Goal: Task Accomplishment & Management: Use online tool/utility

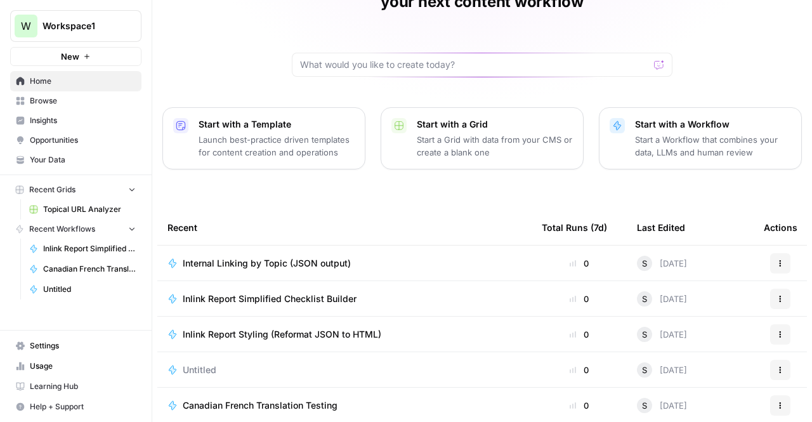
click at [363, 286] on td "Inlink Report Simplified Checklist Builder" at bounding box center [344, 298] width 374 height 35
click at [371, 292] on div "Inlink Report Simplified Checklist Builder" at bounding box center [344, 298] width 354 height 13
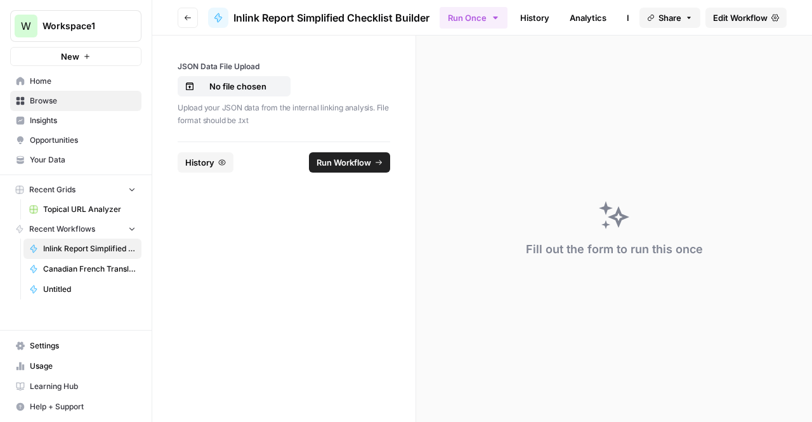
click at [518, 4] on header "Go back Inlink Report Simplified Checklist Builder Run Once History Analytics I…" at bounding box center [482, 18] width 660 height 36
click at [524, 10] on link "History" at bounding box center [535, 18] width 44 height 20
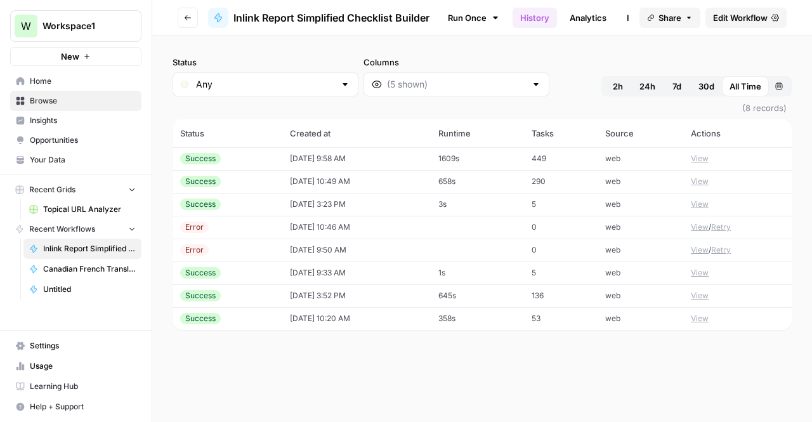
click at [363, 155] on td "[DATE] 9:58 AM" at bounding box center [356, 158] width 148 height 23
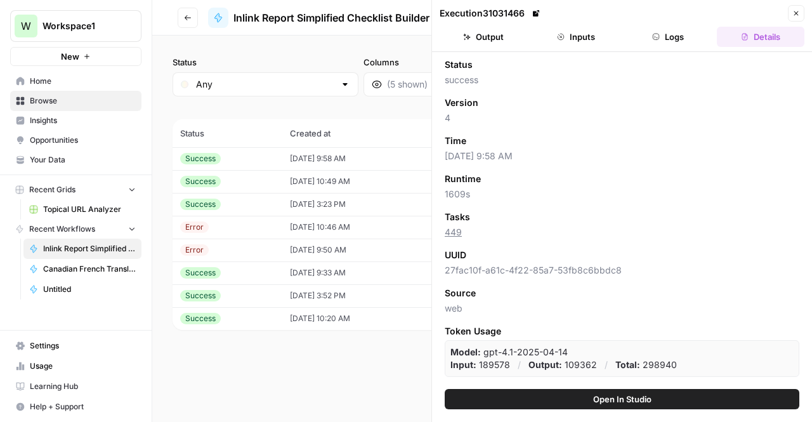
click at [483, 44] on button "Output" at bounding box center [484, 37] width 88 height 20
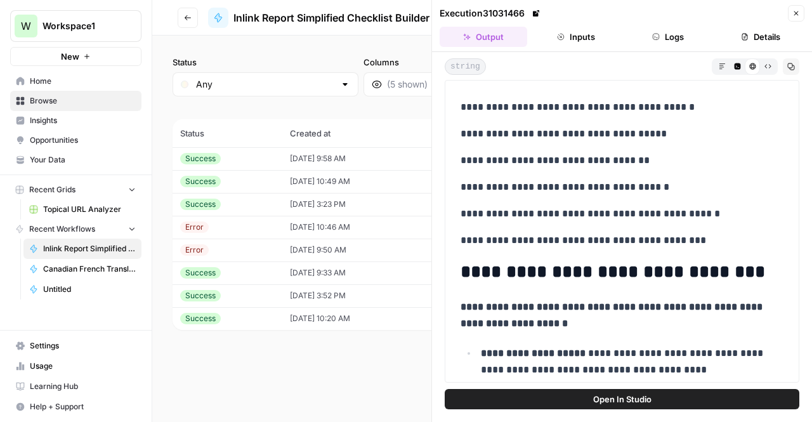
scroll to position [299, 0]
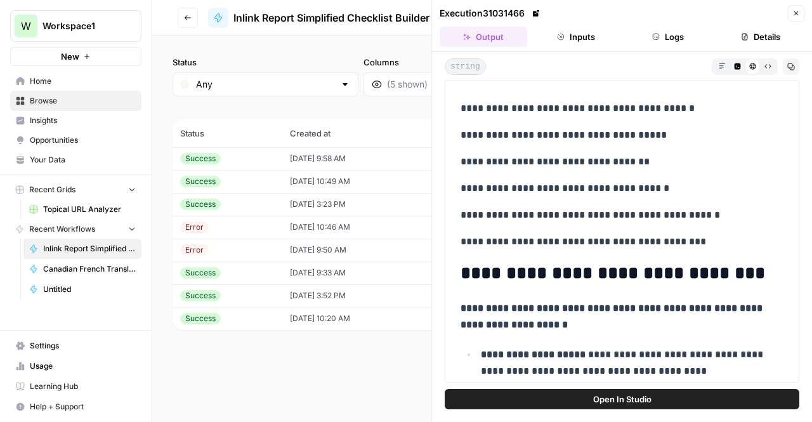
click at [642, 211] on p "**********" at bounding box center [618, 215] width 314 height 16
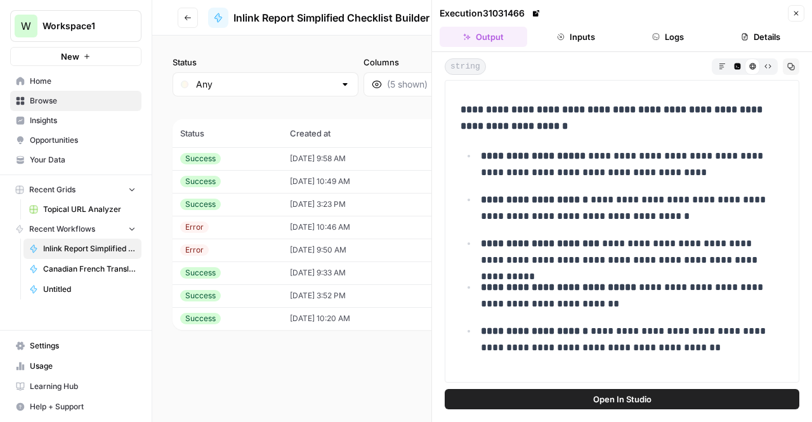
scroll to position [498, 0]
click at [640, 202] on p "**********" at bounding box center [628, 207] width 294 height 33
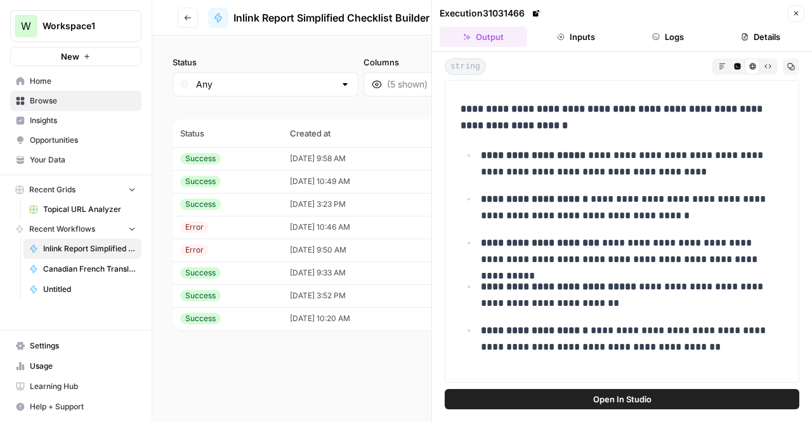
click at [640, 202] on p "**********" at bounding box center [628, 207] width 294 height 33
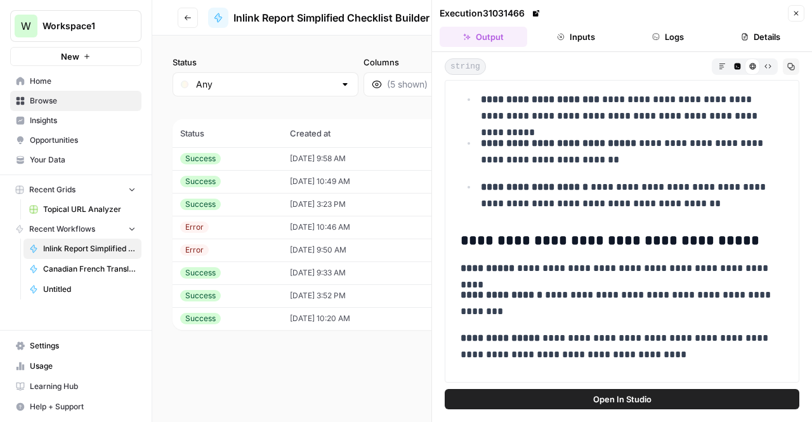
click at [786, 65] on button "Copy" at bounding box center [791, 66] width 16 height 16
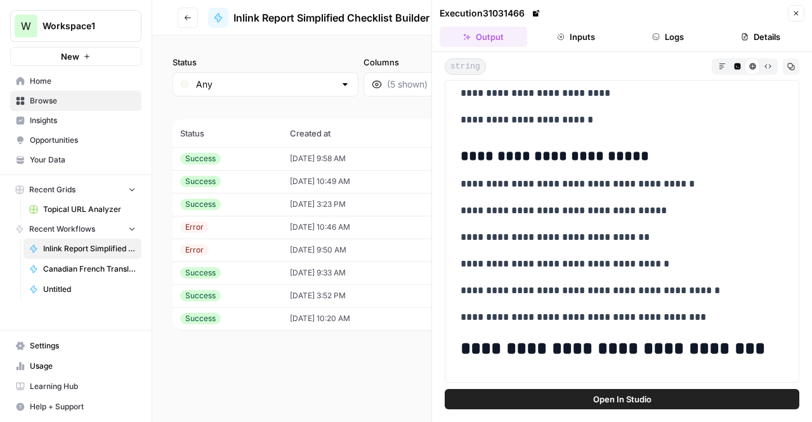
scroll to position [225, 0]
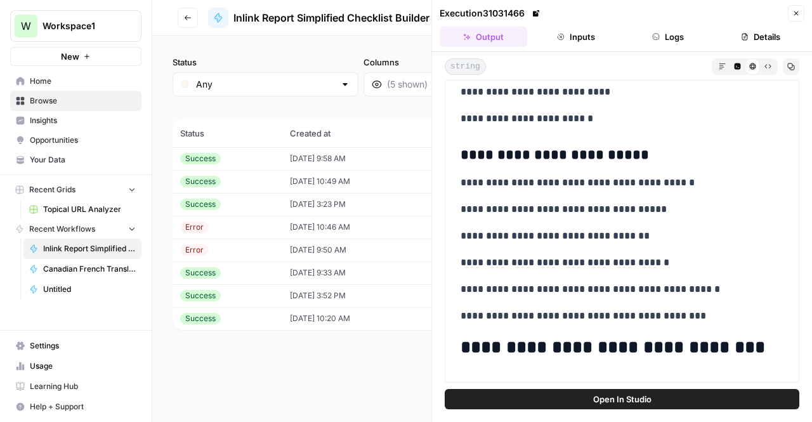
click at [556, 214] on p "**********" at bounding box center [618, 209] width 314 height 16
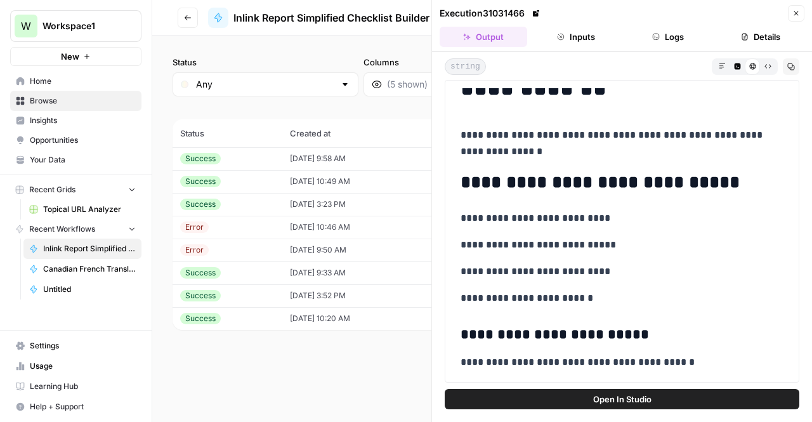
scroll to position [0, 0]
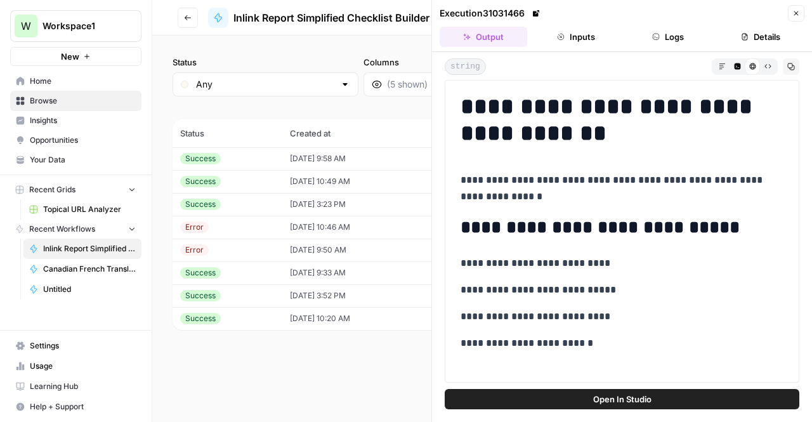
click at [799, 11] on icon "button" at bounding box center [796, 14] width 8 height 8
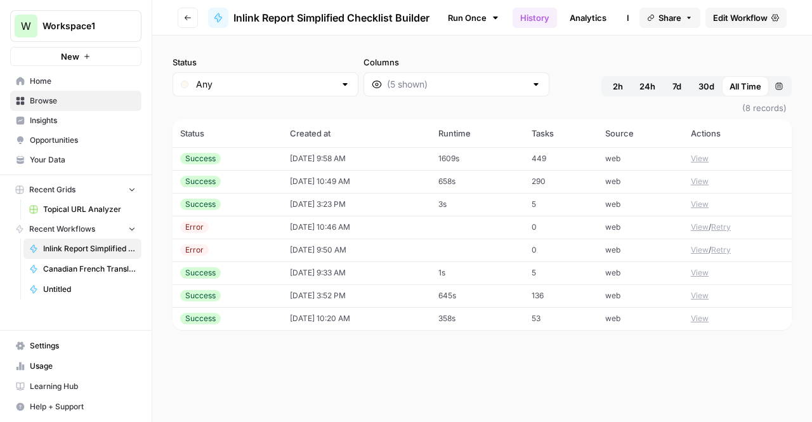
click at [183, 15] on button "Go back" at bounding box center [188, 18] width 20 height 20
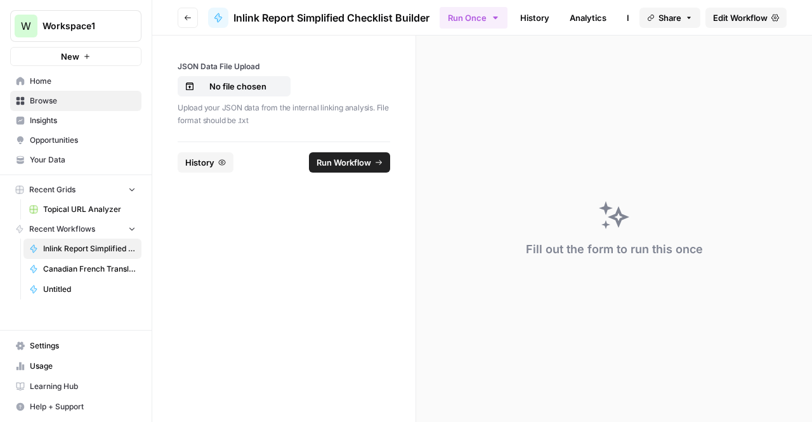
click at [192, 18] on button "Go back" at bounding box center [188, 18] width 20 height 20
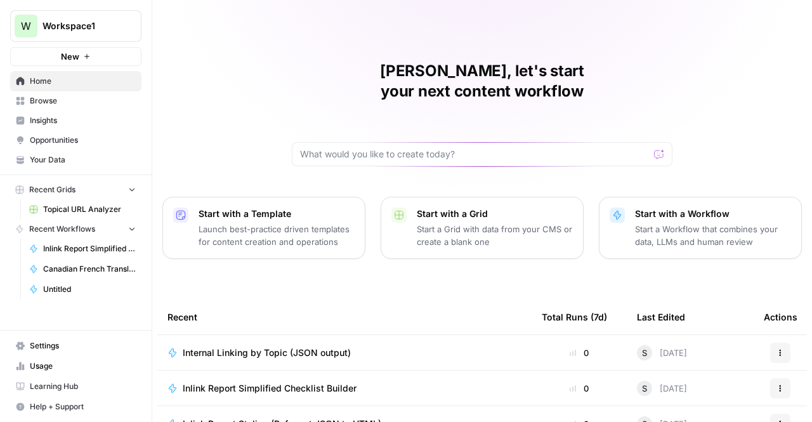
scroll to position [154, 0]
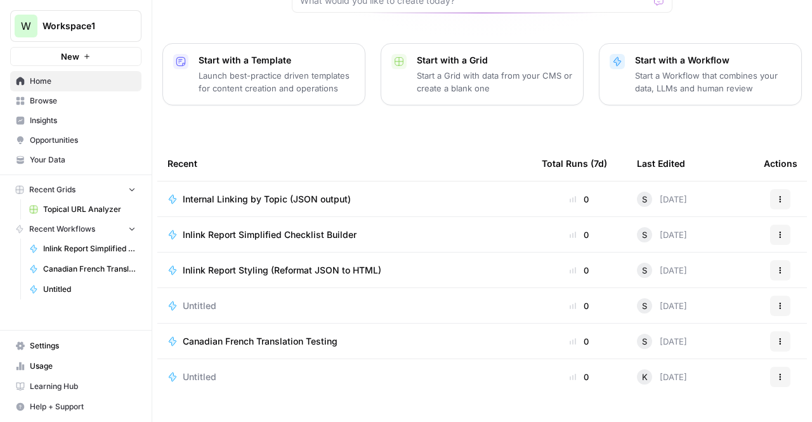
drag, startPoint x: 289, startPoint y: 176, endPoint x: 261, endPoint y: 179, distance: 27.4
click at [261, 193] on span "Internal Linking by Topic (JSON output)" at bounding box center [267, 199] width 168 height 13
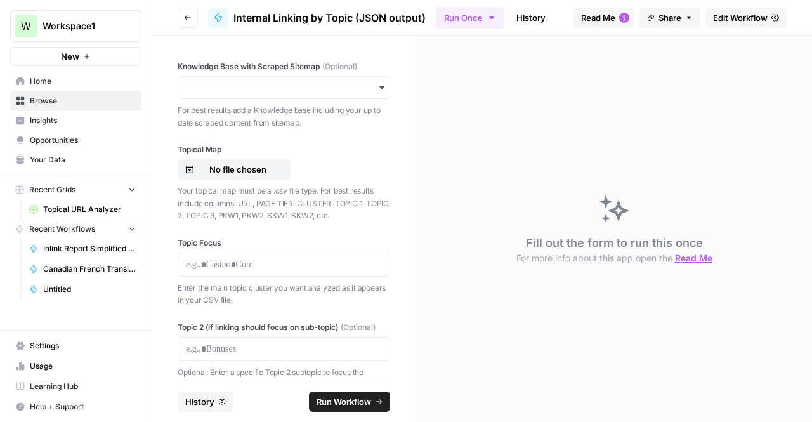
click at [746, 25] on link "Edit Workflow" at bounding box center [745, 18] width 81 height 20
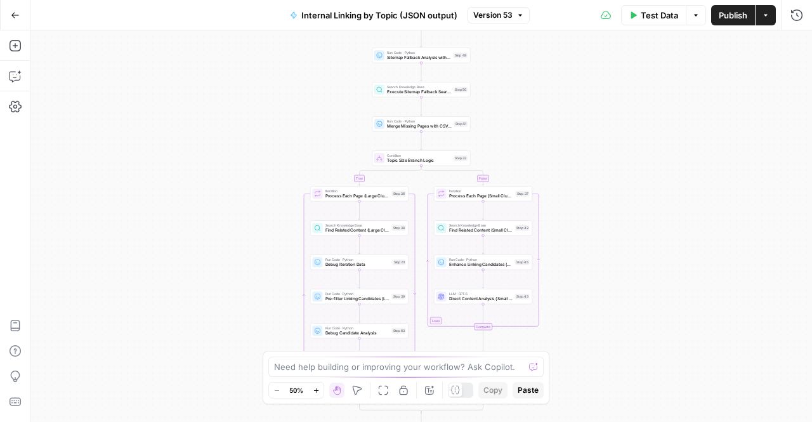
click at [359, 377] on div "Need help building or improving your workflow? Ask Copilot. Zoom Out 50% Zoom I…" at bounding box center [406, 377] width 287 height 53
click at [346, 366] on textarea at bounding box center [399, 366] width 250 height 13
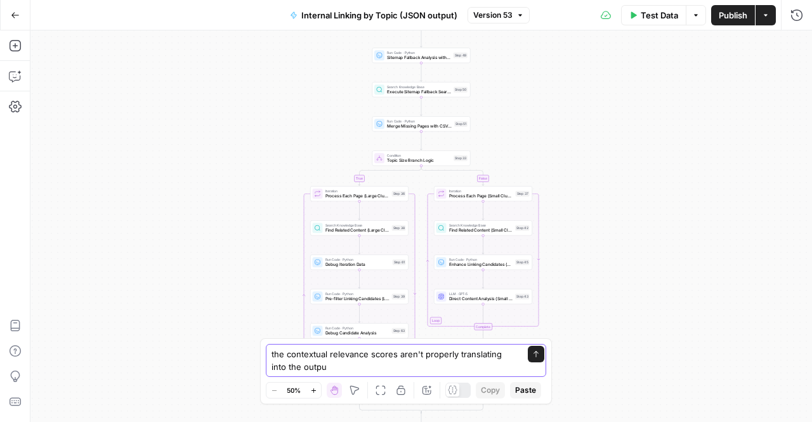
type textarea "the contextual relevance scores aren't properly translating into the output"
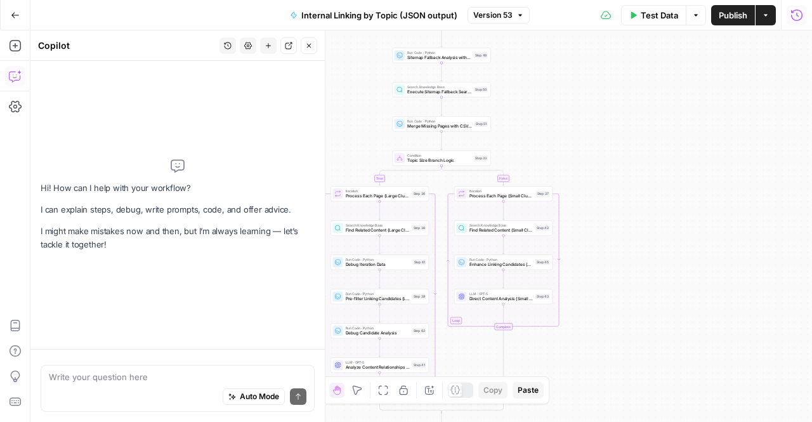
click at [792, 16] on icon "button" at bounding box center [796, 15] width 13 height 13
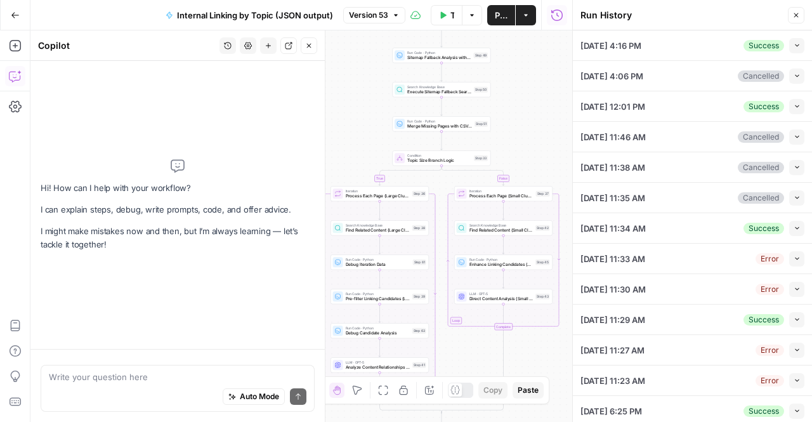
click at [789, 44] on button "Collapse" at bounding box center [796, 45] width 15 height 15
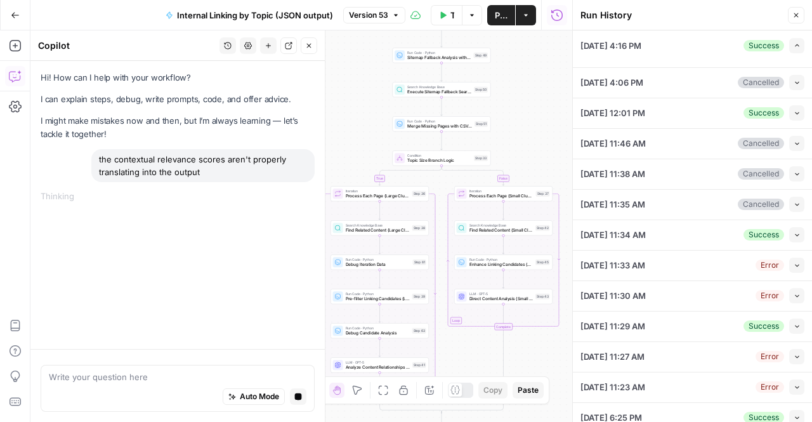
type input "TSG Scraped Site Map Only"
type input "Football"
type textarea "[URL][DOMAIN_NAME] [URL][DOMAIN_NAME]"
type textarea "{ "unified_linking_rules": { "description": "Comprehensive internal linking sys…"
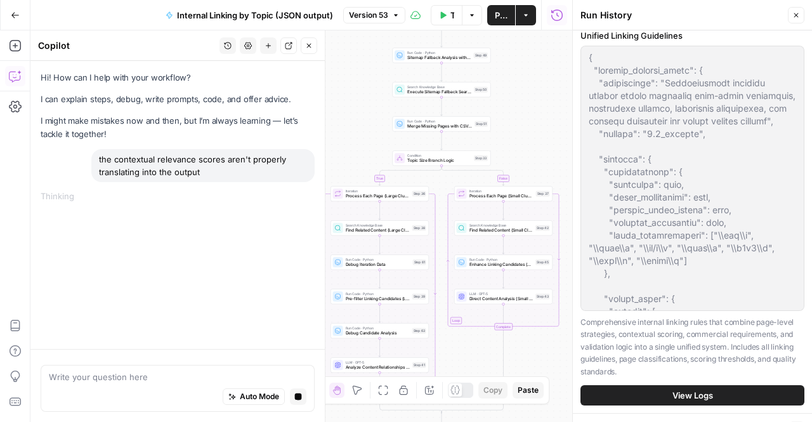
scroll to position [517, 0]
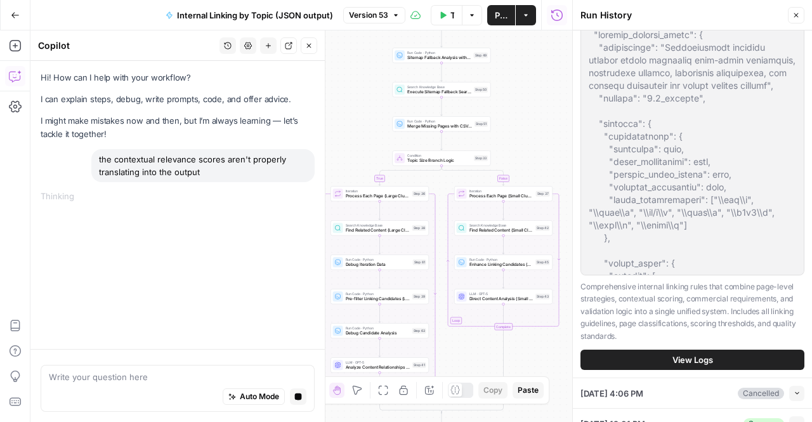
click at [667, 370] on button "View Logs" at bounding box center [692, 360] width 224 height 20
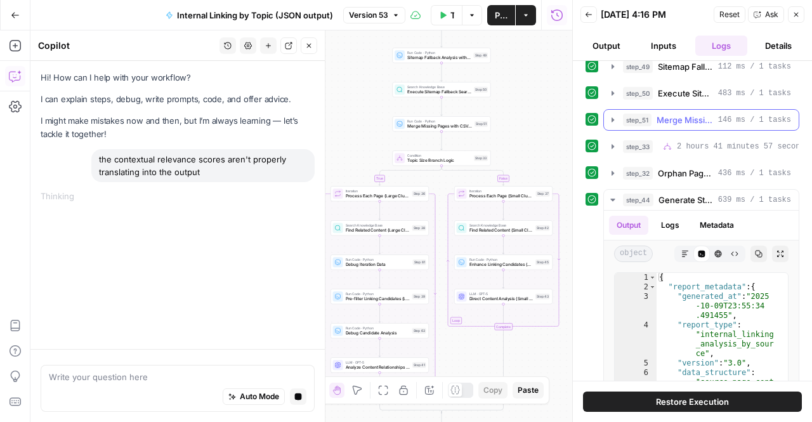
scroll to position [24, 0]
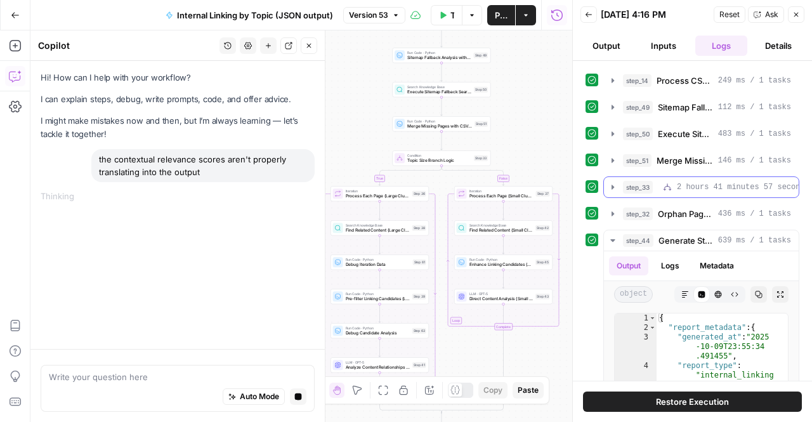
click at [614, 185] on icon "button" at bounding box center [613, 187] width 10 height 10
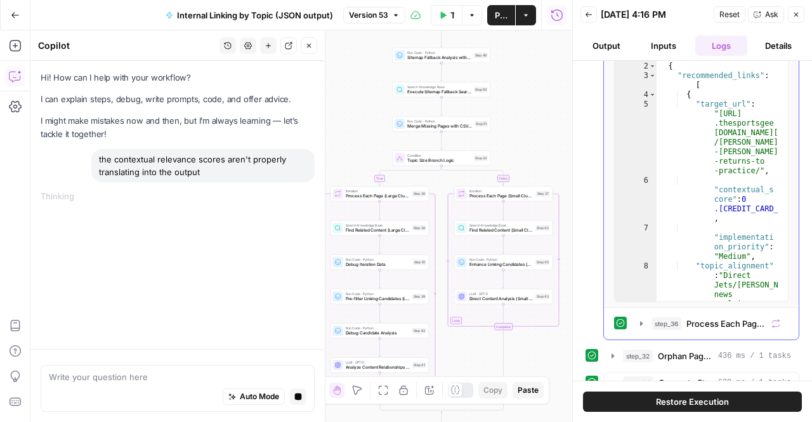
scroll to position [230, 0]
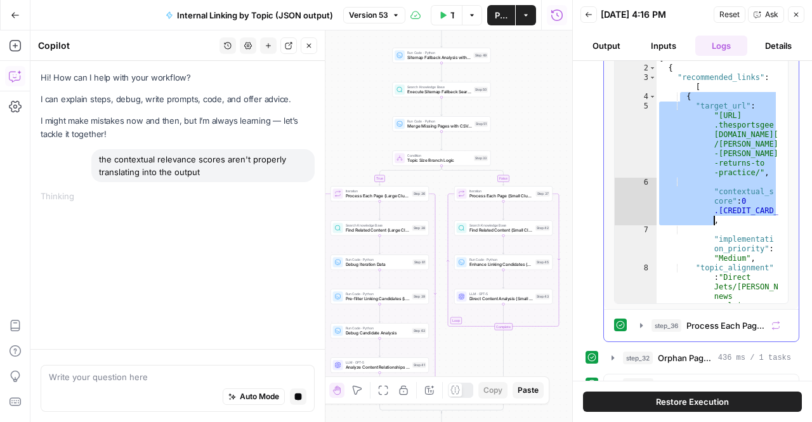
drag, startPoint x: 678, startPoint y: 96, endPoint x: 752, endPoint y: 218, distance: 142.4
click at [752, 218] on div "[ { "recommended_links" : [ { "target_url" : "[URL] .thesportsgee [DOMAIN_NAME]…" at bounding box center [718, 288] width 122 height 469
click at [697, 196] on div "[ { "recommended_links" : [ { "target_url" : "[URL] .thesportsgee [DOMAIN_NAME]…" at bounding box center [718, 178] width 122 height 249
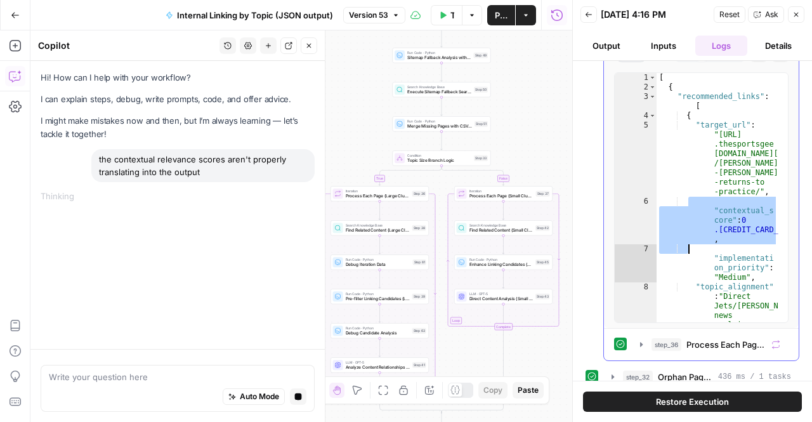
drag, startPoint x: 698, startPoint y: 201, endPoint x: 772, endPoint y: 245, distance: 86.2
click at [772, 245] on div "**********" at bounding box center [701, 197] width 174 height 251
type textarea "**********"
click at [134, 366] on div "Write your question here Auto Mode Stop generating" at bounding box center [178, 388] width 274 height 47
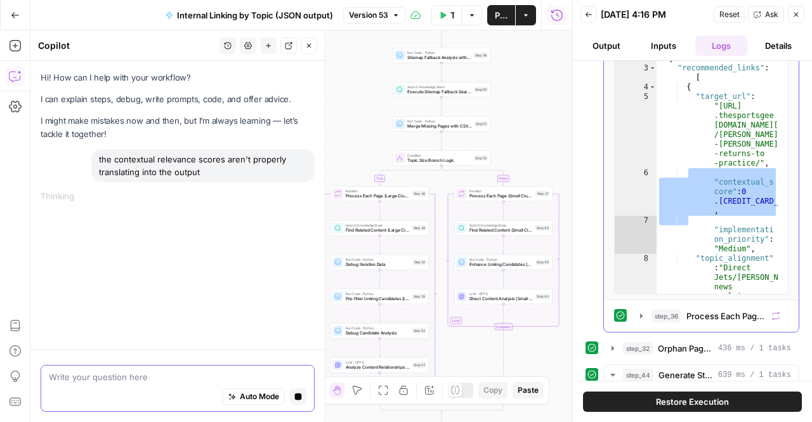
scroll to position [90, 0]
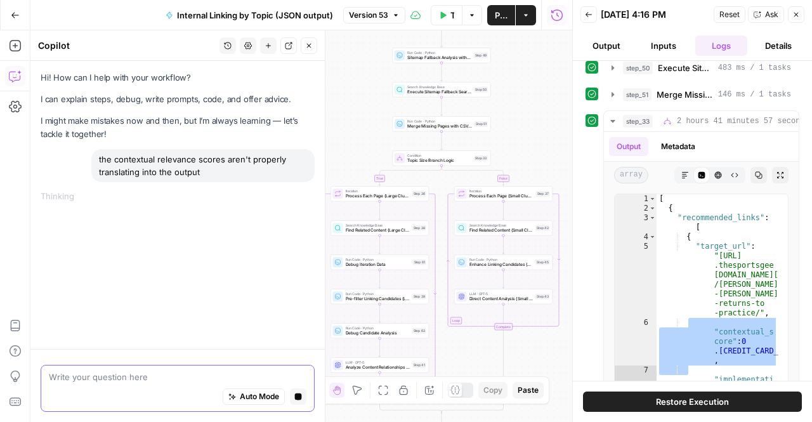
paste textarea ""contextual_score": 0.697512853675,"
click at [82, 371] on textarea ""contextual_score": 0.697512853675," at bounding box center [178, 376] width 258 height 13
click at [50, 370] on textarea ""contextual_score": 0.697512853675," at bounding box center [178, 376] width 258 height 13
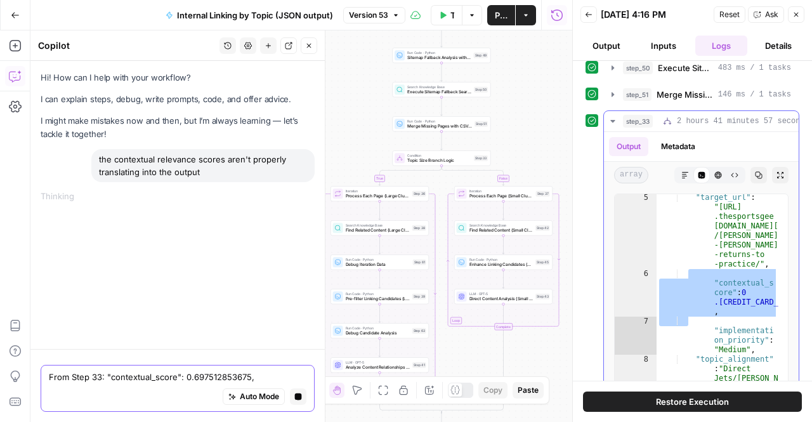
scroll to position [1, 0]
type textarea "From Step 33: "contextual_score": 0.697512853675,"
click at [617, 124] on button "step_33 Topic Size Branch Logic 2 hours 41 minutes 57 seconds" at bounding box center [701, 121] width 195 height 20
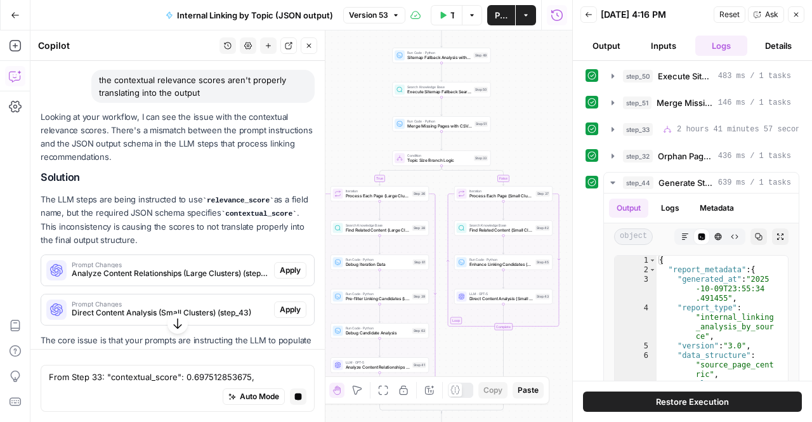
scroll to position [165, 0]
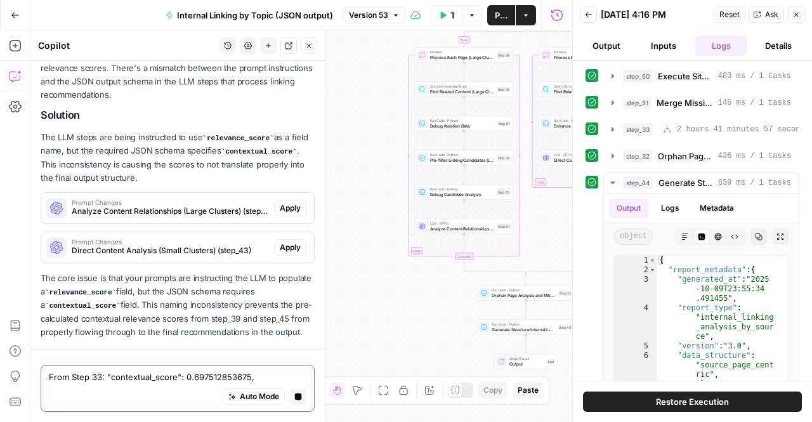
click at [254, 370] on textarea "From Step 33: "contextual_score": 0.697512853675," at bounding box center [178, 376] width 258 height 13
click at [184, 143] on p "The LLM steps are being instructed to use relevance_score as a field name, but …" at bounding box center [178, 158] width 274 height 54
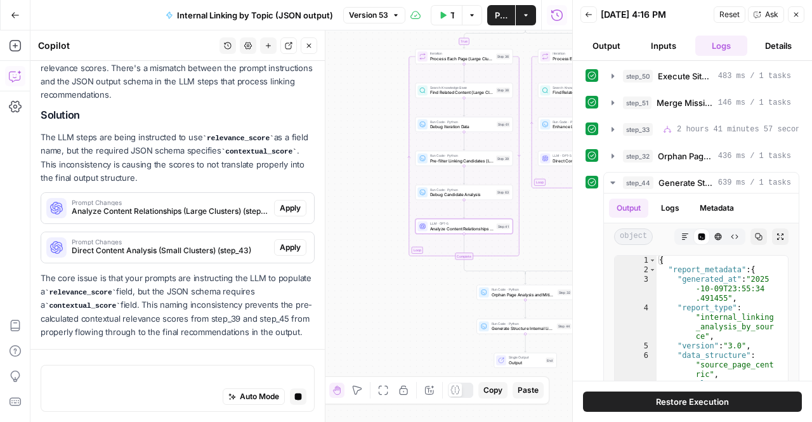
click at [280, 202] on span "Apply" at bounding box center [290, 207] width 21 height 11
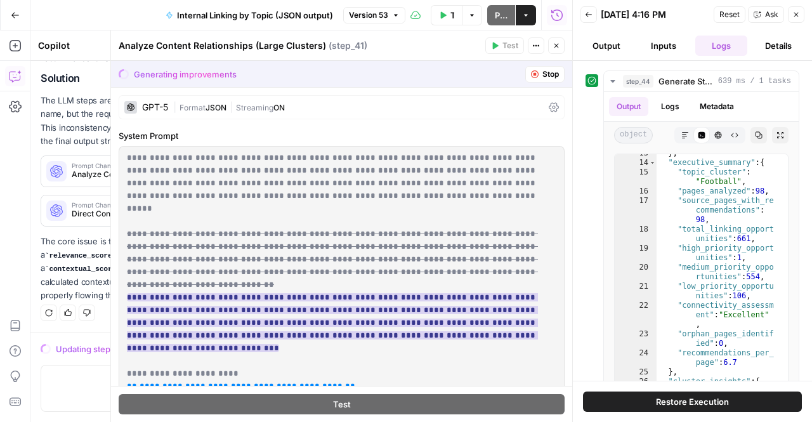
scroll to position [6, 0]
click at [554, 49] on icon "button" at bounding box center [557, 46] width 8 height 8
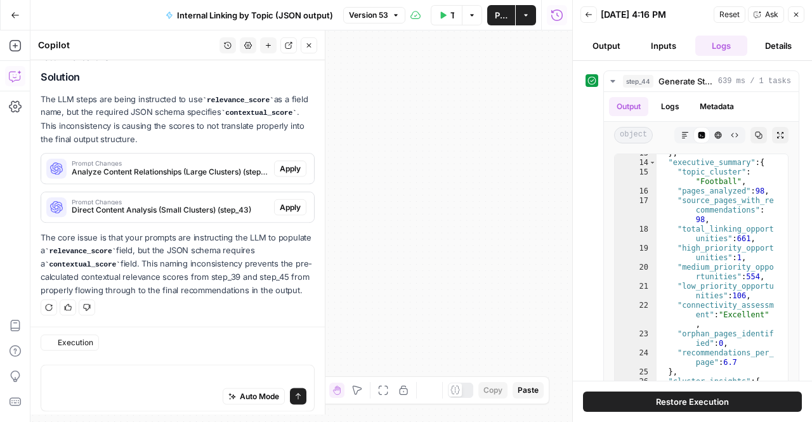
scroll to position [188, 0]
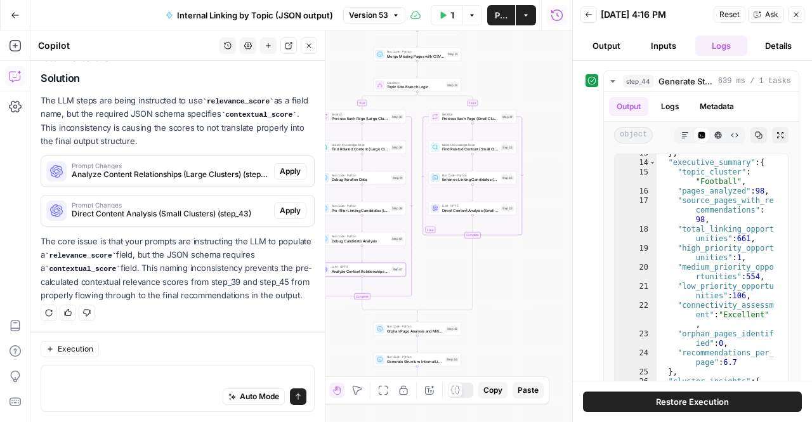
click at [281, 166] on span "Apply" at bounding box center [290, 171] width 21 height 11
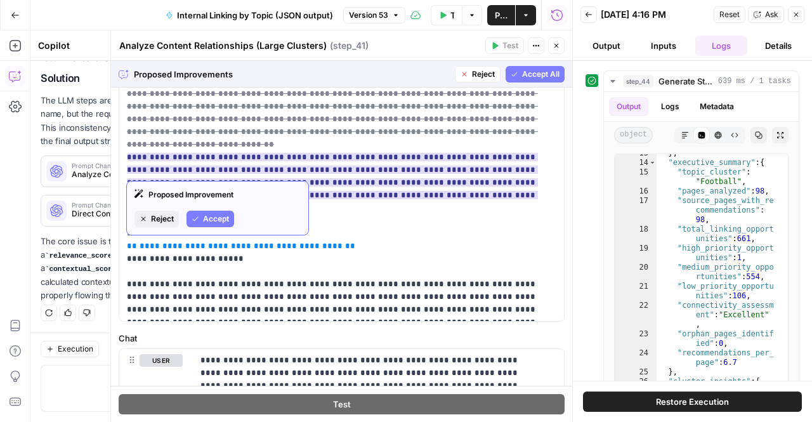
scroll to position [152, 0]
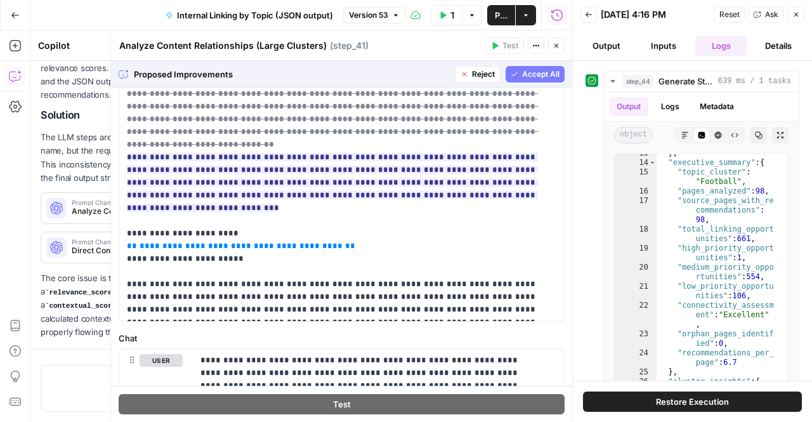
click at [523, 76] on span "Accept All" at bounding box center [540, 74] width 37 height 11
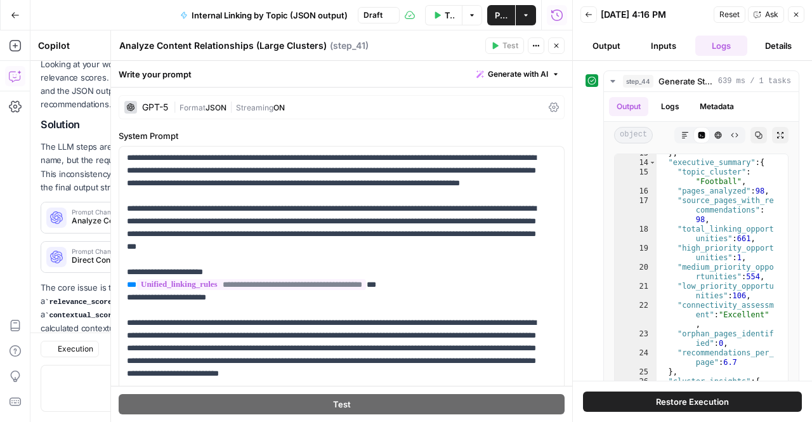
scroll to position [209, 0]
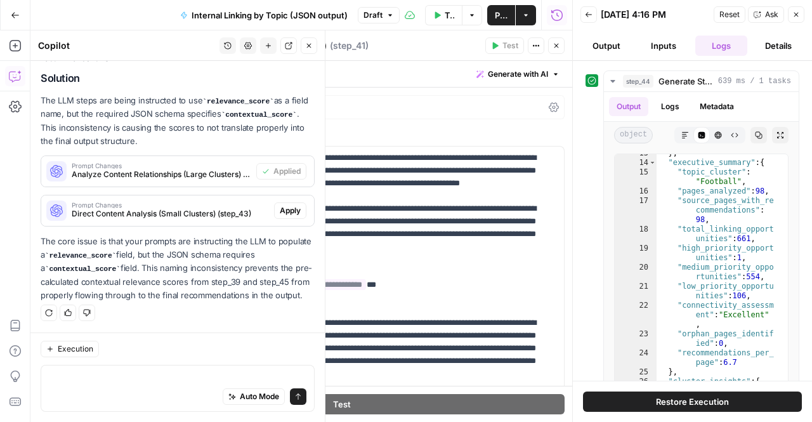
click at [222, 208] on span "Direct Content Analysis (Small Clusters) (step_43)" at bounding box center [170, 213] width 197 height 11
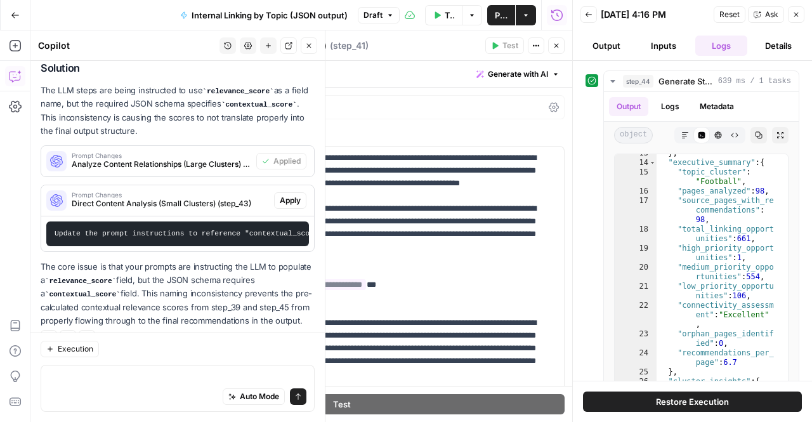
scroll to position [219, 0]
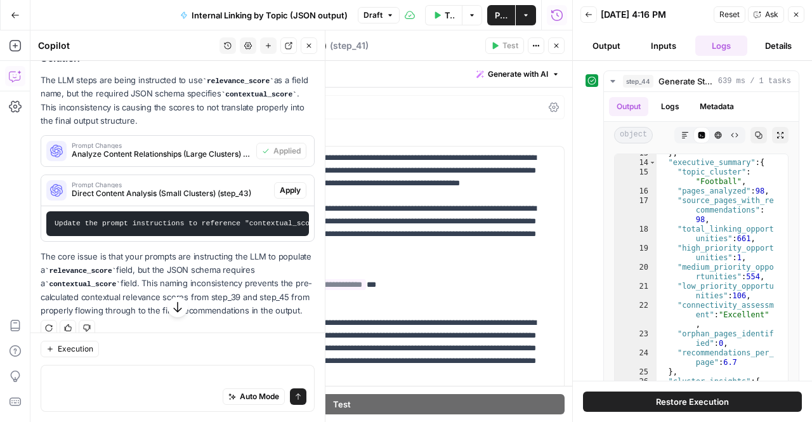
click at [292, 188] on button "Apply" at bounding box center [290, 190] width 32 height 16
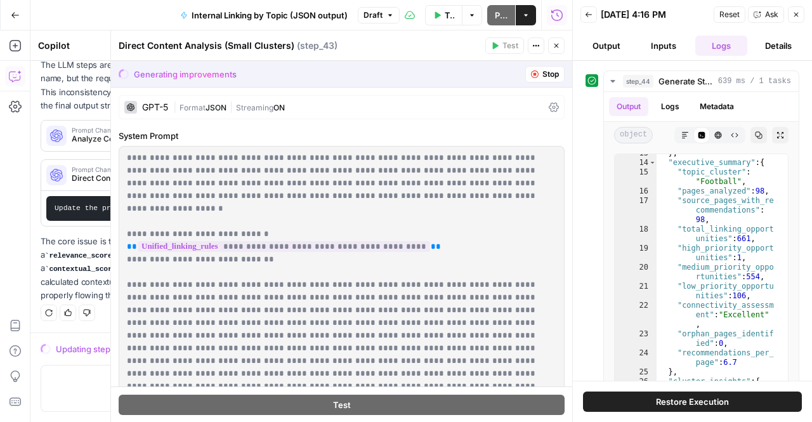
scroll to position [199, 0]
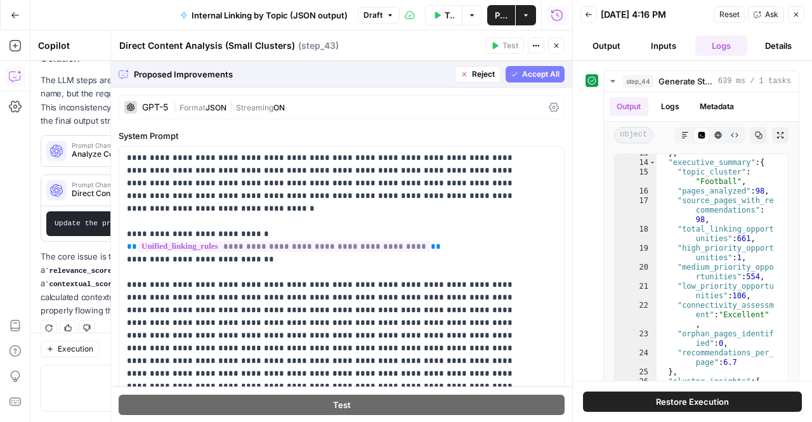
click at [528, 75] on span "Accept All" at bounding box center [540, 74] width 37 height 11
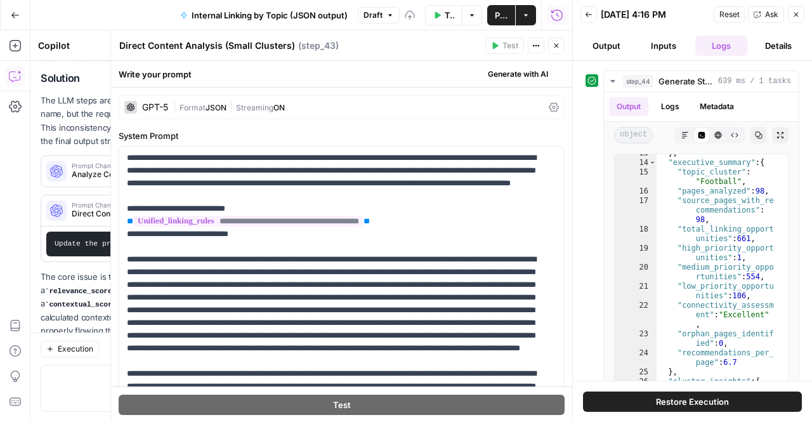
scroll to position [219, 0]
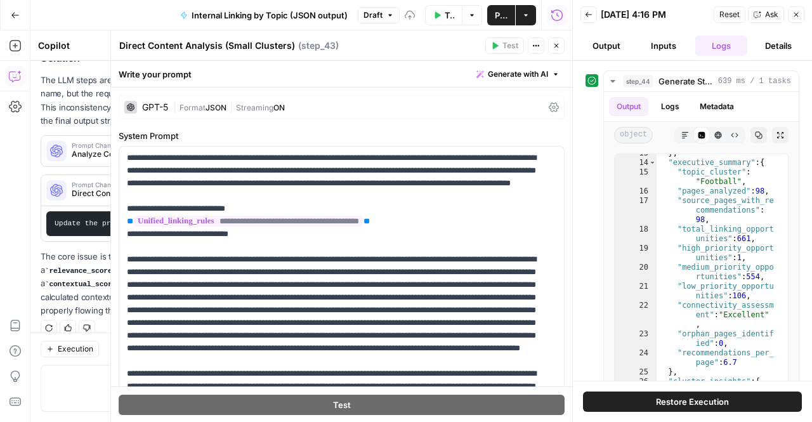
click at [569, 48] on div at bounding box center [573, 211] width 13 height 422
click at [561, 48] on button "Close" at bounding box center [556, 45] width 16 height 16
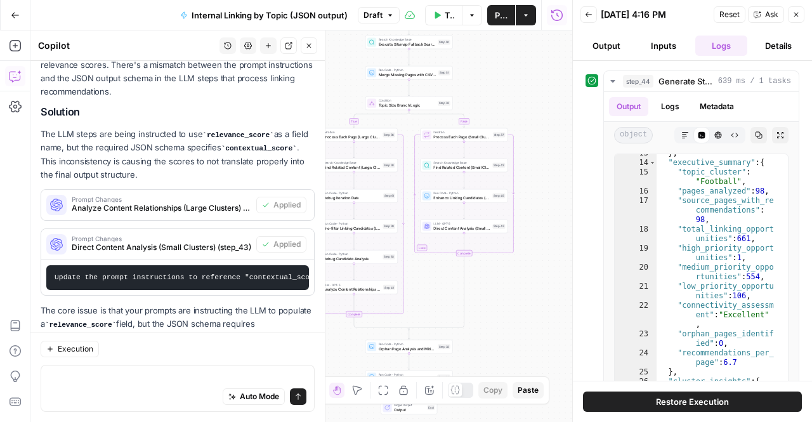
scroll to position [254, 0]
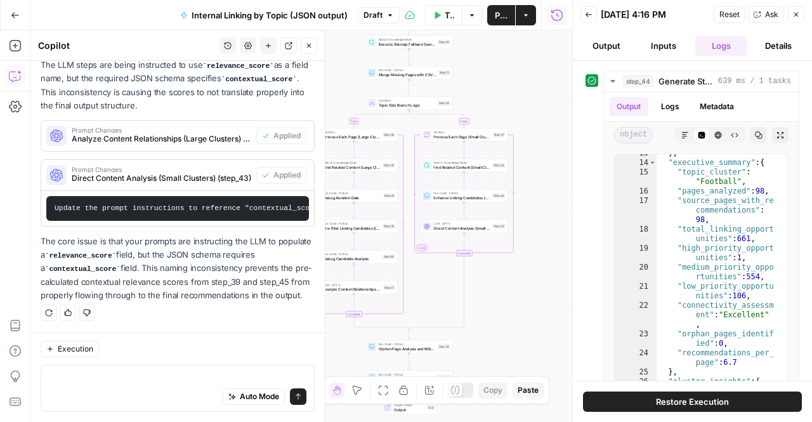
click at [100, 384] on div "Auto Mode Send" at bounding box center [178, 397] width 258 height 28
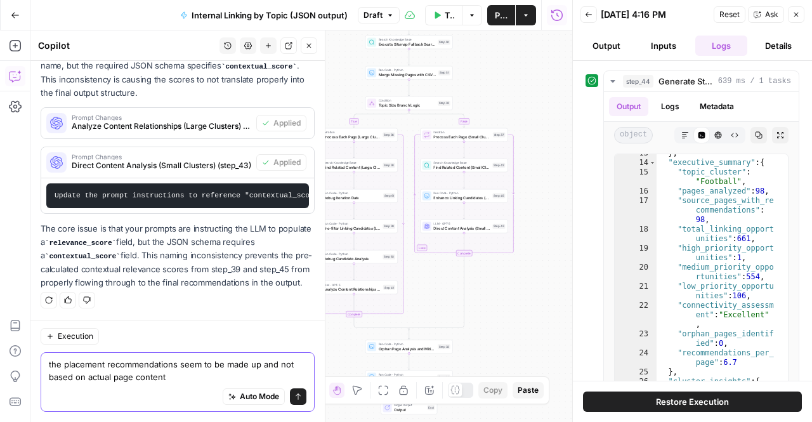
type textarea "the placement recommendations seem to be made up and not based on actual page c…"
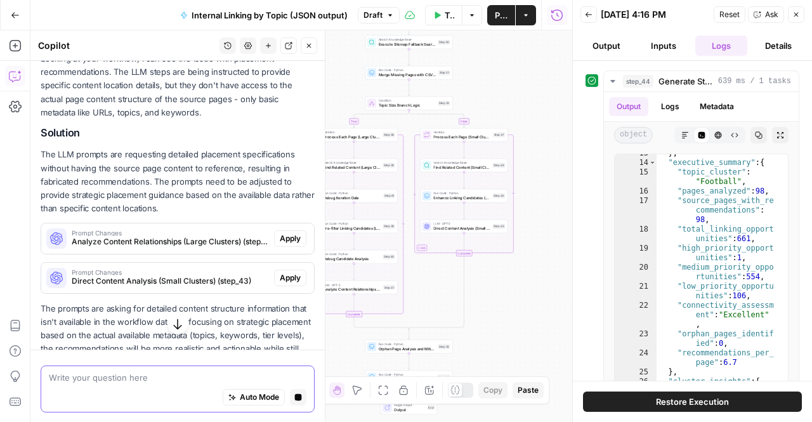
scroll to position [561, 0]
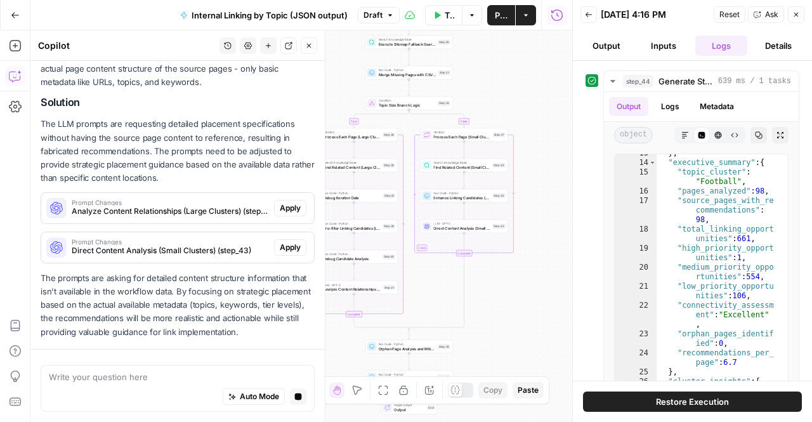
click at [160, 307] on p "The prompts are asking for detailed content structure information that isn't av…" at bounding box center [178, 305] width 274 height 67
drag, startPoint x: 160, startPoint y: 307, endPoint x: 175, endPoint y: 293, distance: 20.2
click at [175, 293] on p "The prompts are asking for detailed content structure information that isn't av…" at bounding box center [178, 305] width 274 height 67
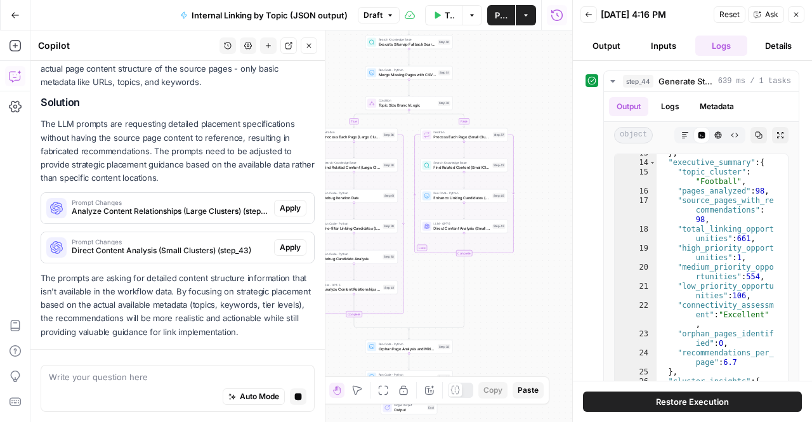
drag, startPoint x: 175, startPoint y: 293, endPoint x: 178, endPoint y: 320, distance: 27.4
click at [178, 320] on p "The prompts are asking for detailed content structure information that isn't av…" at bounding box center [178, 305] width 274 height 67
drag, startPoint x: 281, startPoint y: 337, endPoint x: 43, endPoint y: 283, distance: 244.5
click at [43, 283] on p "The prompts are asking for detailed content structure information that isn't av…" at bounding box center [178, 305] width 274 height 67
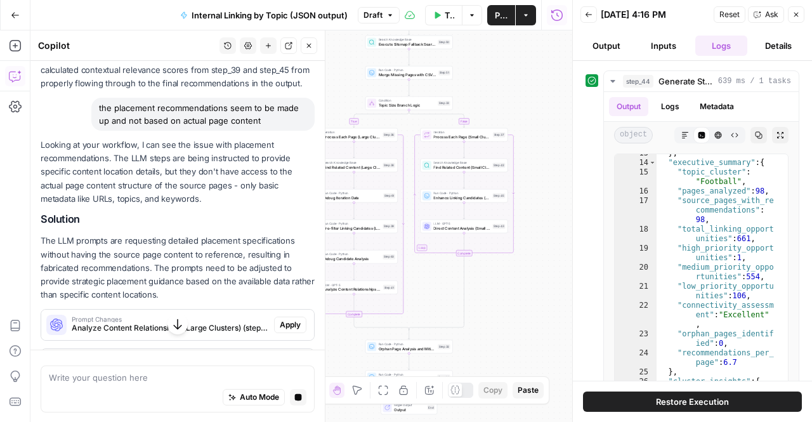
scroll to position [421, 0]
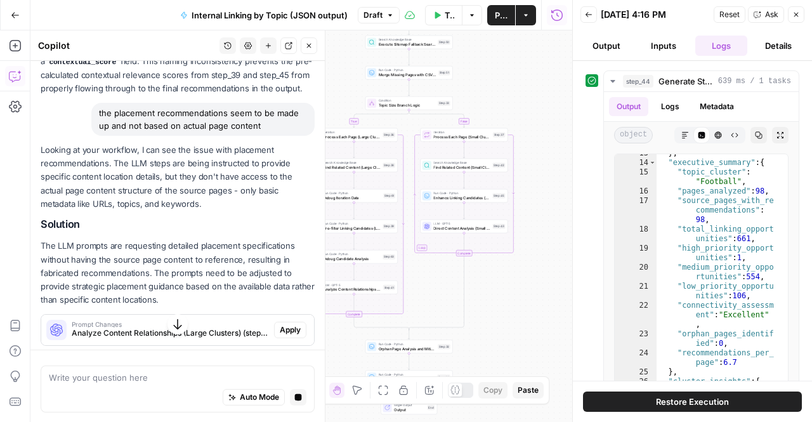
drag, startPoint x: 180, startPoint y: 176, endPoint x: 192, endPoint y: 229, distance: 54.8
click at [192, 211] on p "Looking at your workflow, I can see the issue with placement recommendations. T…" at bounding box center [178, 176] width 274 height 67
drag, startPoint x: 192, startPoint y: 229, endPoint x: 150, endPoint y: 200, distance: 51.6
click at [150, 200] on p "Looking at your workflow, I can see the issue with placement recommendations. T…" at bounding box center [178, 176] width 274 height 67
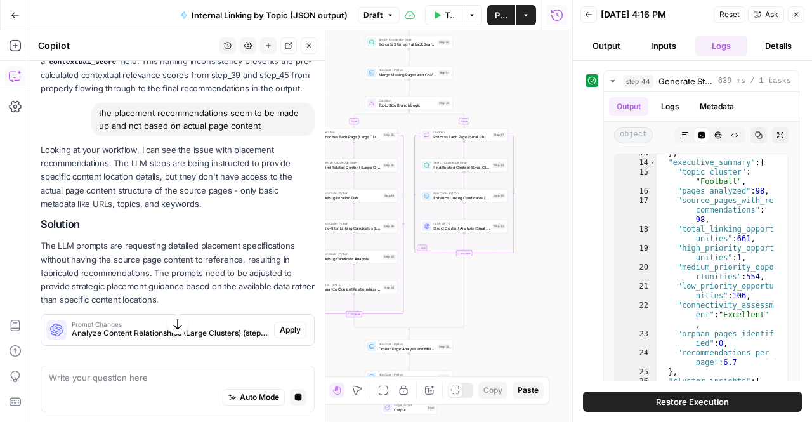
click at [150, 200] on p "Looking at your workflow, I can see the issue with placement recommendations. T…" at bounding box center [178, 176] width 274 height 67
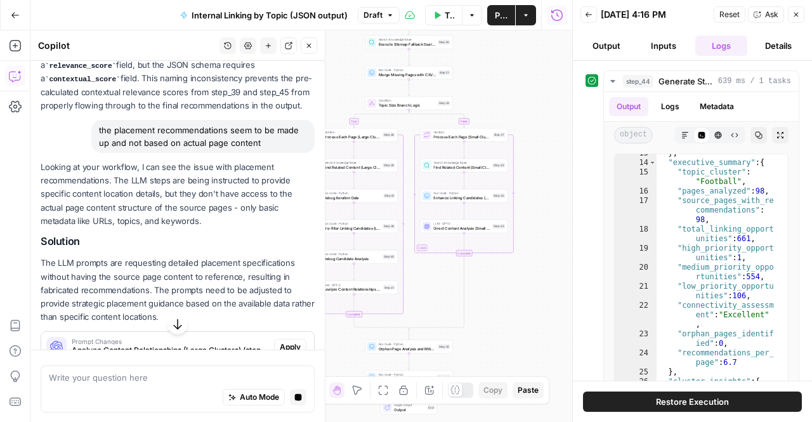
scroll to position [561, 0]
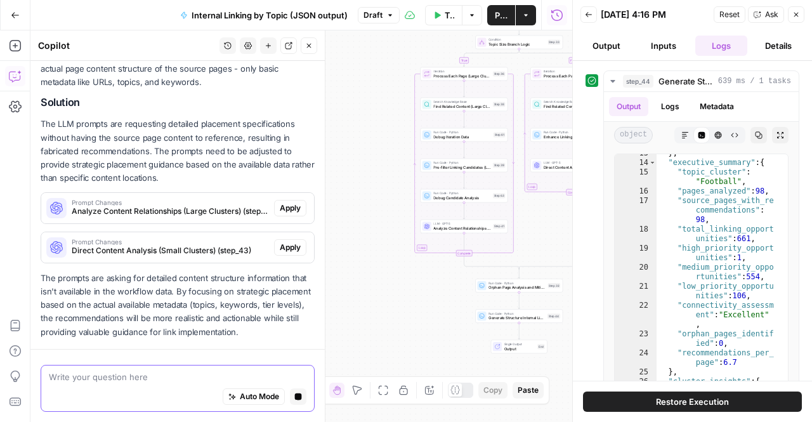
click at [100, 371] on textarea at bounding box center [178, 376] width 258 height 13
type textarea "c"
type textarea "the scraped site map is available in the knowledge base"
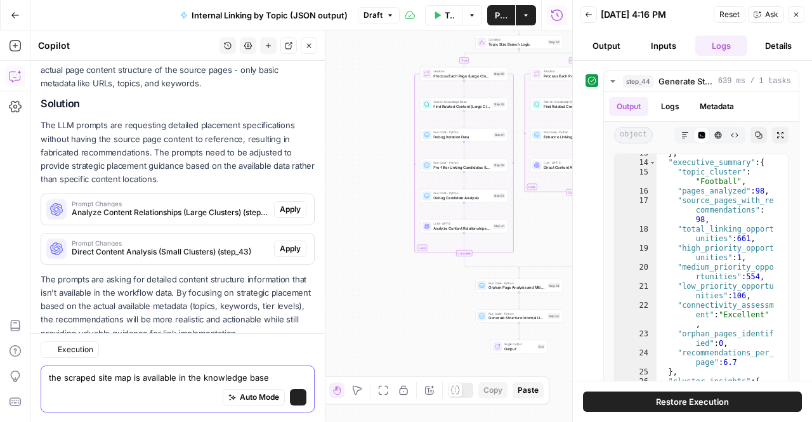
scroll to position [618, 0]
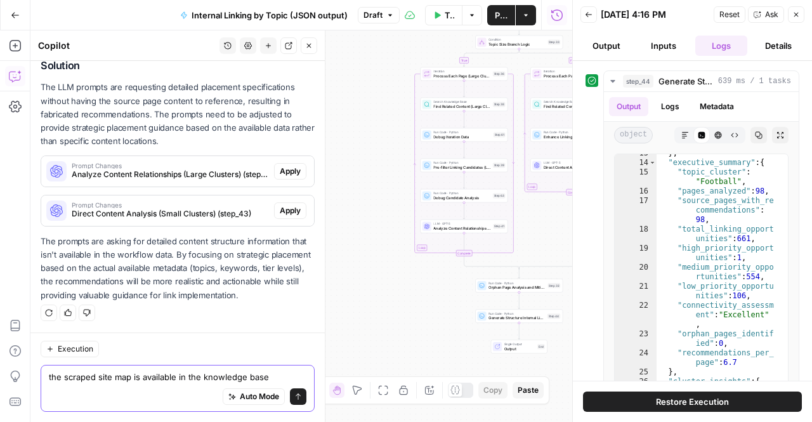
click at [294, 395] on button "Send" at bounding box center [298, 396] width 16 height 16
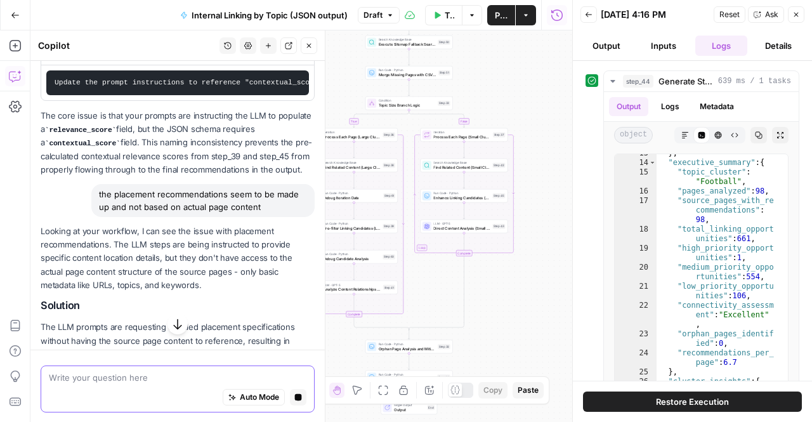
scroll to position [341, 0]
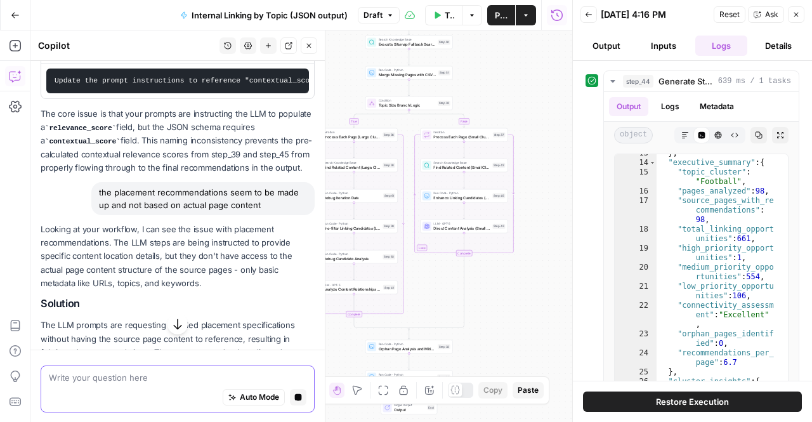
click at [173, 316] on button "button" at bounding box center [177, 323] width 20 height 20
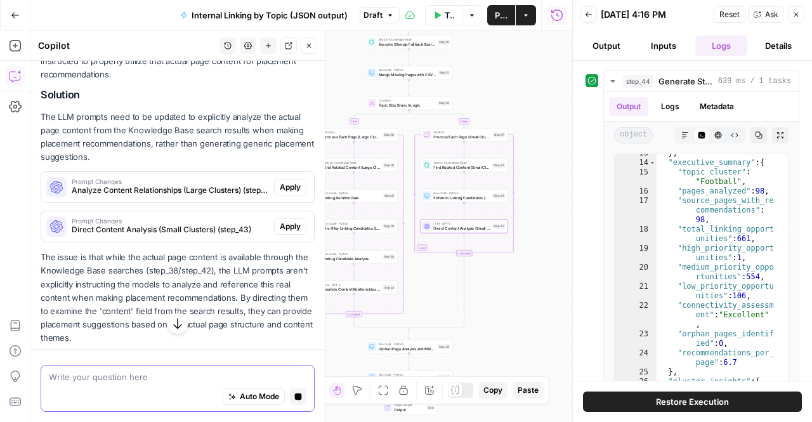
scroll to position [926, 0]
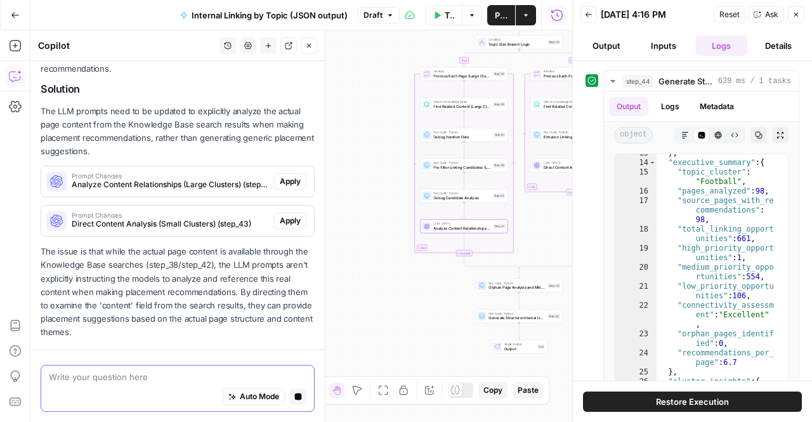
click at [280, 183] on span "Apply" at bounding box center [290, 181] width 21 height 11
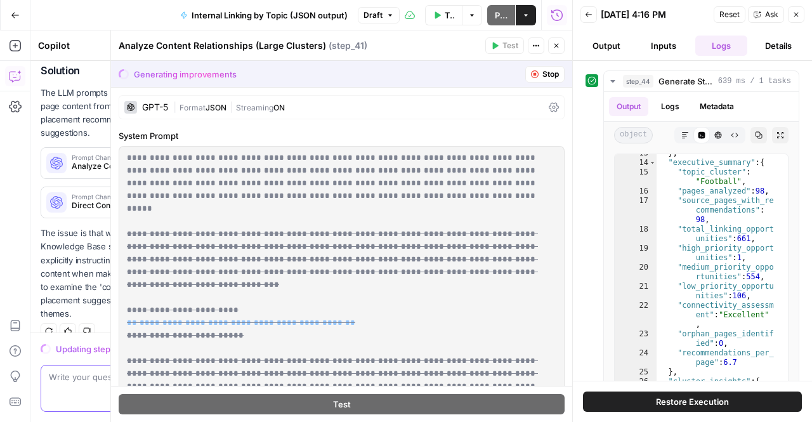
scroll to position [962, 0]
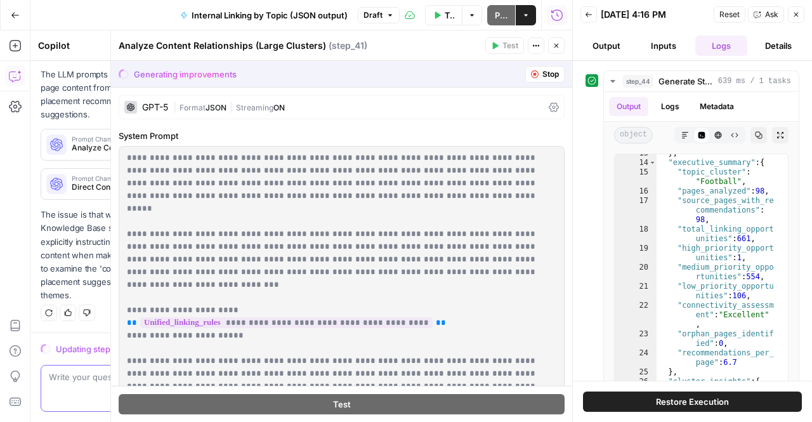
click at [553, 43] on icon "button" at bounding box center [557, 46] width 8 height 8
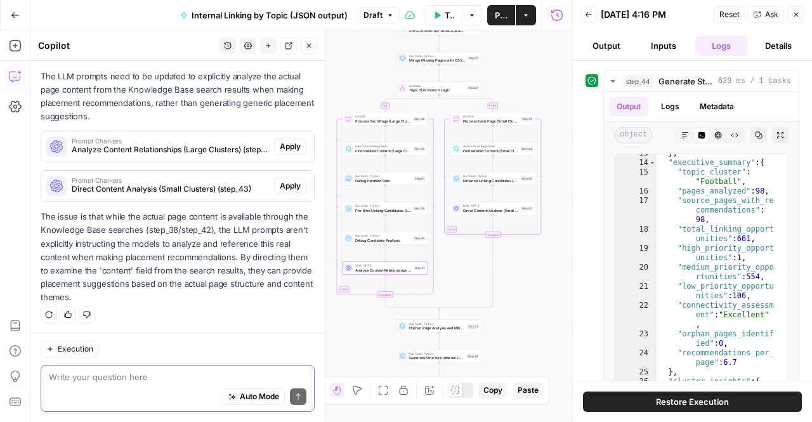
scroll to position [982, 0]
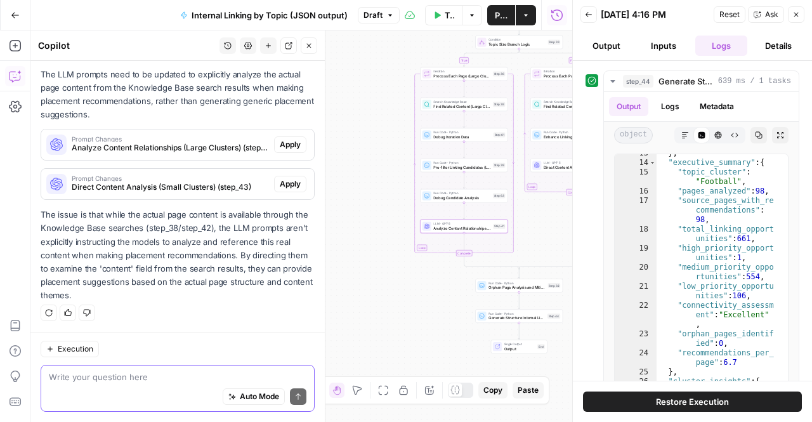
click at [212, 149] on span "Analyze Content Relationships (Large Clusters) (step_41)" at bounding box center [170, 147] width 197 height 11
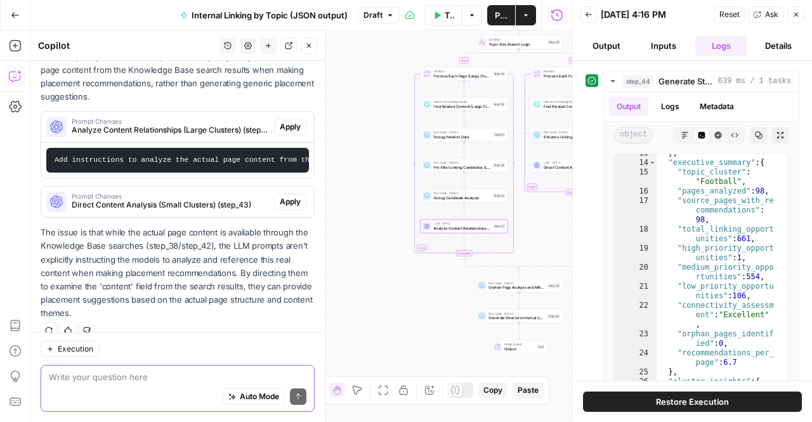
scroll to position [992, 0]
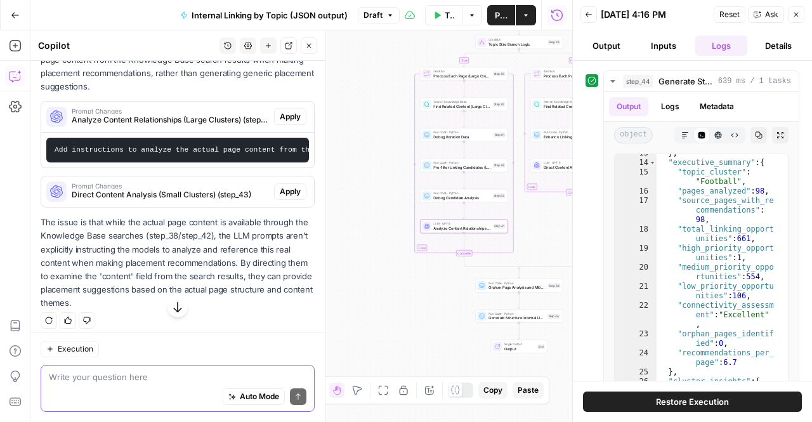
click at [294, 125] on button "Apply" at bounding box center [290, 116] width 32 height 16
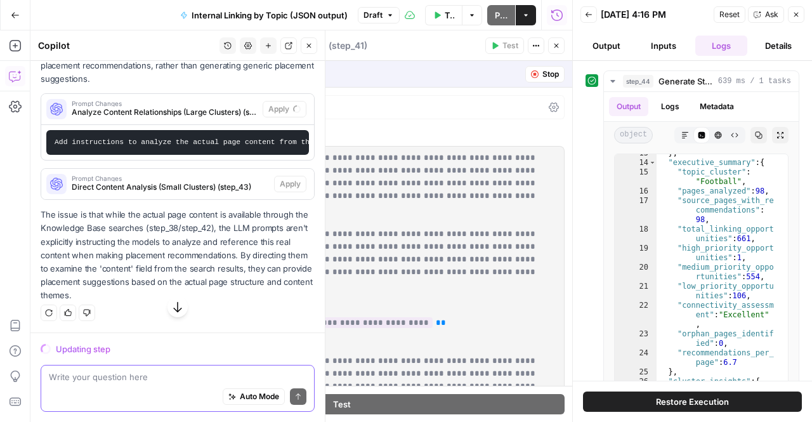
scroll to position [972, 0]
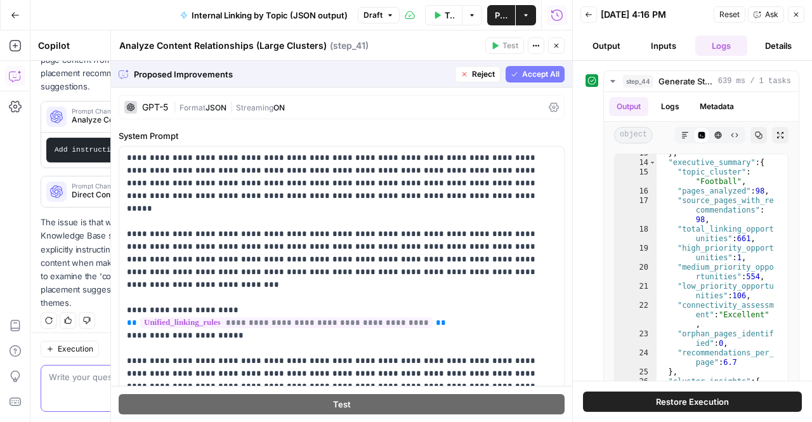
click at [532, 77] on span "Accept All" at bounding box center [540, 74] width 37 height 11
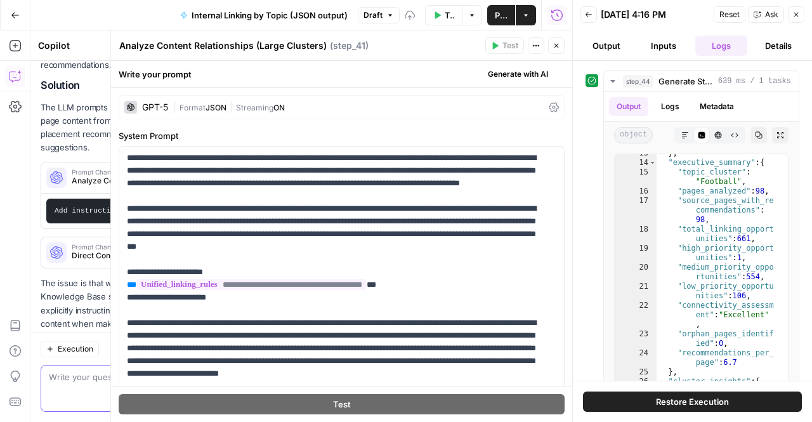
scroll to position [1033, 0]
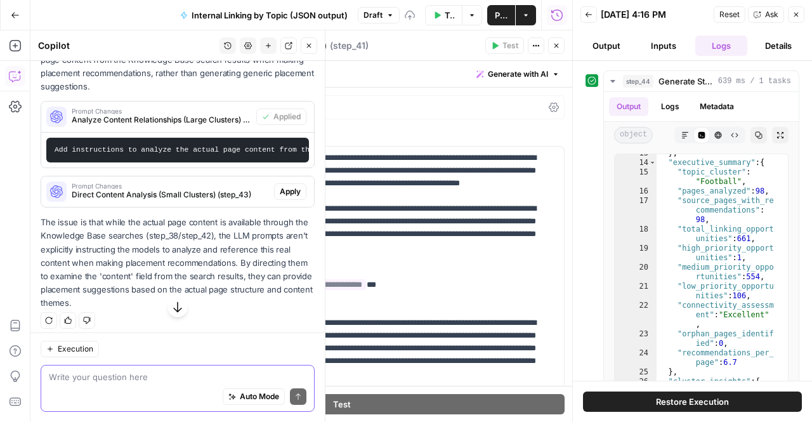
click at [65, 295] on p "The issue is that while the actual page content is available through the Knowle…" at bounding box center [178, 263] width 274 height 94
click at [280, 197] on span "Apply" at bounding box center [290, 191] width 21 height 11
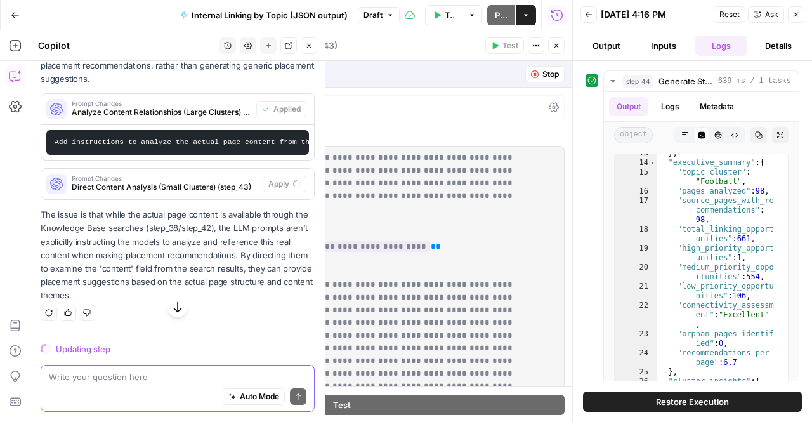
scroll to position [972, 0]
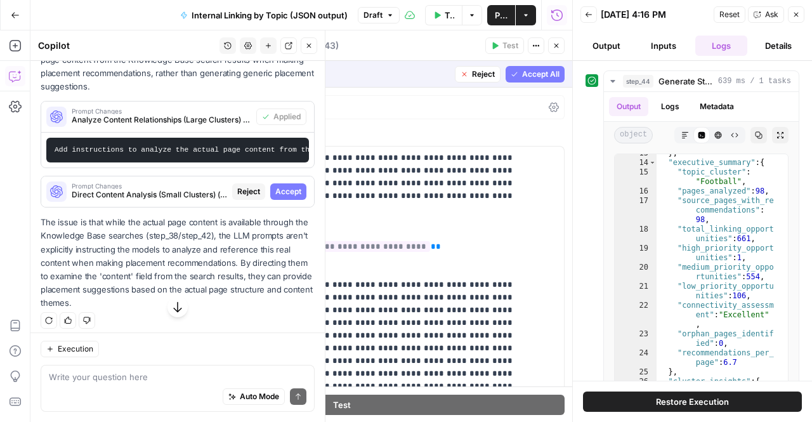
click at [270, 200] on button "Accept" at bounding box center [288, 191] width 36 height 16
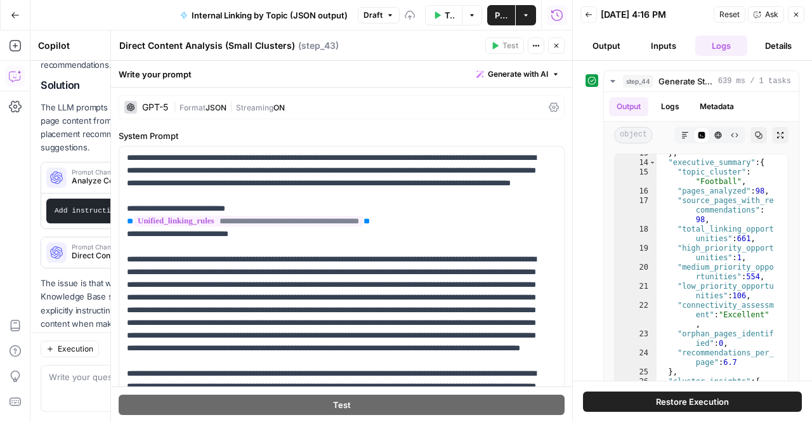
scroll to position [1033, 0]
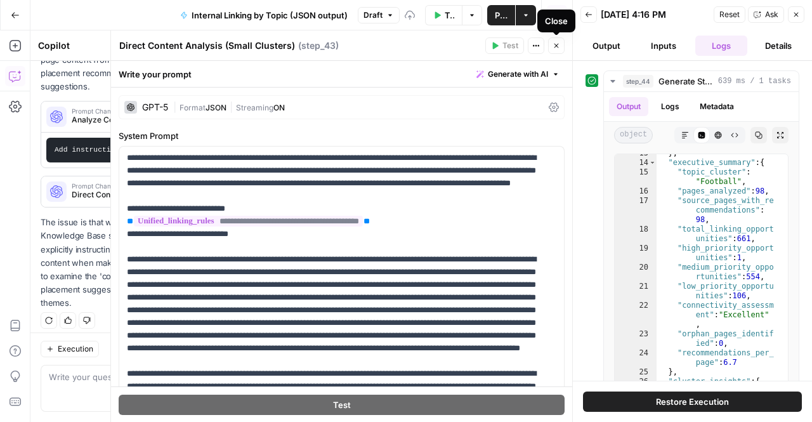
click at [553, 49] on icon "button" at bounding box center [557, 46] width 8 height 8
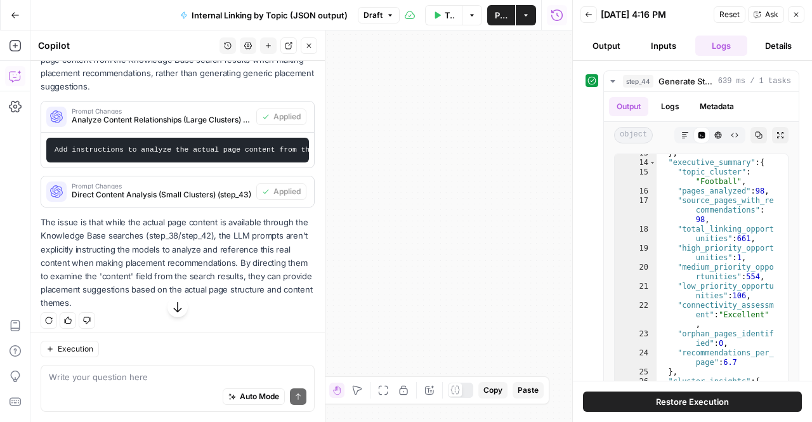
click at [171, 303] on icon "button" at bounding box center [177, 307] width 13 height 13
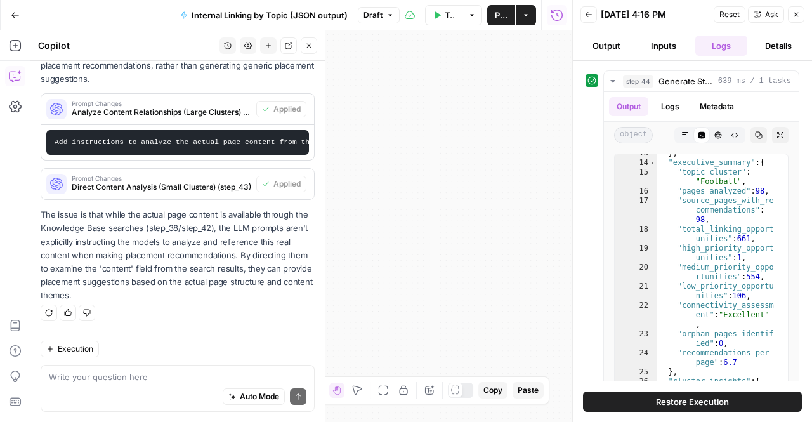
click at [155, 370] on div "Write your question here Auto Mode Send" at bounding box center [178, 388] width 274 height 47
click at [146, 188] on span "Direct Content Analysis (Small Clusters) (step_43)" at bounding box center [162, 186] width 180 height 11
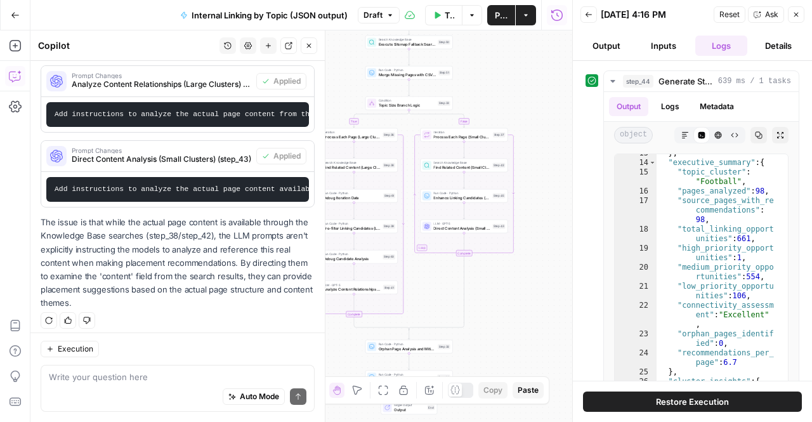
scroll to position [1113, 0]
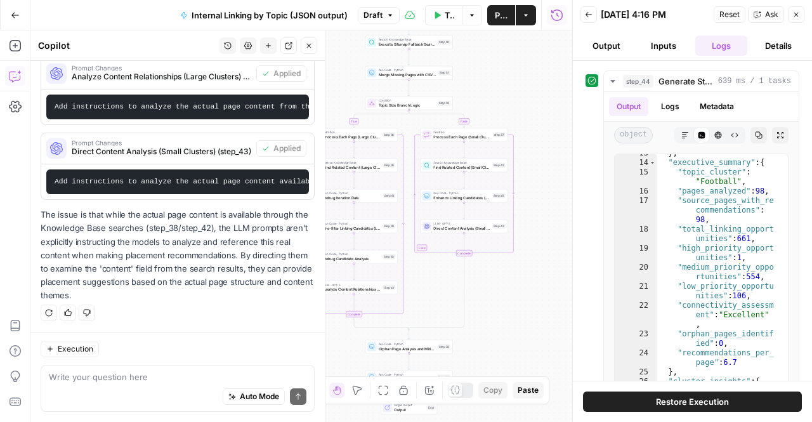
click at [165, 391] on div "Auto Mode Send" at bounding box center [178, 397] width 258 height 28
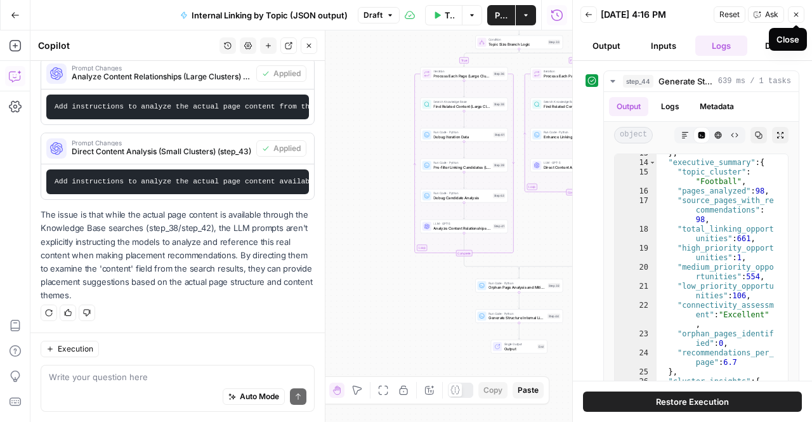
click at [790, 18] on button "Close" at bounding box center [796, 14] width 16 height 16
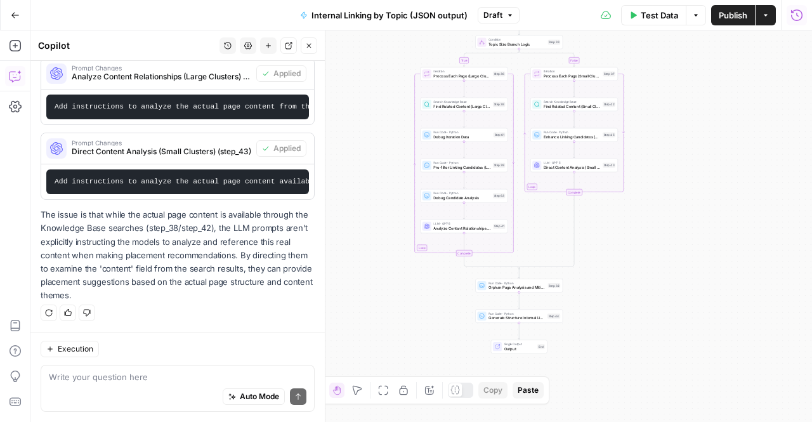
click at [107, 391] on div "Auto Mode Send" at bounding box center [178, 397] width 258 height 28
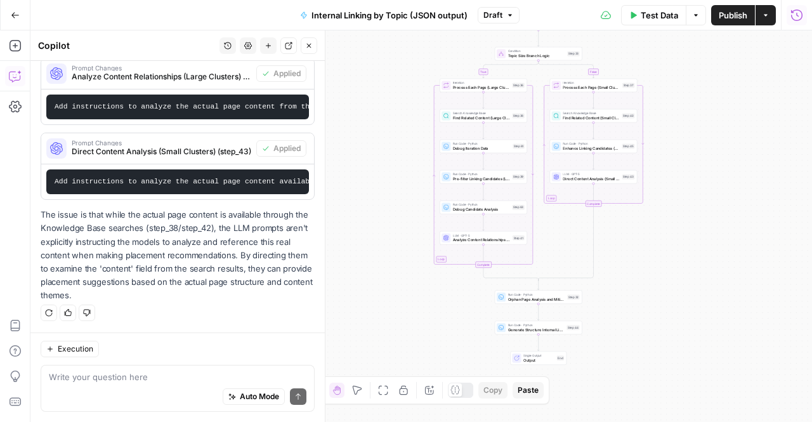
drag, startPoint x: 363, startPoint y: 179, endPoint x: 374, endPoint y: 131, distance: 49.4
click at [374, 131] on div "true false Workflow Input Settings Inputs Run Code · Python Extract Available T…" at bounding box center [421, 225] width 782 height 391
click at [108, 389] on div "Auto Mode Send" at bounding box center [178, 397] width 258 height 28
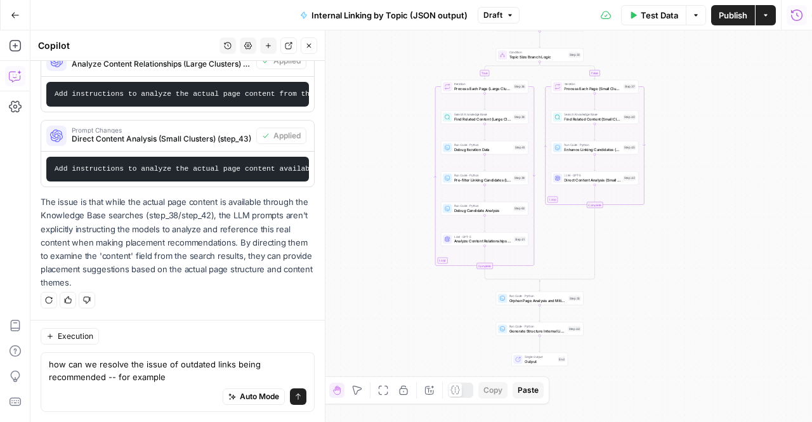
click at [180, 386] on div "Auto Mode Send" at bounding box center [178, 397] width 258 height 28
paste textarea ""target_url": "https://www.thesportsgeek.com/blog/2022-23-nfl-conference-champi…"
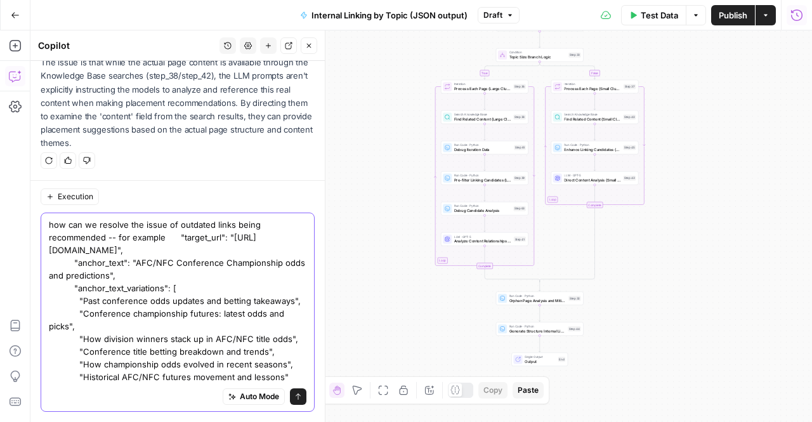
scroll to position [0, 0]
click at [159, 237] on textarea "how can we resolve the issue of outdated links being recommended -- for example…" at bounding box center [178, 300] width 258 height 165
click at [170, 233] on textarea "how can we resolve the issue of outdated links being recommended -- for example…" at bounding box center [178, 300] width 258 height 165
type textarea "how can we resolve the issue of outdated links being recommended -- for example…"
click at [296, 394] on icon "submit" at bounding box center [298, 396] width 5 height 6
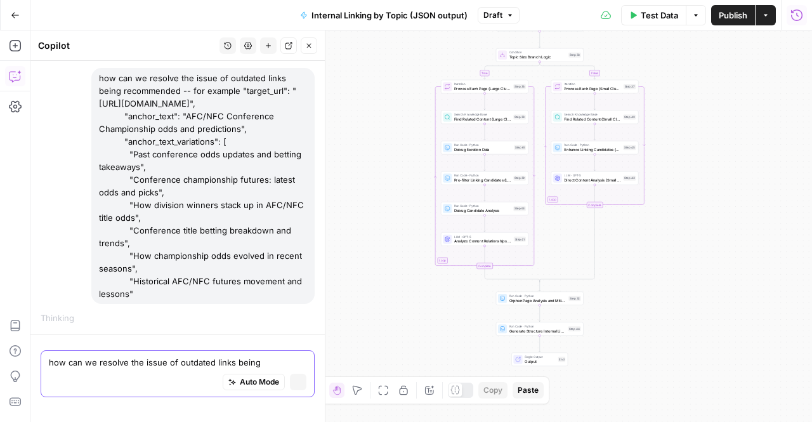
scroll to position [1292, 0]
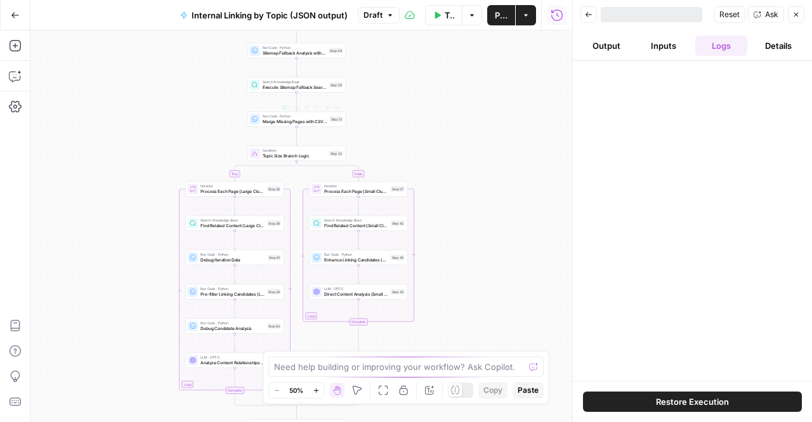
click at [214, 128] on div "true false Workflow Input Settings Inputs Run Code · Python Extract Available T…" at bounding box center [301, 225] width 542 height 391
click at [321, 372] on textarea at bounding box center [399, 366] width 250 height 13
click at [795, 17] on icon "button" at bounding box center [796, 15] width 8 height 8
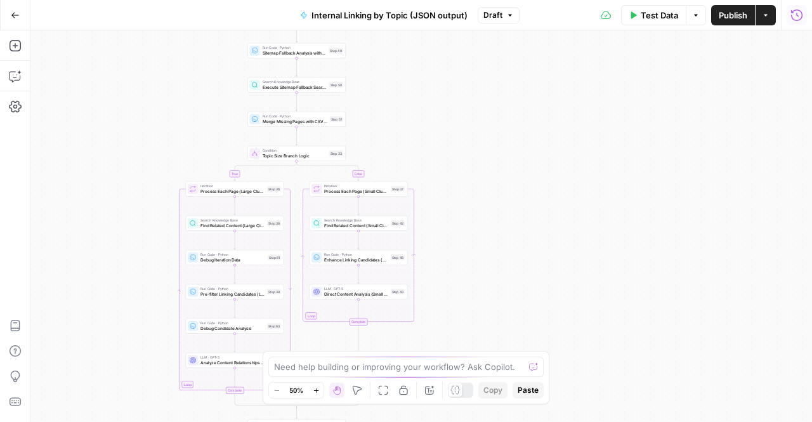
click at [799, 12] on icon "button" at bounding box center [796, 15] width 13 height 13
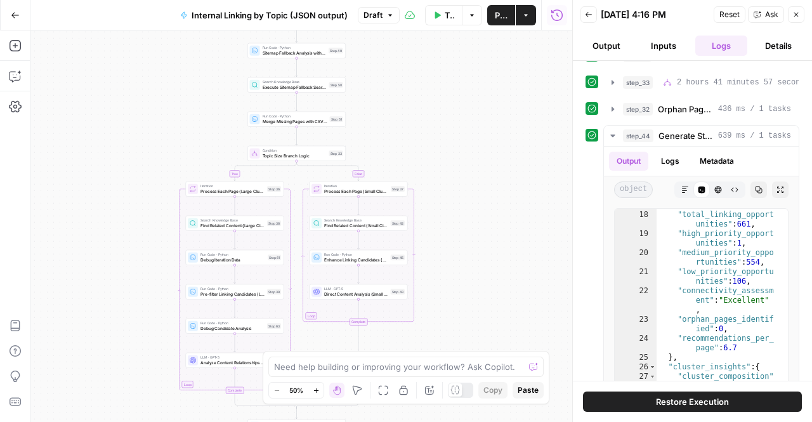
scroll to position [23, 0]
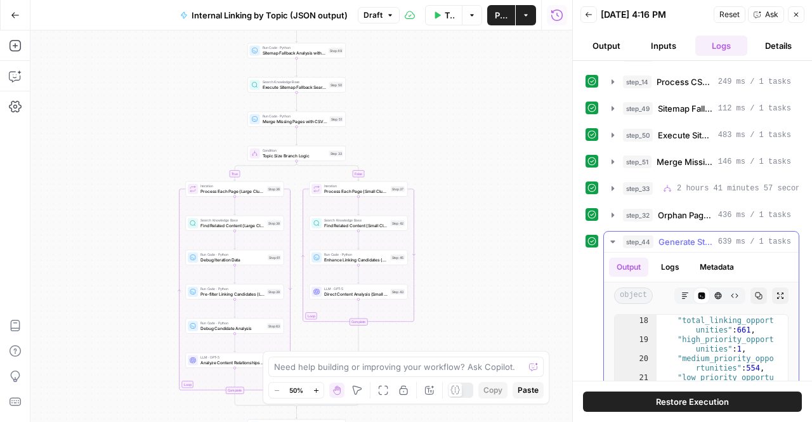
click at [615, 237] on icon "button" at bounding box center [613, 242] width 10 height 10
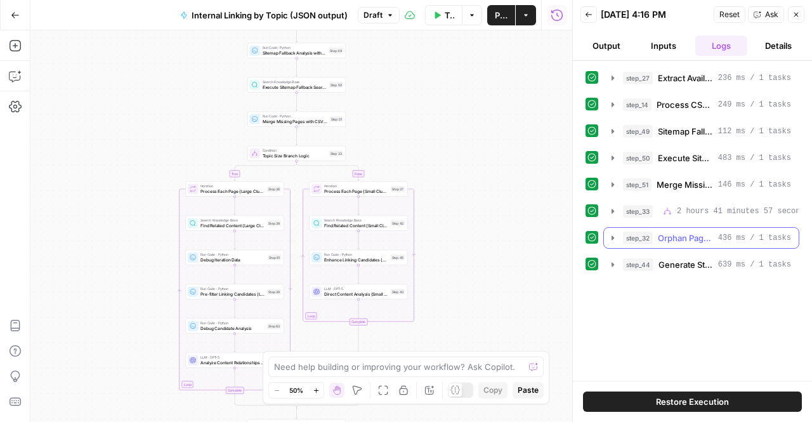
scroll to position [0, 0]
click at [615, 235] on icon "button" at bounding box center [613, 238] width 10 height 10
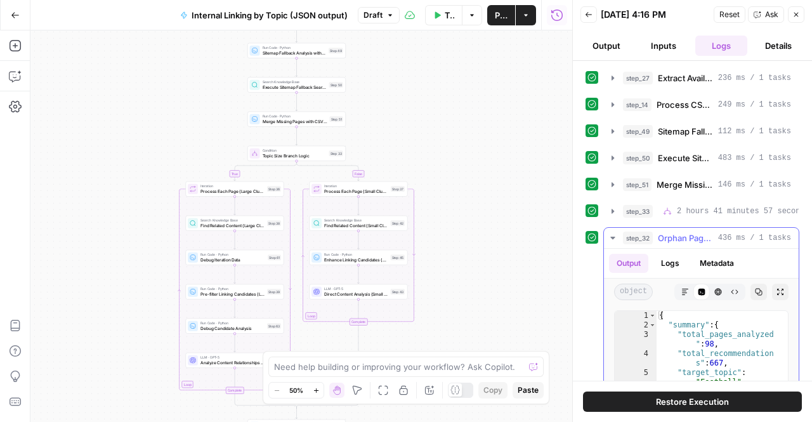
click at [615, 235] on icon "button" at bounding box center [613, 238] width 10 height 10
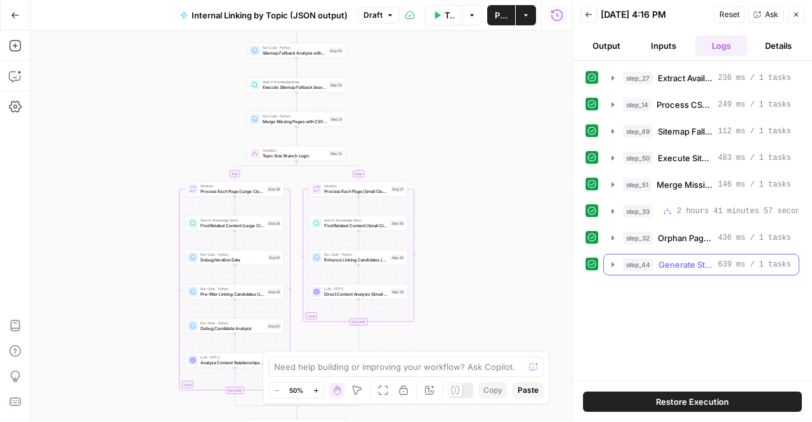
click at [614, 261] on icon "button" at bounding box center [613, 264] width 10 height 10
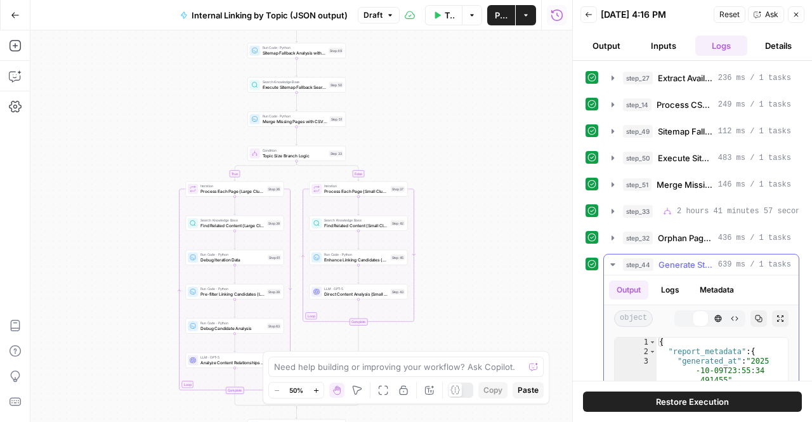
scroll to position [214, 0]
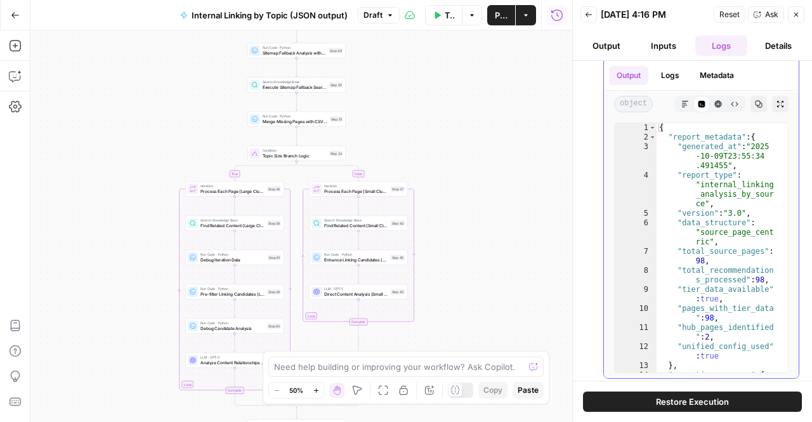
type textarea "**********"
click at [721, 291] on div "{ "report_metadata" : { "generated_at" : "2025 -10-09T23:55:34 .491455" , "repo…" at bounding box center [718, 262] width 122 height 278
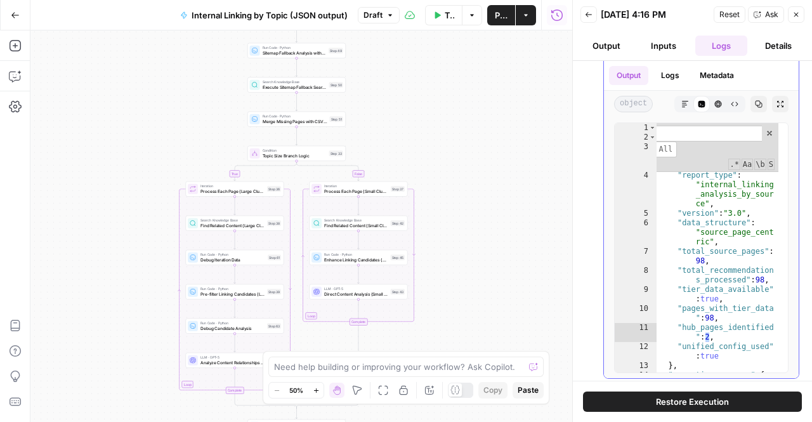
scroll to position [95, 0]
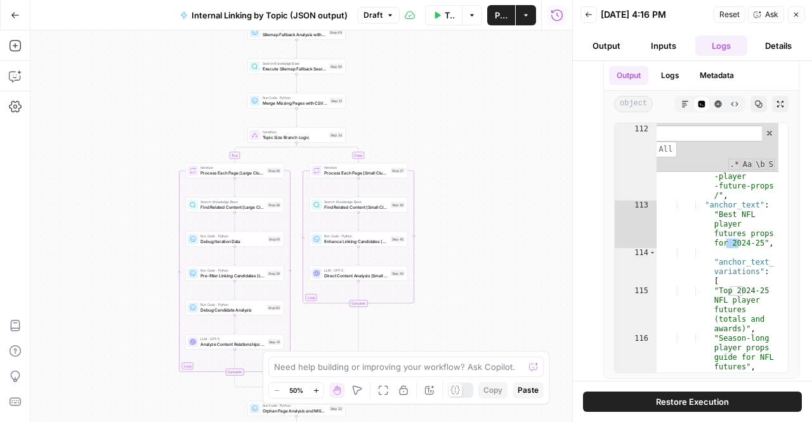
type input "***"
click at [403, 369] on textarea at bounding box center [399, 366] width 250 height 13
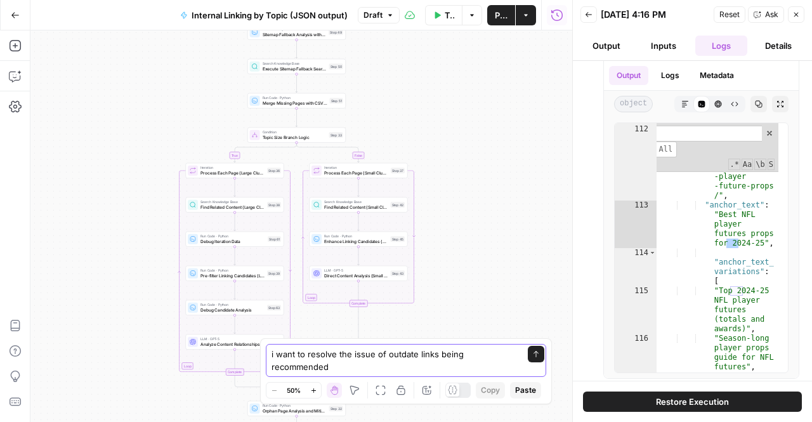
paste textarea ""target_url": "https://www.thesportsgeek.com/blog/2022-23-nfl-conference-champi…"
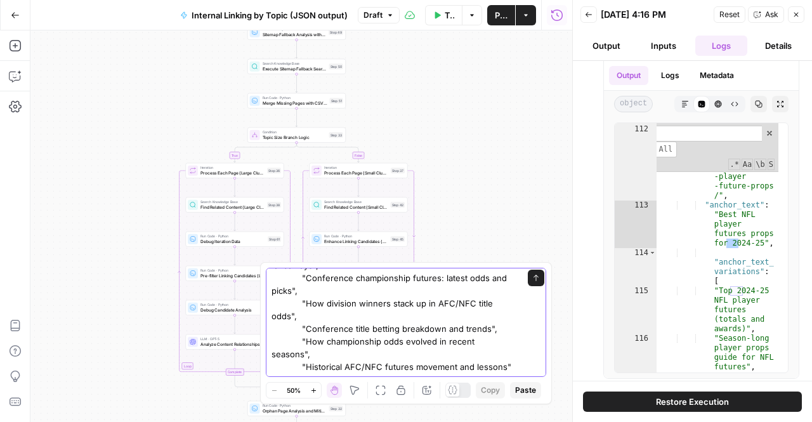
scroll to position [0, 0]
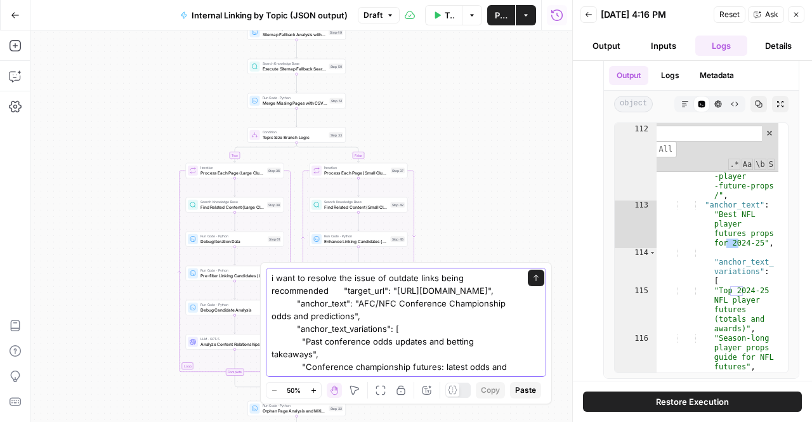
click at [331, 289] on textarea "i want to resolve the issue of outdate links being recommended "target_url": "h…" at bounding box center [394, 367] width 244 height 190
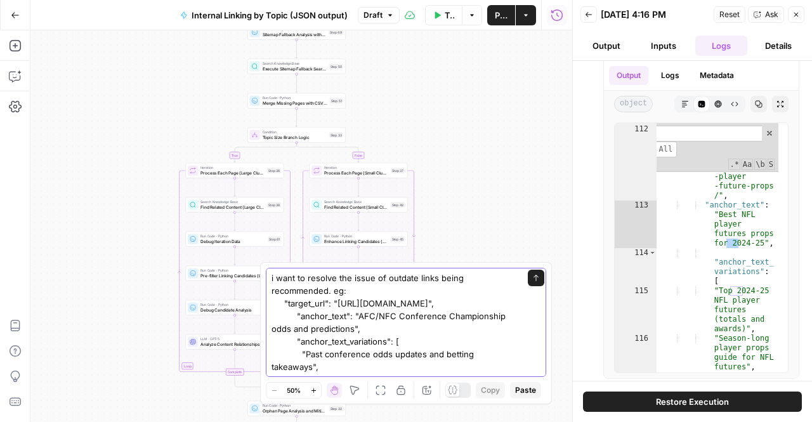
type textarea "i want to resolve the issue of outdate links being recommended. eg: "target_url…"
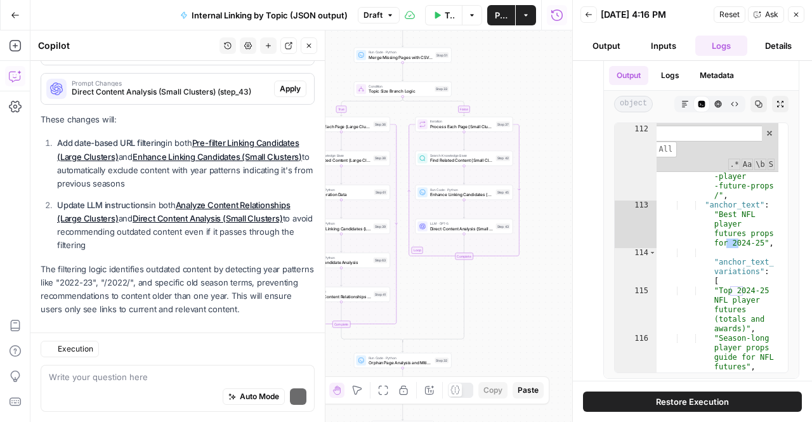
scroll to position [630, 0]
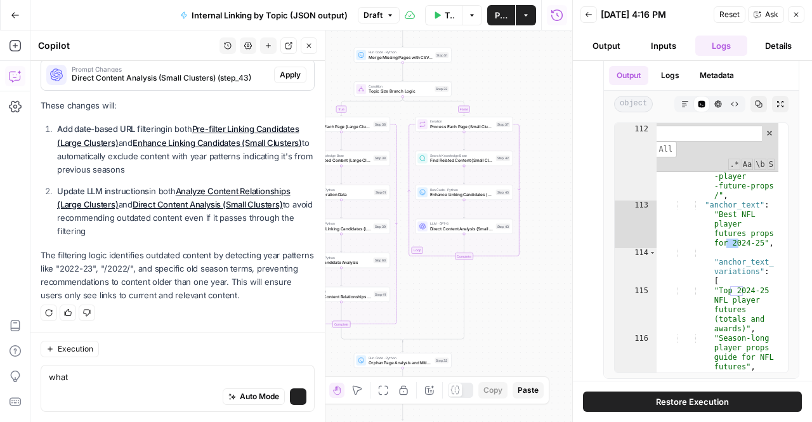
click at [145, 377] on textarea "what" at bounding box center [178, 376] width 258 height 13
type textarea "what parameters for content freshness will be used?"
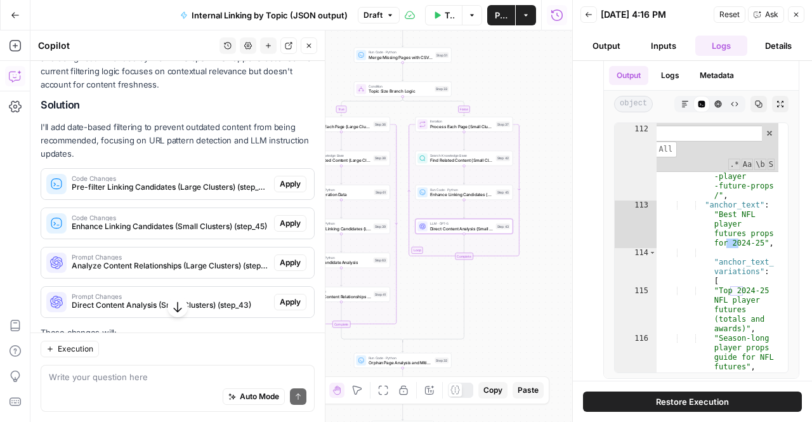
scroll to position [436, 0]
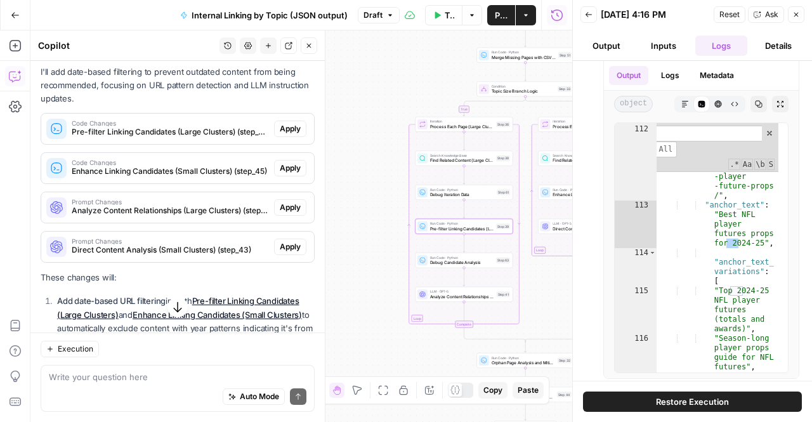
click at [280, 134] on span "Apply" at bounding box center [290, 128] width 21 height 11
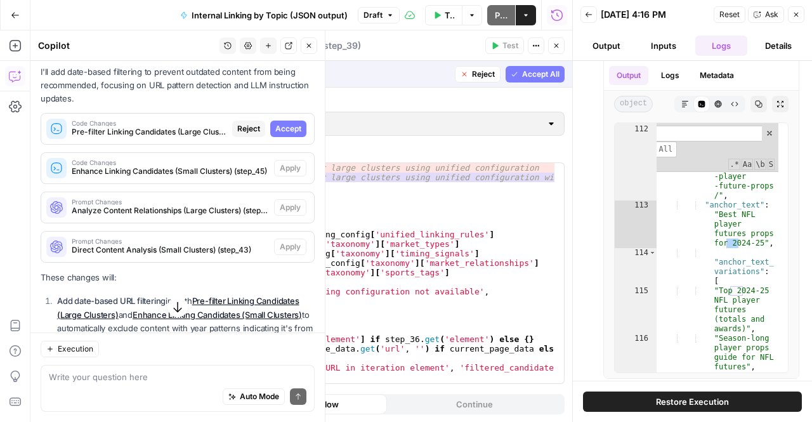
click at [283, 134] on span "Accept" at bounding box center [288, 128] width 26 height 11
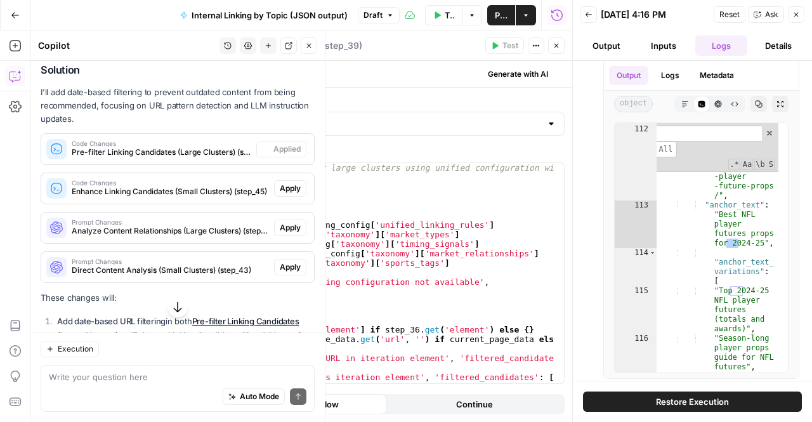
scroll to position [456, 0]
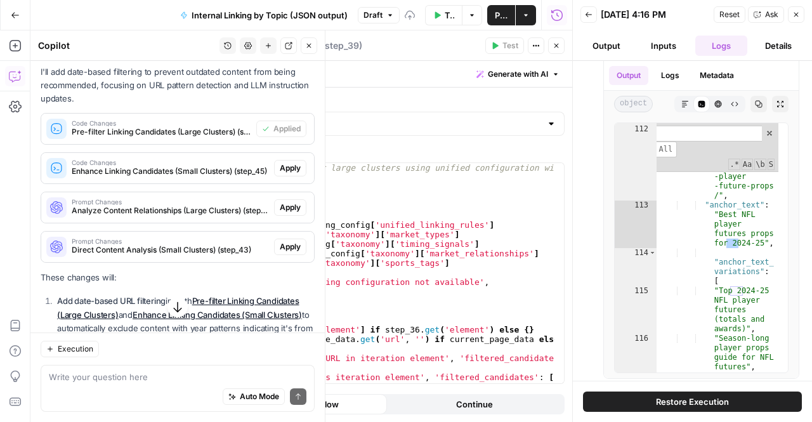
click at [282, 174] on span "Apply" at bounding box center [290, 167] width 21 height 11
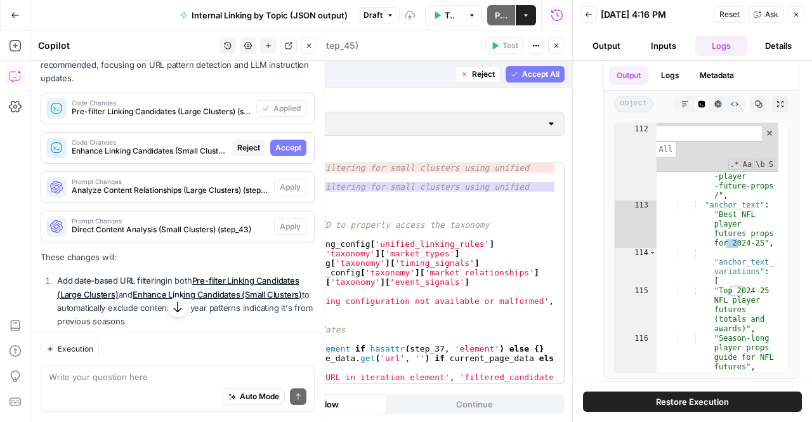
scroll to position [436, 0]
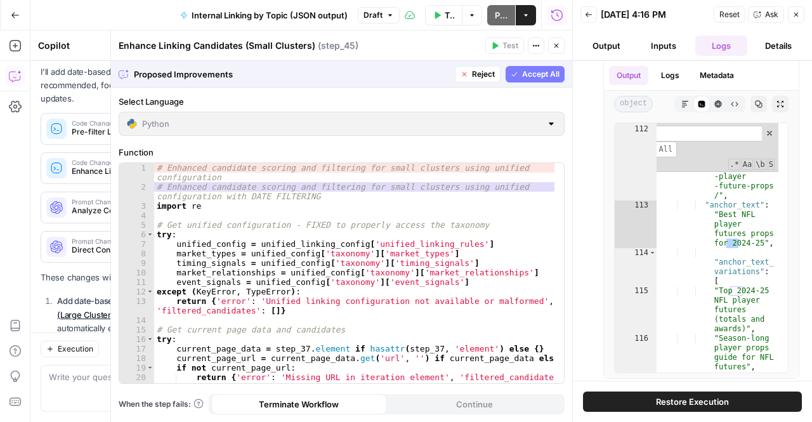
click at [544, 75] on span "Accept All" at bounding box center [540, 74] width 37 height 11
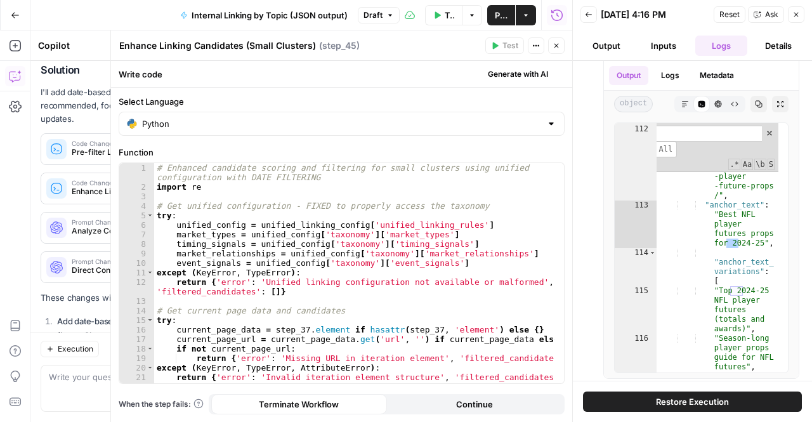
scroll to position [456, 0]
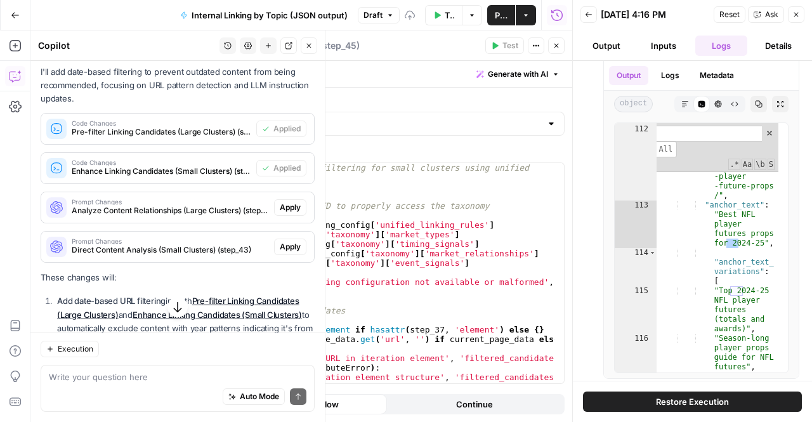
click at [280, 213] on span "Apply" at bounding box center [290, 207] width 21 height 11
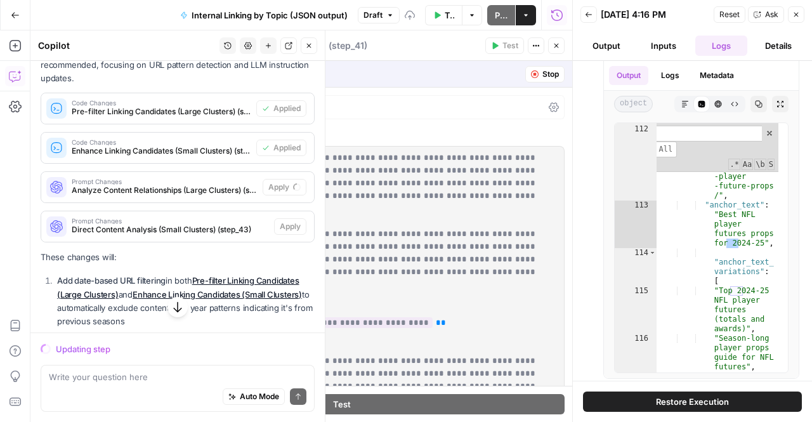
scroll to position [436, 0]
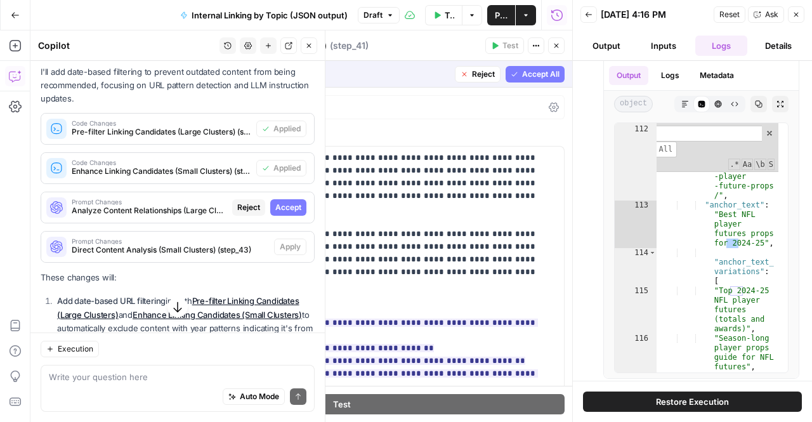
click at [278, 213] on span "Accept" at bounding box center [288, 207] width 26 height 11
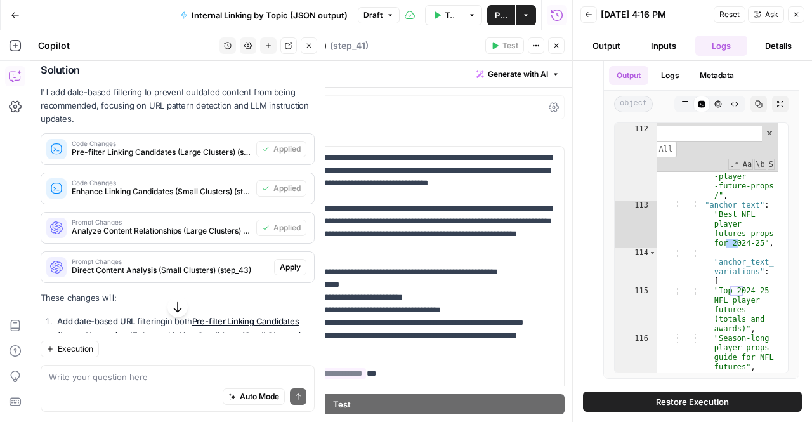
scroll to position [456, 0]
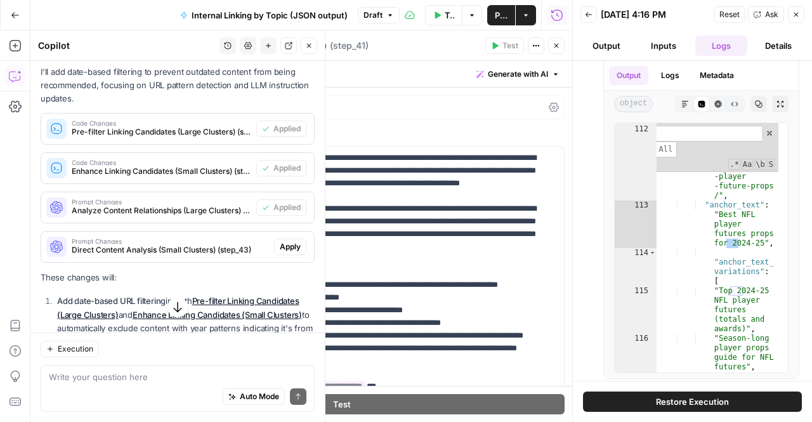
click at [204, 244] on span "Prompt Changes" at bounding box center [170, 241] width 197 height 6
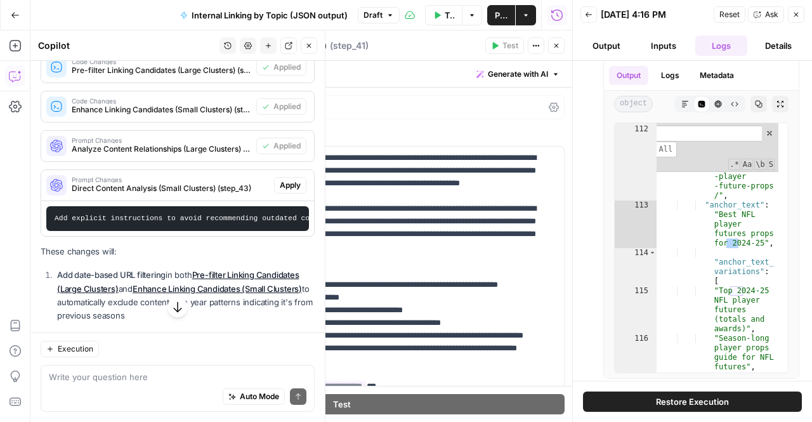
scroll to position [518, 0]
click at [280, 190] on span "Apply" at bounding box center [290, 184] width 21 height 11
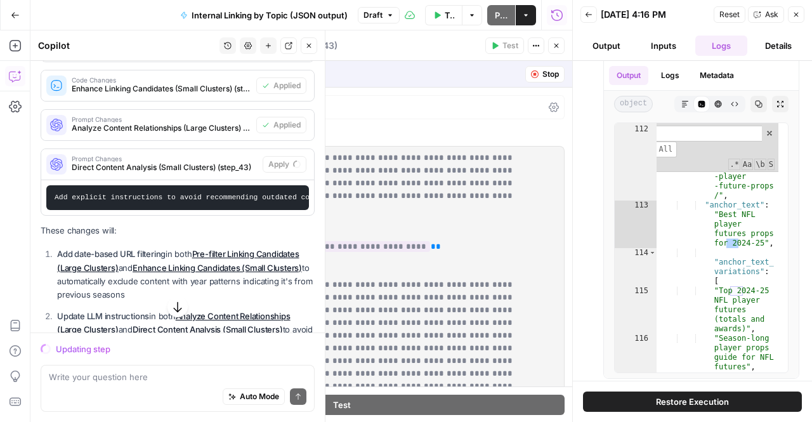
scroll to position [498, 0]
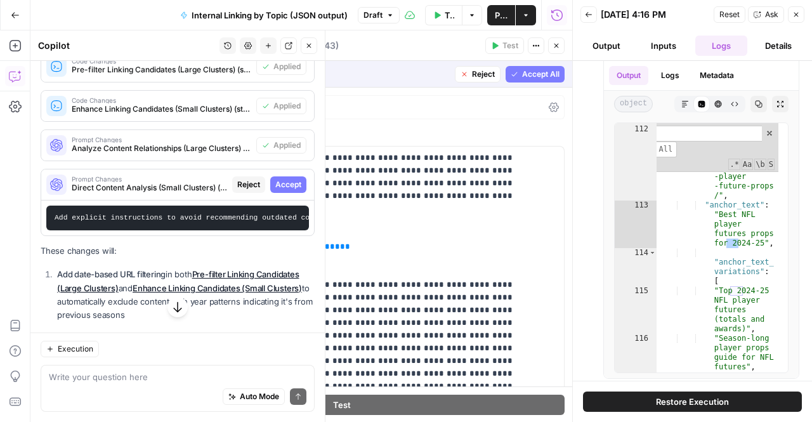
click at [174, 309] on icon "button" at bounding box center [177, 307] width 13 height 13
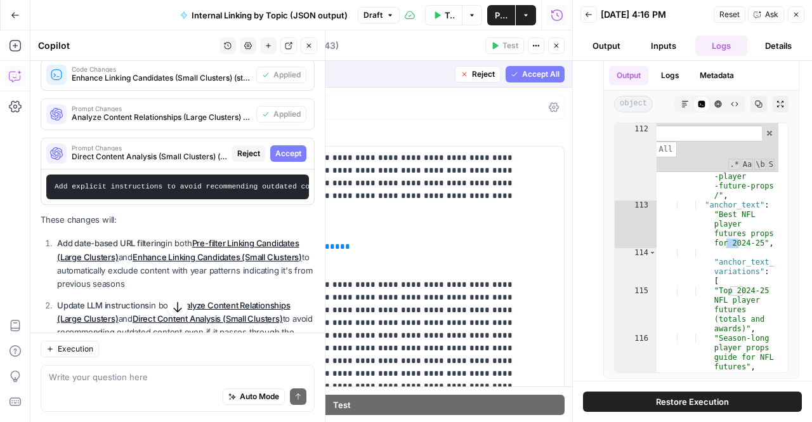
scroll to position [385, 0]
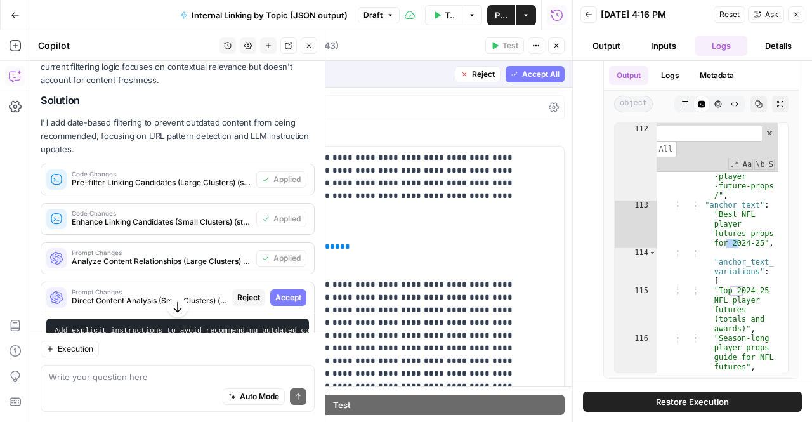
click at [284, 303] on span "Accept" at bounding box center [288, 297] width 26 height 11
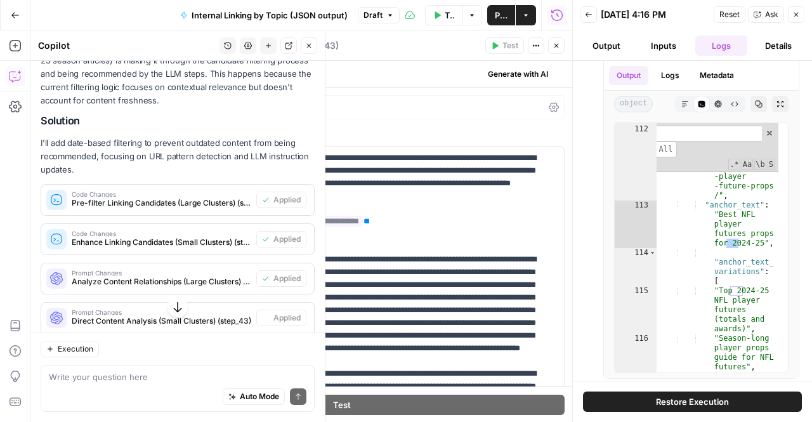
scroll to position [405, 0]
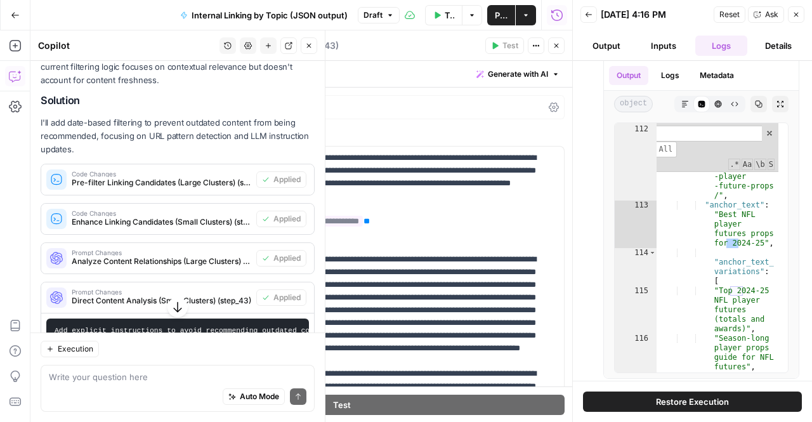
click at [174, 306] on icon "button" at bounding box center [177, 307] width 13 height 13
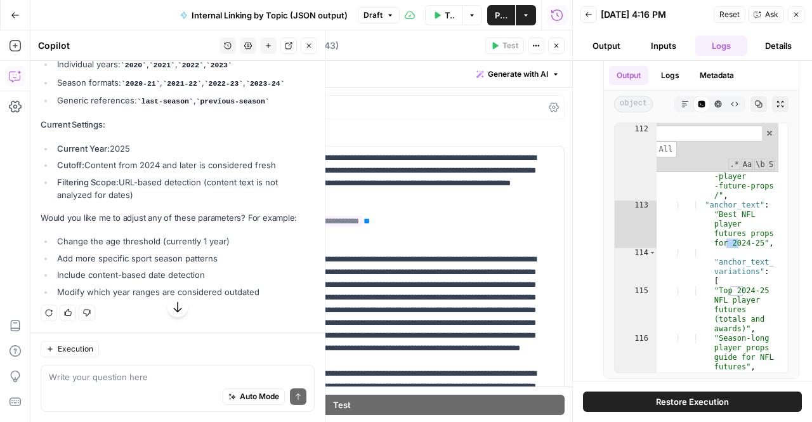
scroll to position [1316, 0]
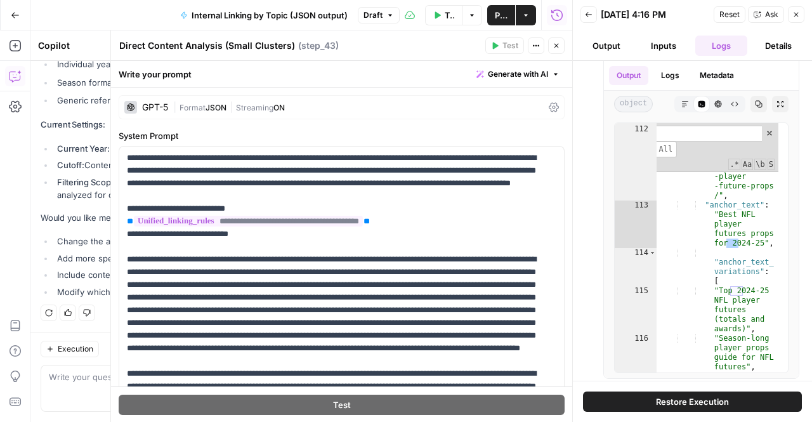
click at [561, 51] on button "Close" at bounding box center [556, 45] width 16 height 16
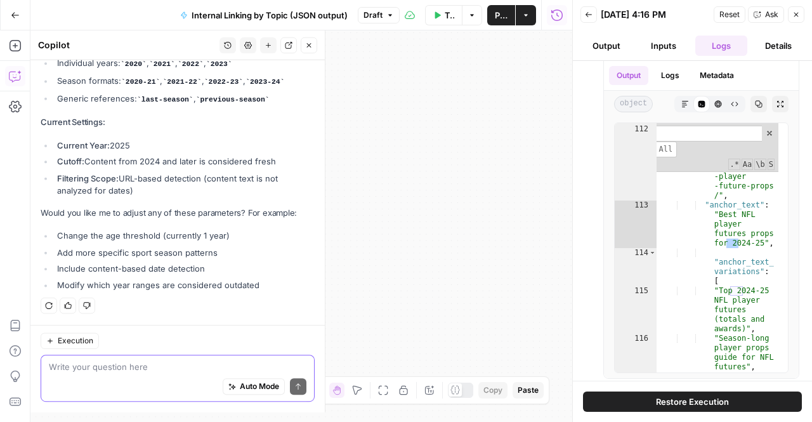
click at [204, 372] on textarea at bounding box center [178, 367] width 258 height 13
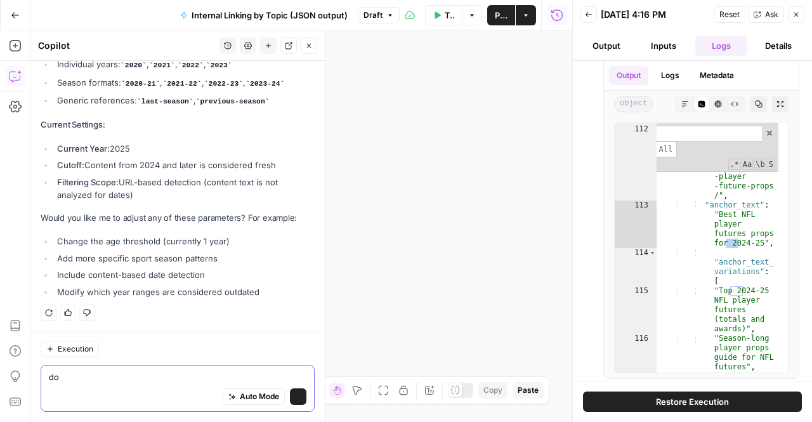
type textarea "d"
type textarea "let's actually update so"
click at [204, 372] on textarea "let's actually update so" at bounding box center [178, 376] width 258 height 13
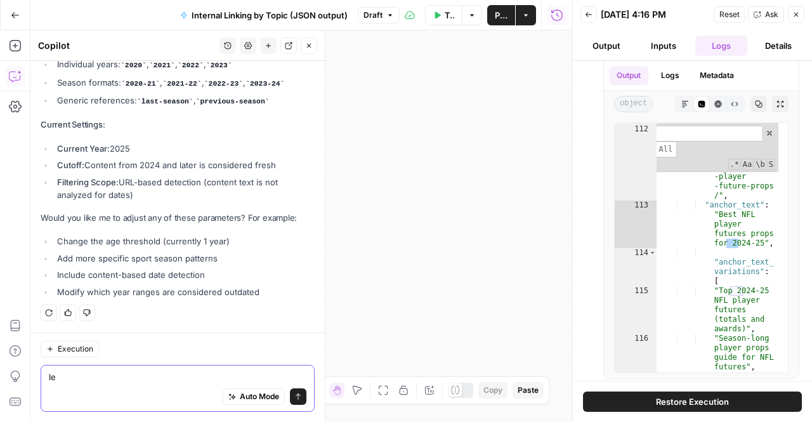
type textarea "l"
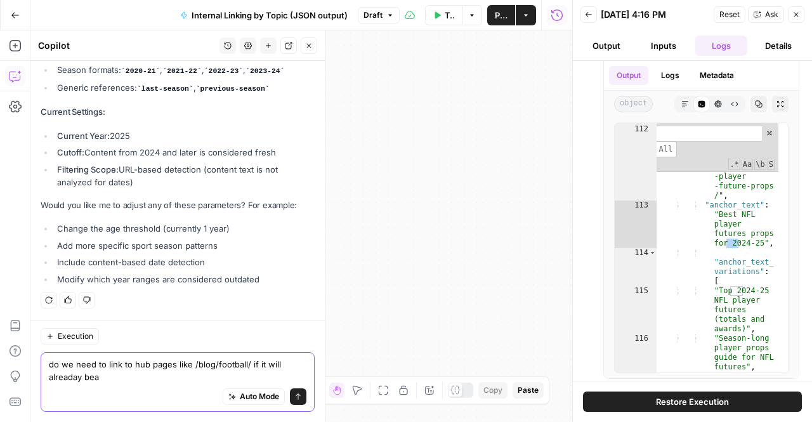
scroll to position [1328, 0]
type textarea "do we need to link to hub pages like /blog/football/ if it will alreaday be a b…"
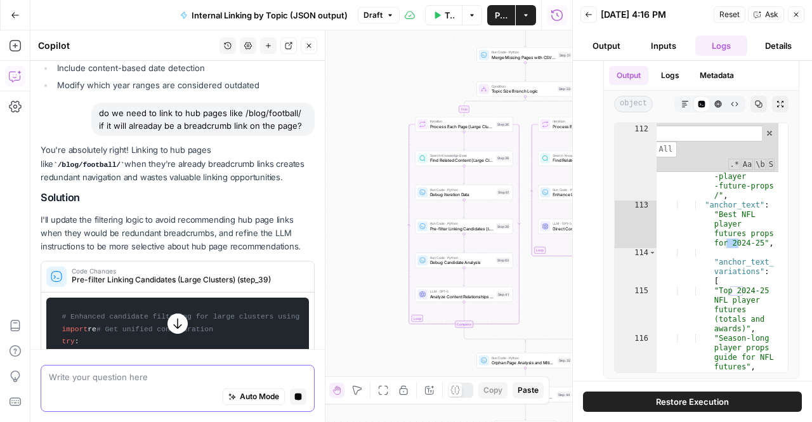
scroll to position [1434, 0]
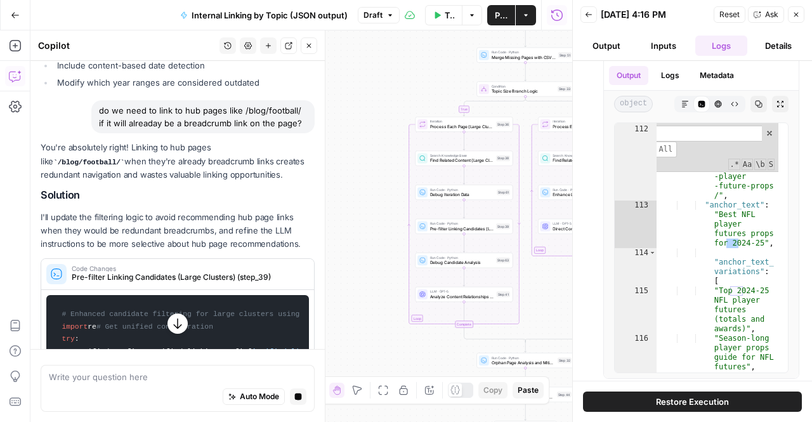
click at [173, 323] on icon "button" at bounding box center [177, 323] width 8 height 10
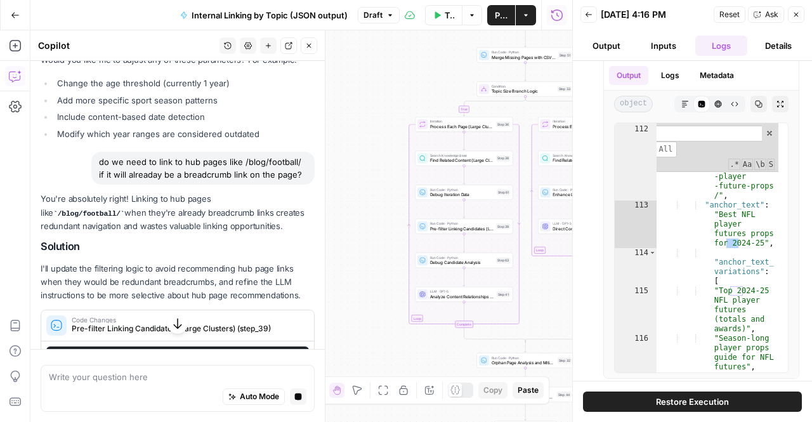
scroll to position [1488, 0]
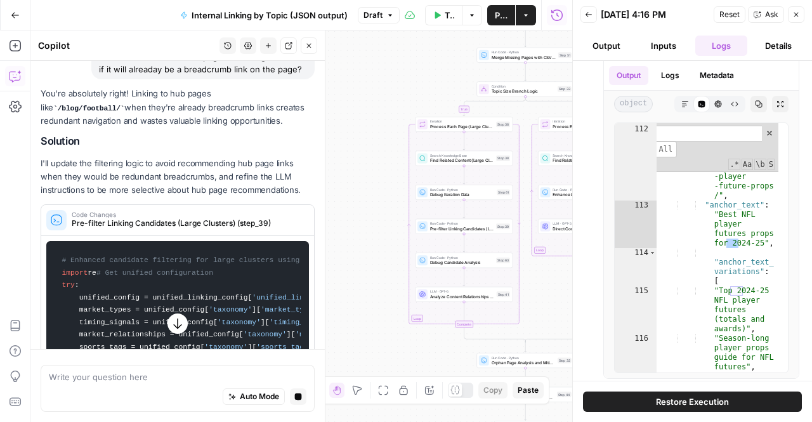
click at [171, 327] on icon "button" at bounding box center [177, 323] width 13 height 13
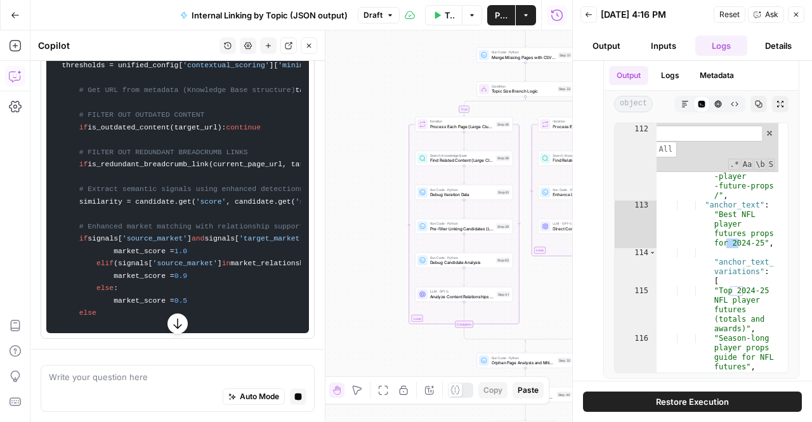
scroll to position [4711, 0]
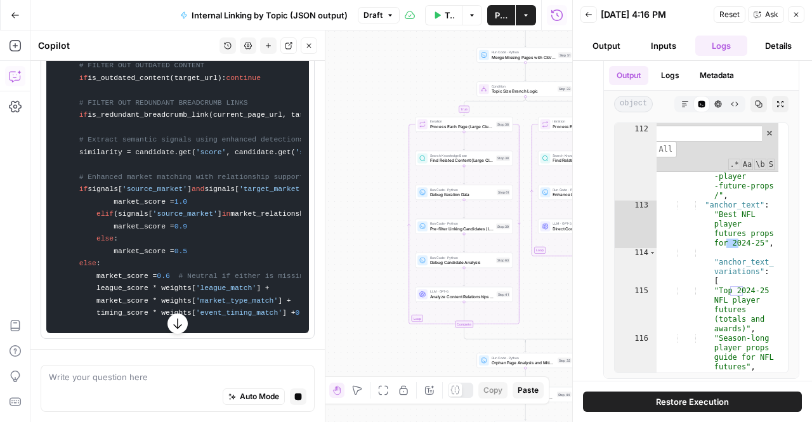
click at [174, 325] on icon "button" at bounding box center [177, 323] width 13 height 13
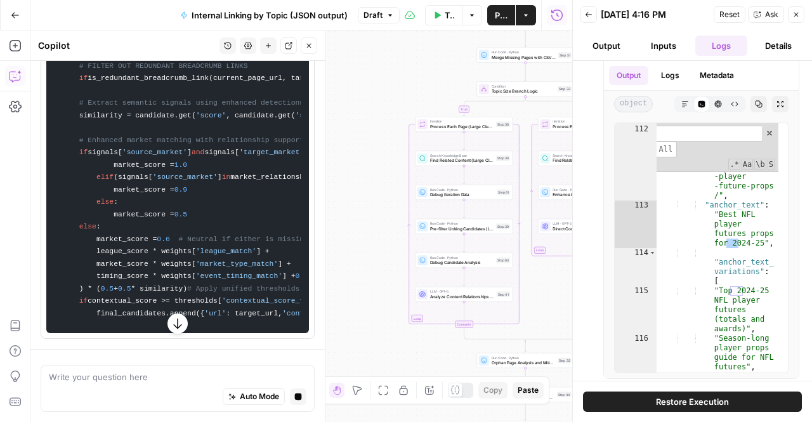
scroll to position [5057, 0]
click at [150, 400] on div "Auto Mode Stop generating" at bounding box center [178, 397] width 258 height 28
click at [174, 321] on icon "button" at bounding box center [177, 323] width 13 height 13
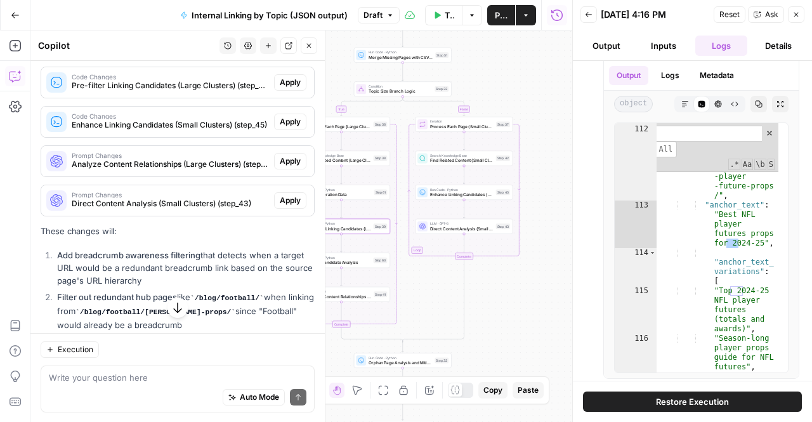
scroll to position [1665, 0]
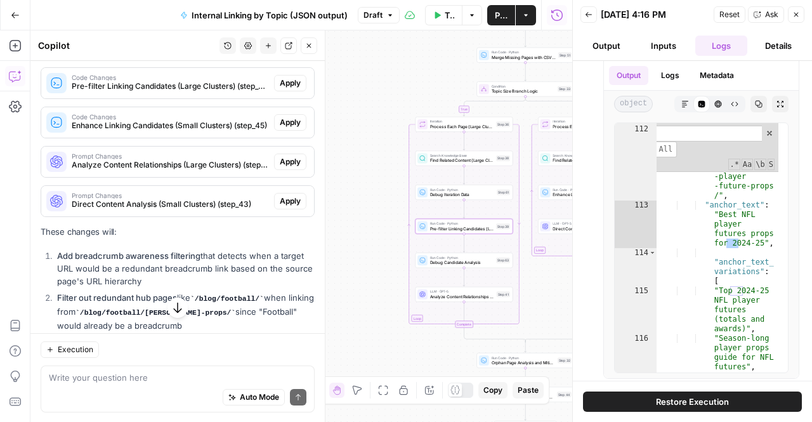
click at [280, 89] on span "Apply" at bounding box center [290, 82] width 21 height 11
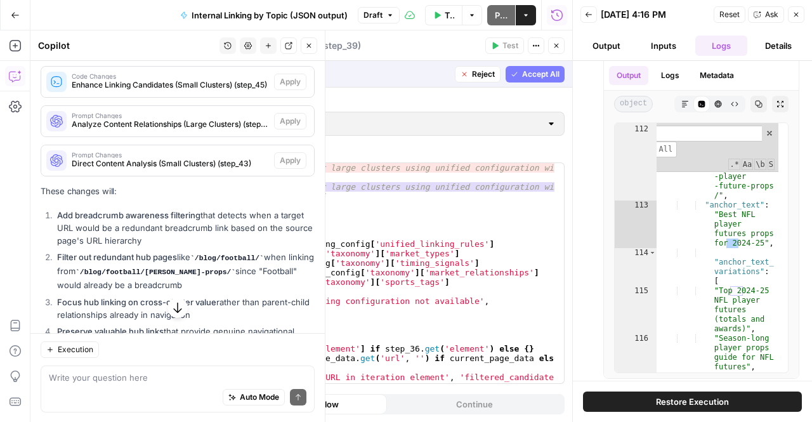
scroll to position [1625, 0]
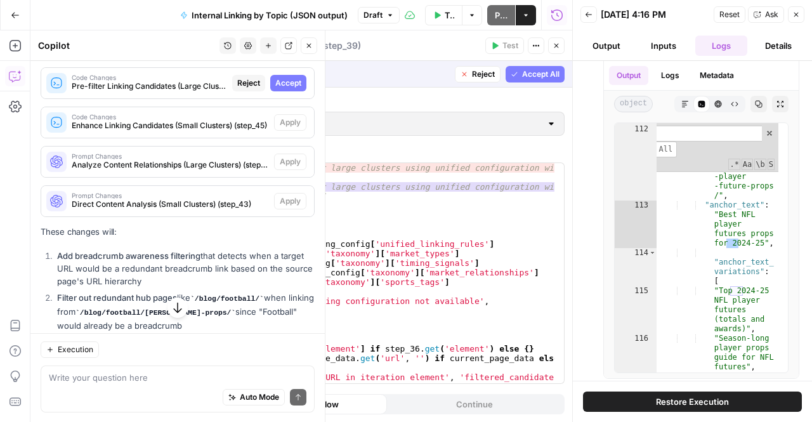
click at [275, 89] on span "Accept" at bounding box center [288, 82] width 26 height 11
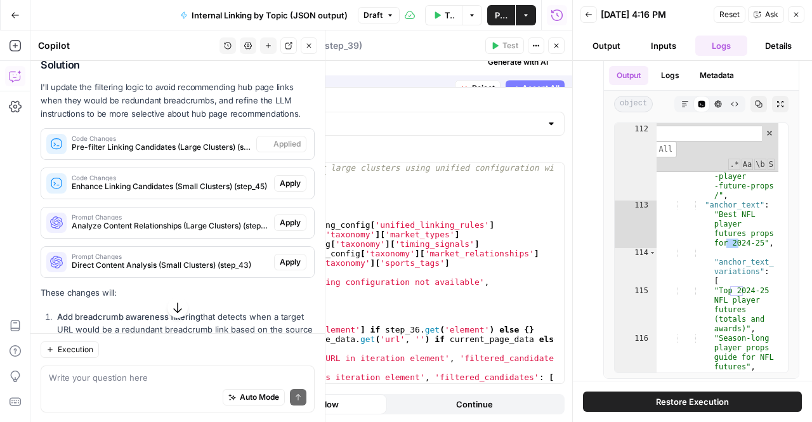
click at [188, 191] on span "Enhance Linking Candidates (Small Clusters) (step_45)" at bounding box center [170, 186] width 197 height 11
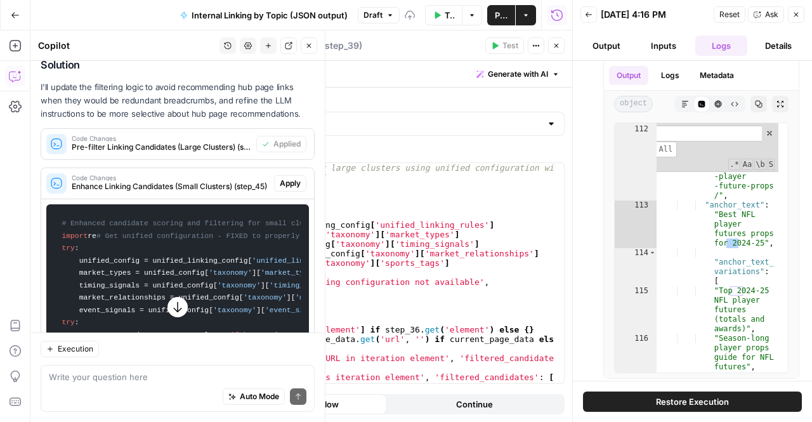
scroll to position [1686, 0]
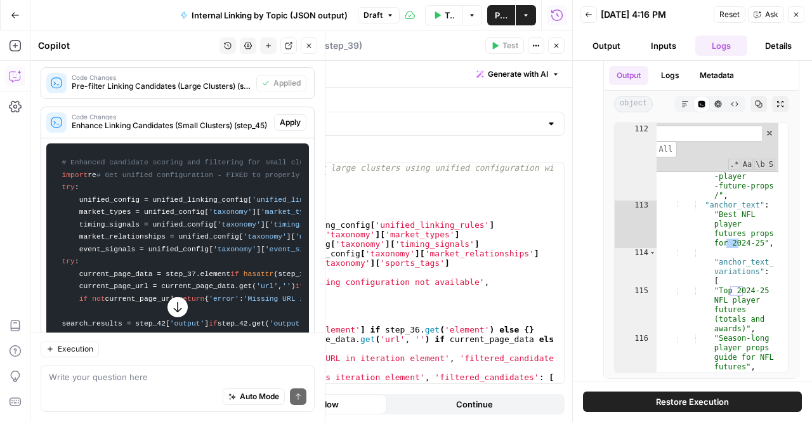
click at [282, 128] on span "Apply" at bounding box center [290, 122] width 21 height 11
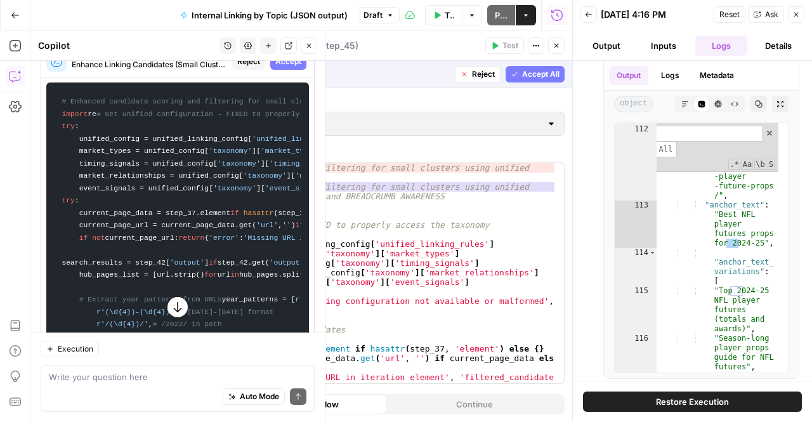
scroll to position [1625, 0]
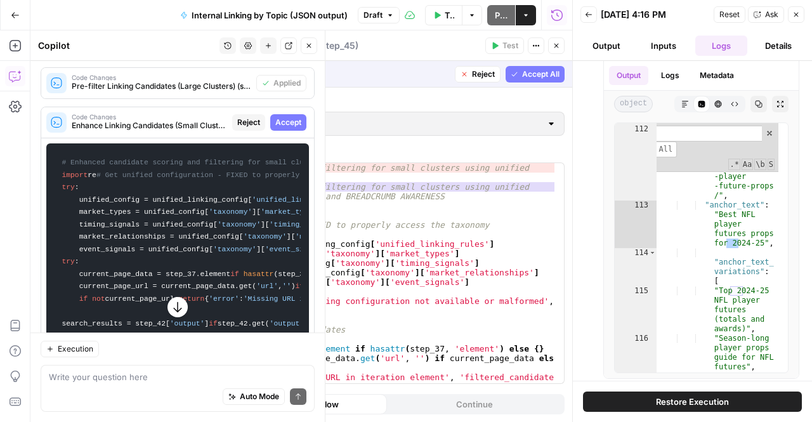
click at [285, 128] on span "Accept" at bounding box center [288, 122] width 26 height 11
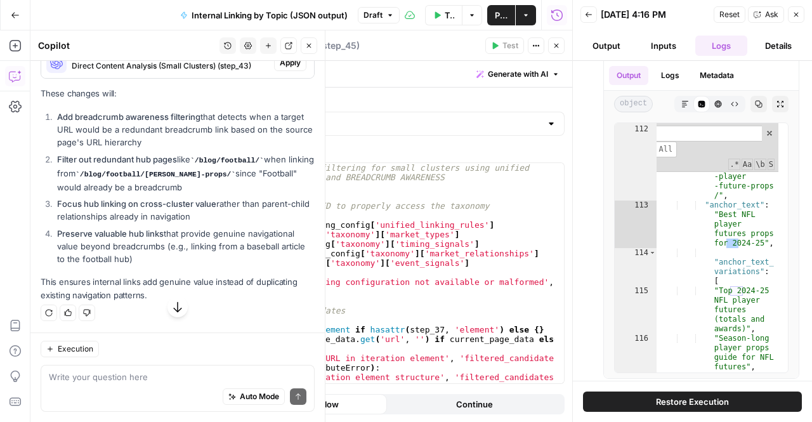
scroll to position [5843, 0]
click at [180, 306] on button "button" at bounding box center [177, 307] width 20 height 20
click at [284, 29] on span "Apply" at bounding box center [290, 23] width 21 height 11
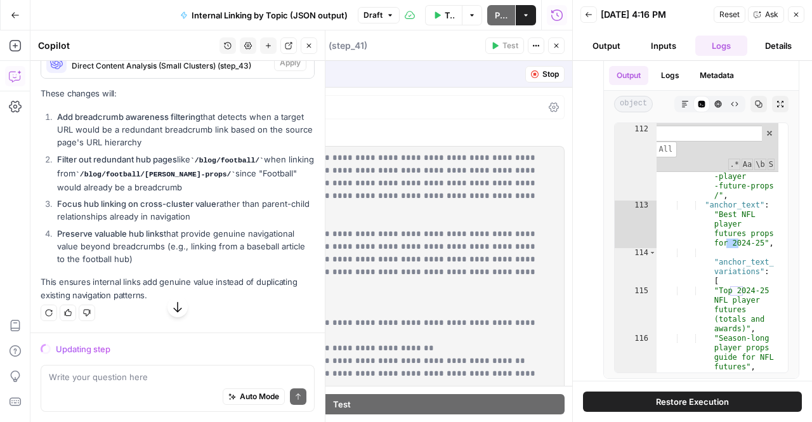
scroll to position [6346, 0]
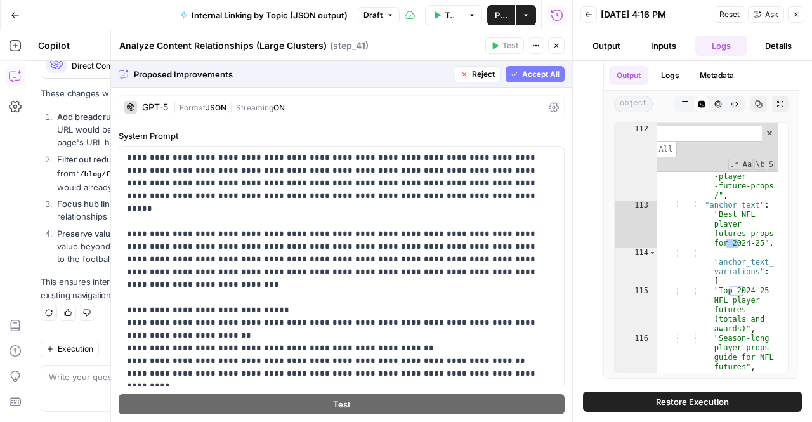
click at [522, 72] on span "Accept All" at bounding box center [540, 74] width 37 height 11
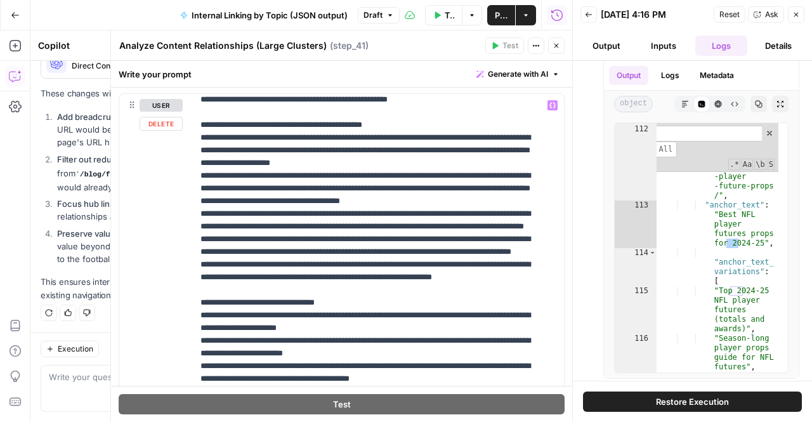
scroll to position [905, 0]
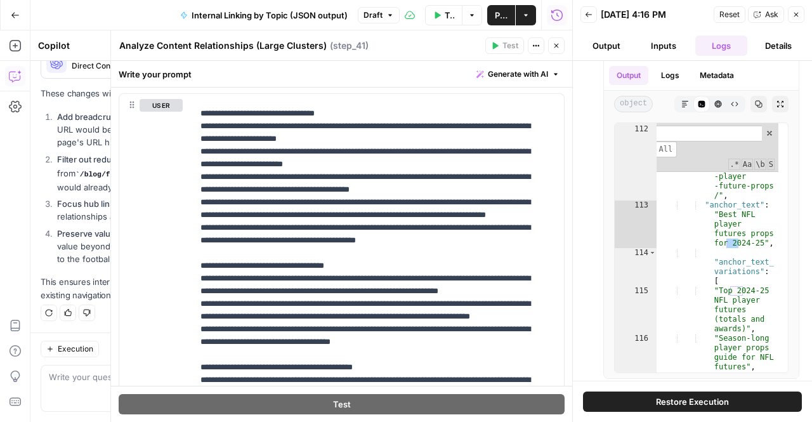
click at [556, 54] on header "Analyze Content Relationships (Large Clusters) Analyze Content Relationships (L…" at bounding box center [341, 45] width 461 height 30
click at [556, 51] on button "Close" at bounding box center [556, 45] width 16 height 16
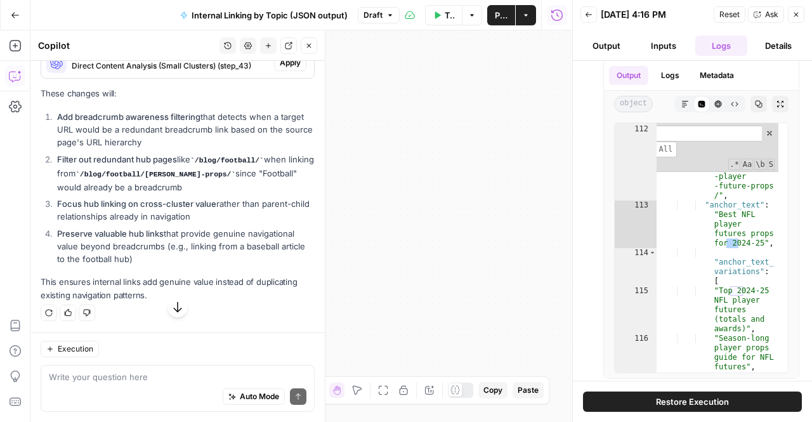
click at [280, 69] on span "Apply" at bounding box center [290, 62] width 21 height 11
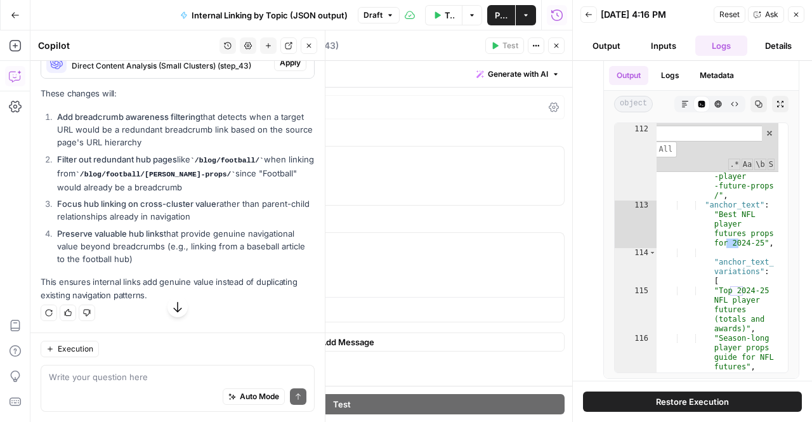
scroll to position [6407, 0]
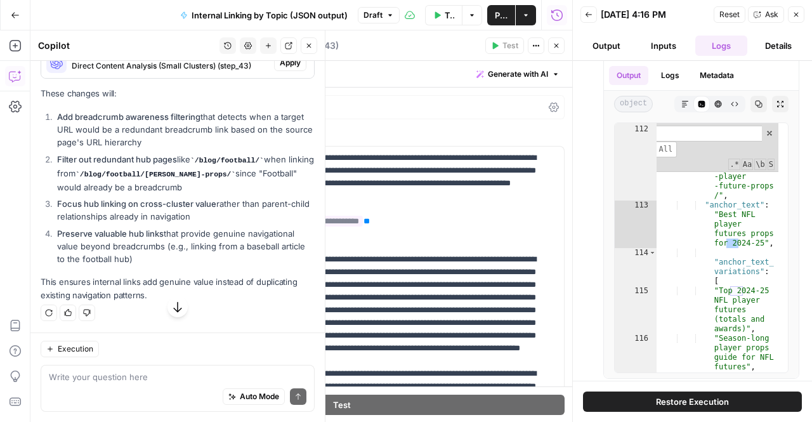
click at [280, 69] on span "Apply" at bounding box center [290, 62] width 21 height 11
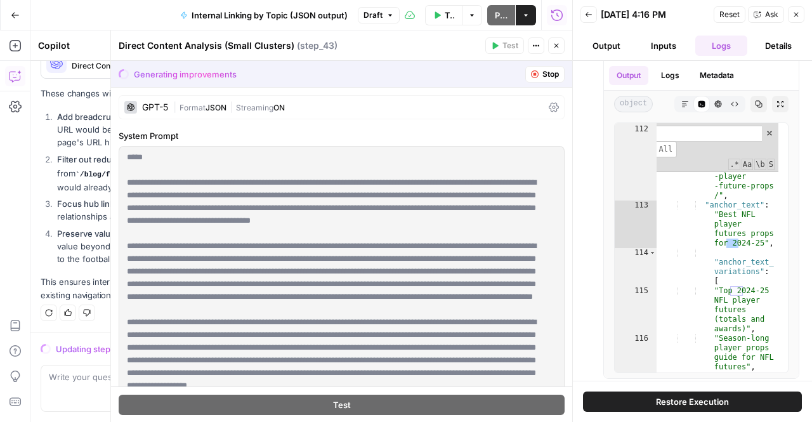
scroll to position [20, 0]
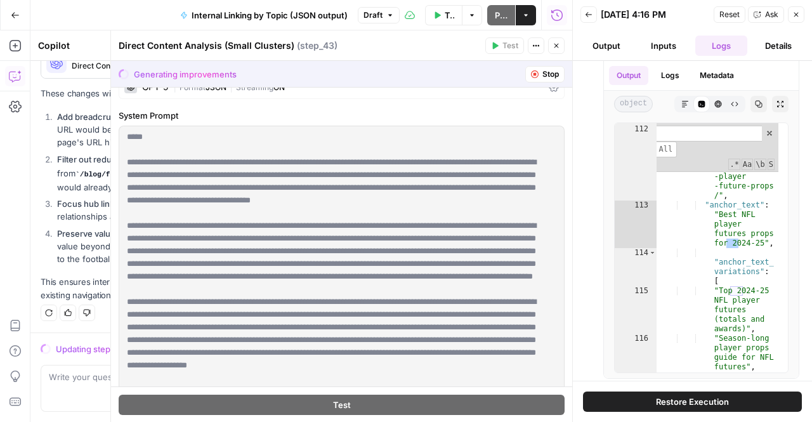
click at [554, 46] on icon "button" at bounding box center [557, 46] width 8 height 8
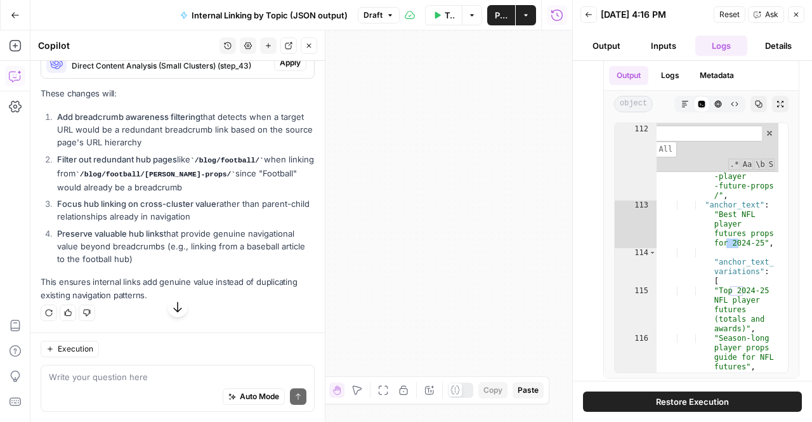
scroll to position [6407, 0]
click at [280, 69] on span "Apply" at bounding box center [290, 62] width 21 height 11
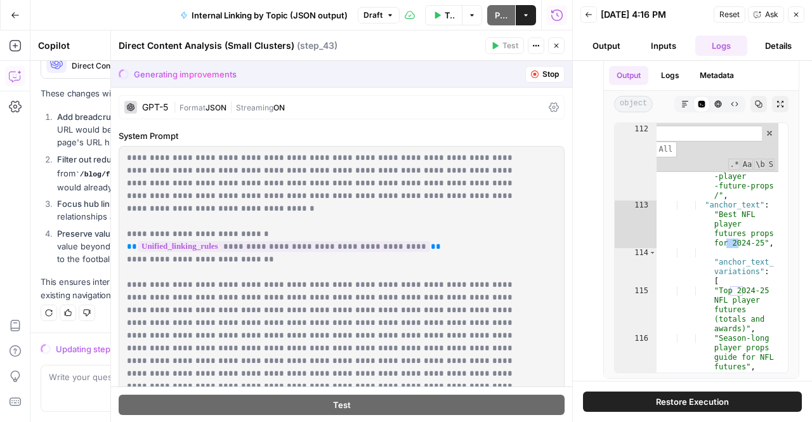
scroll to position [6346, 0]
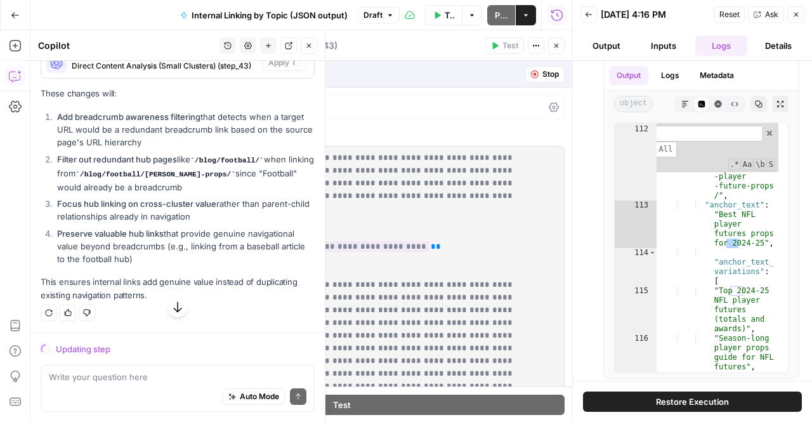
click at [6, 220] on div "Add Steps Copilot Settings AirOps Academy Help Give Feedback Shortcuts" at bounding box center [15, 225] width 30 height 391
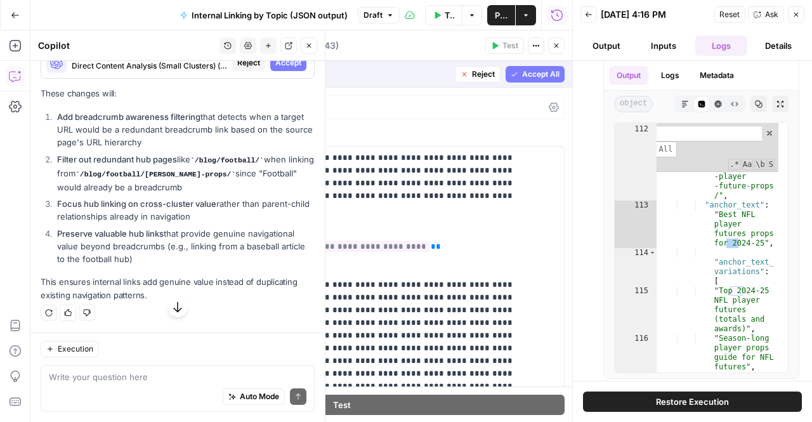
click at [287, 69] on span "Accept" at bounding box center [288, 62] width 26 height 11
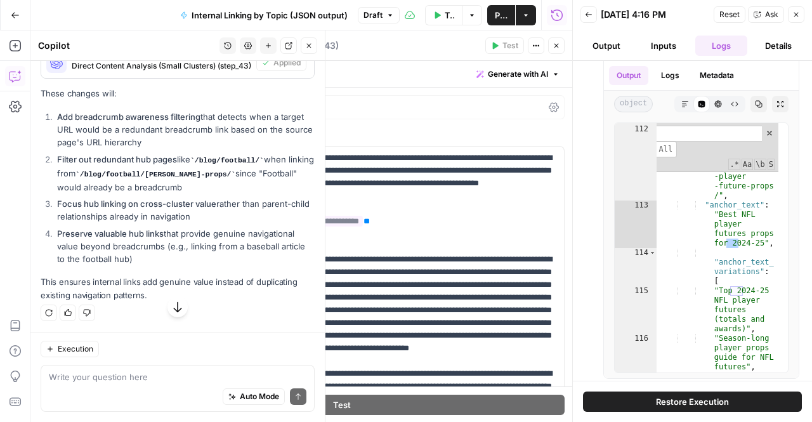
scroll to position [6407, 0]
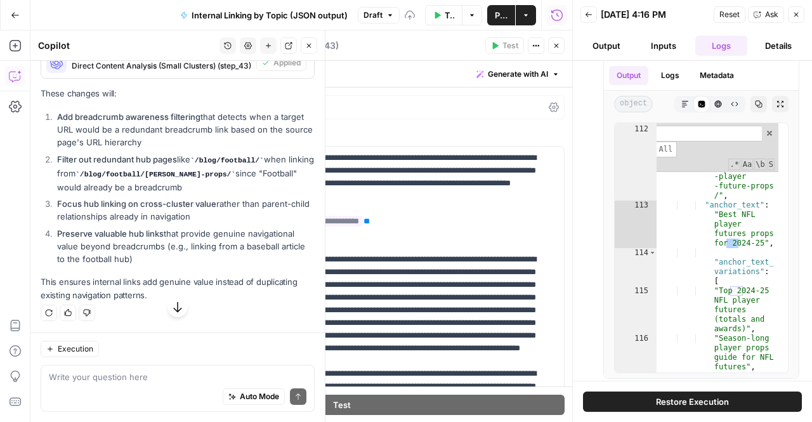
click at [174, 310] on icon "button" at bounding box center [177, 307] width 13 height 13
click at [160, 373] on textarea at bounding box center [178, 376] width 258 height 13
type textarea "h"
click at [141, 383] on textarea at bounding box center [178, 376] width 258 height 13
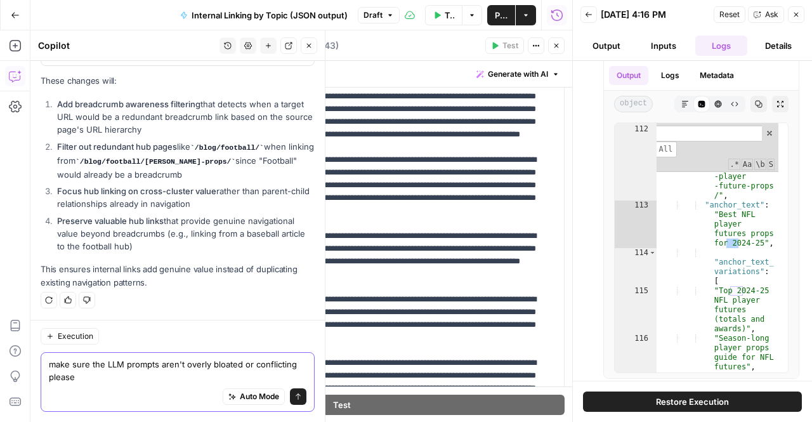
scroll to position [6657, 0]
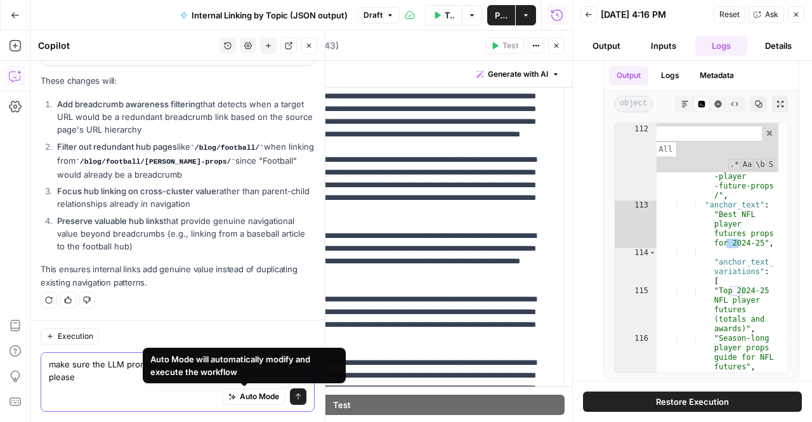
type textarea "make sure the LLM prompts aren't overly bloated or conflicting please"
click at [294, 395] on button "Send" at bounding box center [298, 396] width 16 height 16
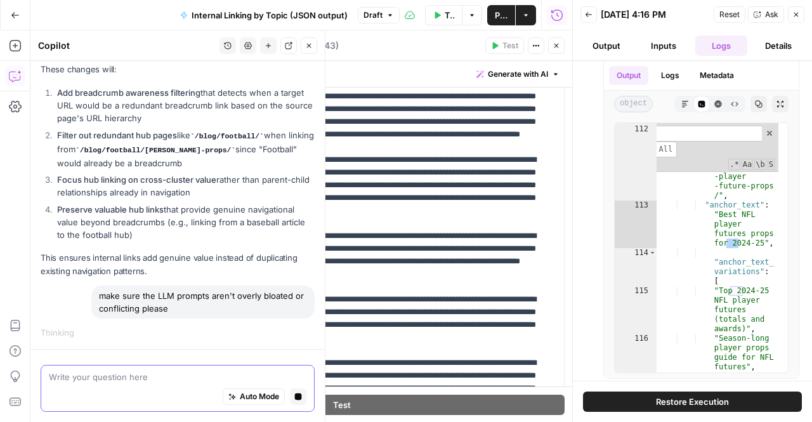
scroll to position [6608, 0]
click at [792, 13] on icon "button" at bounding box center [796, 15] width 8 height 8
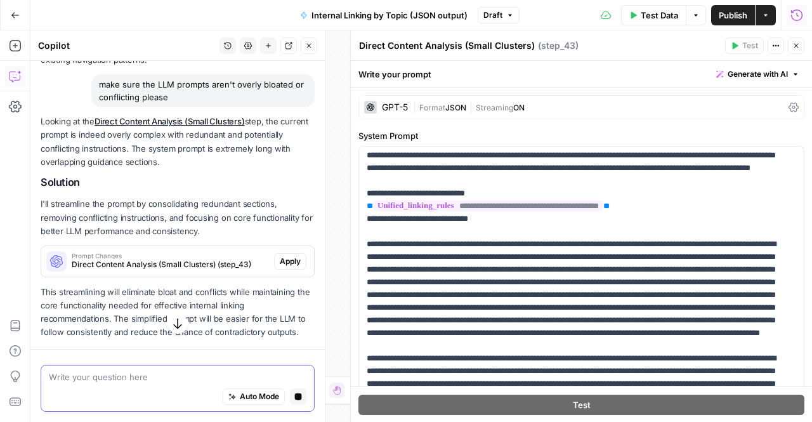
scroll to position [6818, 0]
drag, startPoint x: 165, startPoint y: 318, endPoint x: 105, endPoint y: 310, distance: 60.1
click at [105, 310] on p "This streamlining will eliminate bloat and conflicts while maintaining the core…" at bounding box center [178, 312] width 274 height 54
click at [138, 384] on div "Auto Mode Stop generating" at bounding box center [178, 397] width 258 height 28
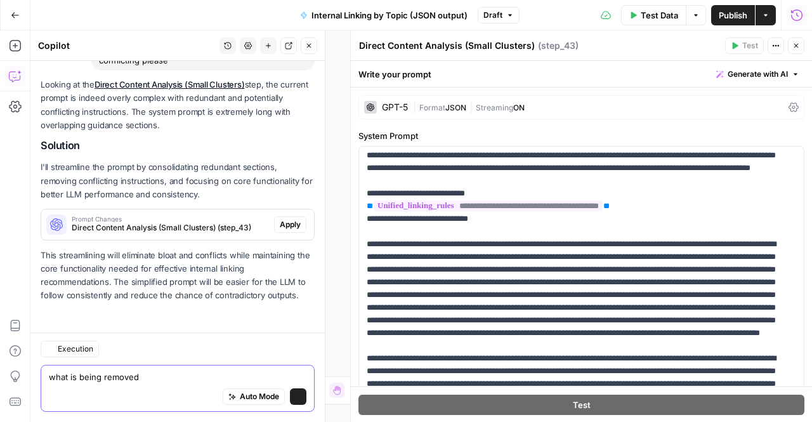
scroll to position [6915, 0]
click at [146, 377] on textarea "what is being removed" at bounding box center [178, 376] width 258 height 13
type textarea "what is being removed"
click at [294, 399] on button "Send" at bounding box center [298, 396] width 16 height 16
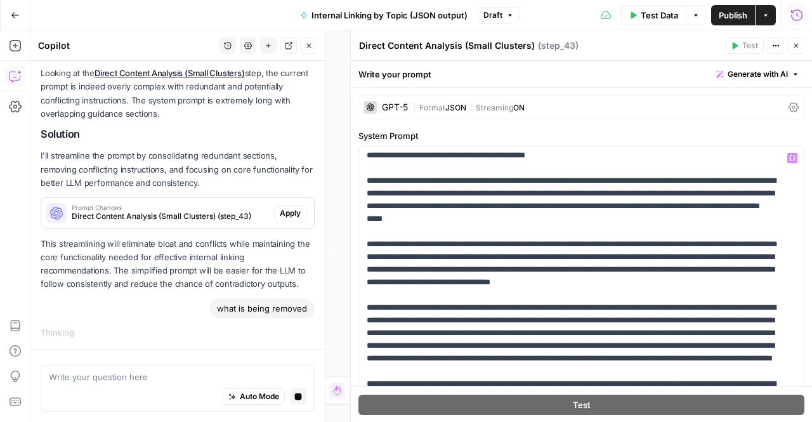
scroll to position [214, 0]
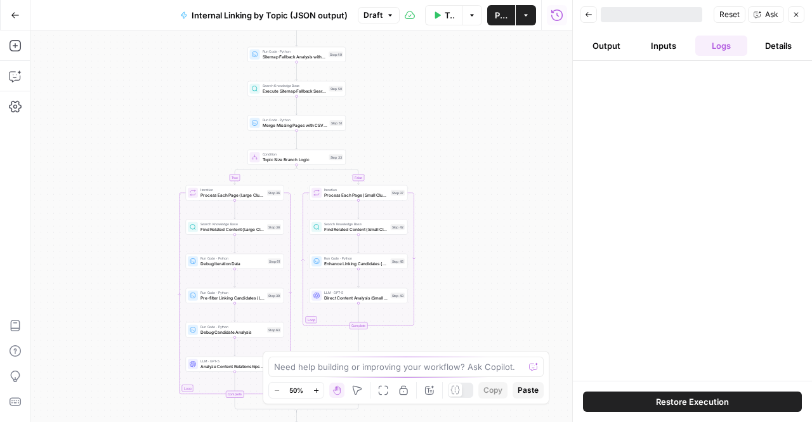
click at [795, 11] on icon "button" at bounding box center [796, 15] width 8 height 8
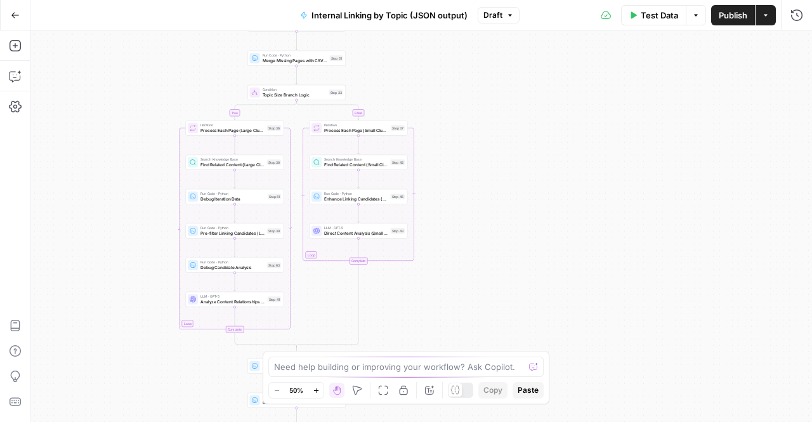
click at [391, 367] on div "Lock/Unlock U" at bounding box center [403, 366] width 61 height 12
click at [322, 379] on div "Need help building or improving your workflow? Ask Copilot. Zoom Out 50% Zoom I…" at bounding box center [406, 377] width 287 height 53
click at [320, 377] on div "Need help building or improving your workflow? Ask Copilot." at bounding box center [405, 367] width 275 height 20
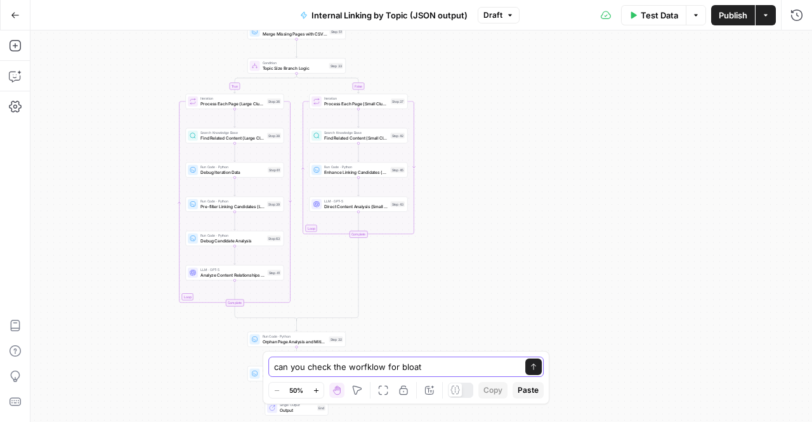
click at [362, 369] on textarea "can you check the worfklow for bloat" at bounding box center [393, 366] width 239 height 13
click at [443, 370] on textarea "can you check the worklow for bloat" at bounding box center [393, 366] width 239 height 13
click at [364, 369] on textarea "can you check the worklow for bloat and pb" at bounding box center [393, 366] width 239 height 13
click at [464, 375] on div "can you check the workflow for bloat and pb can you check the workflow for bloa…" at bounding box center [405, 367] width 275 height 20
click at [445, 365] on textarea "can you check the workflow for bloat and pb" at bounding box center [393, 366] width 239 height 13
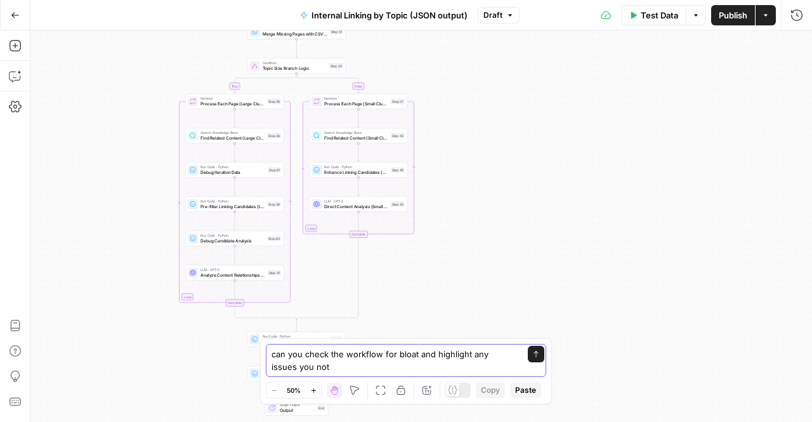
type textarea "can you check the workflow for bloat and highlight any issues you note"
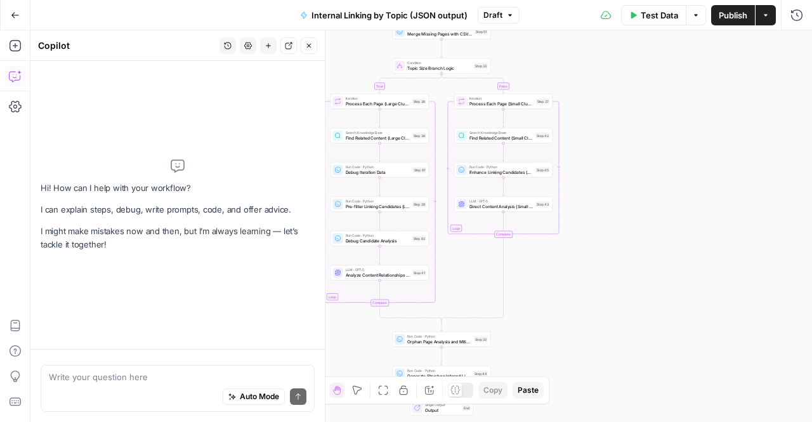
type textarea "e"
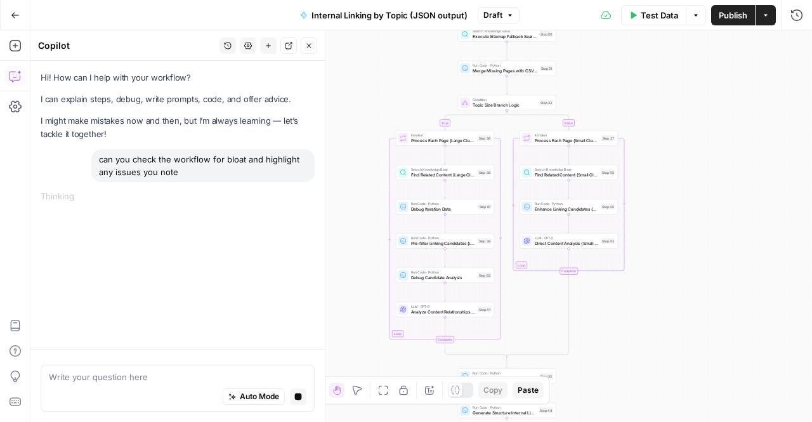
drag, startPoint x: 694, startPoint y: 159, endPoint x: 759, endPoint y: 196, distance: 75.0
click at [759, 196] on div "true false Workflow Input Settings Inputs Run Code · Python Extract Available T…" at bounding box center [421, 225] width 782 height 391
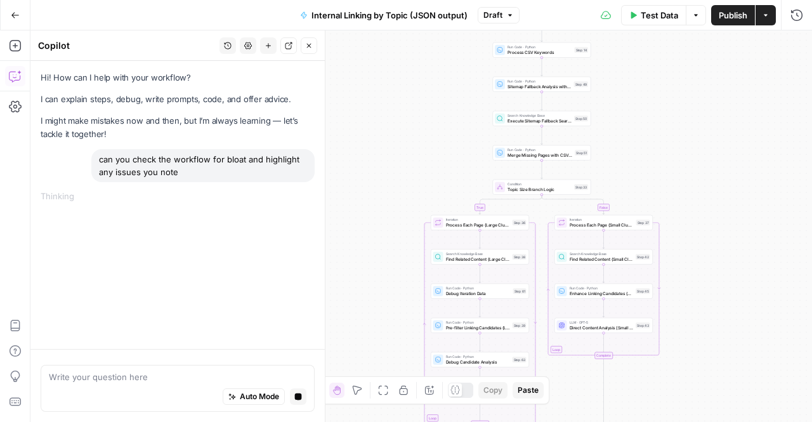
drag, startPoint x: 714, startPoint y: 147, endPoint x: 749, endPoint y: 232, distance: 91.9
click at [749, 232] on div "true false Workflow Input Settings Inputs Run Code · Python Extract Available T…" at bounding box center [421, 225] width 782 height 391
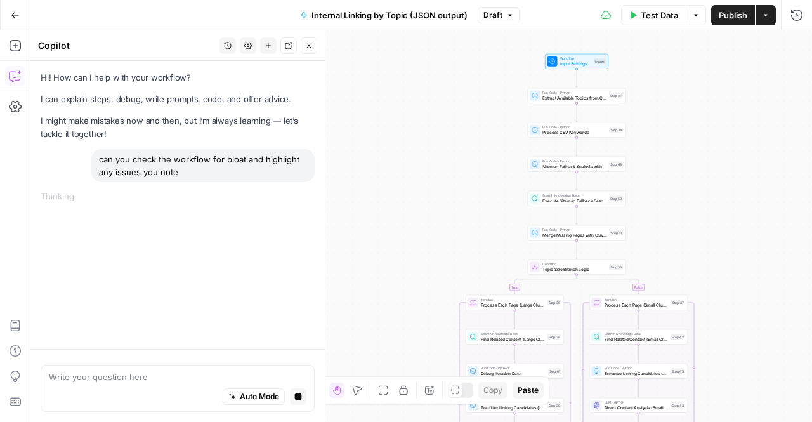
drag, startPoint x: 690, startPoint y: 152, endPoint x: 724, endPoint y: 231, distance: 86.6
click at [724, 231] on div "true false Workflow Input Settings Inputs Run Code · Python Extract Available T…" at bounding box center [421, 225] width 782 height 391
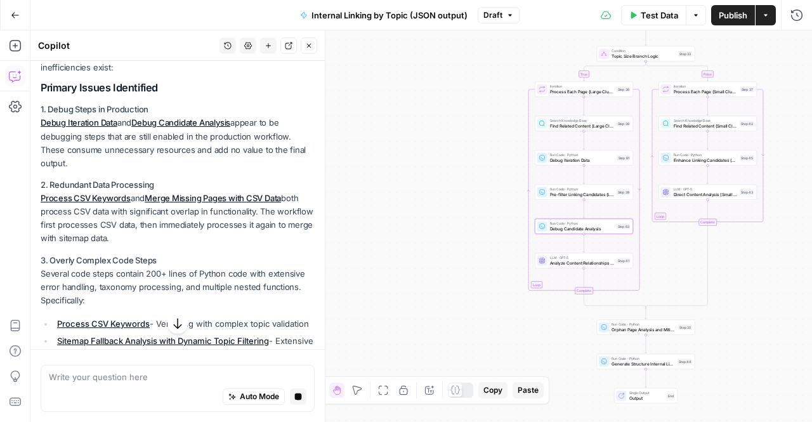
scroll to position [143, 0]
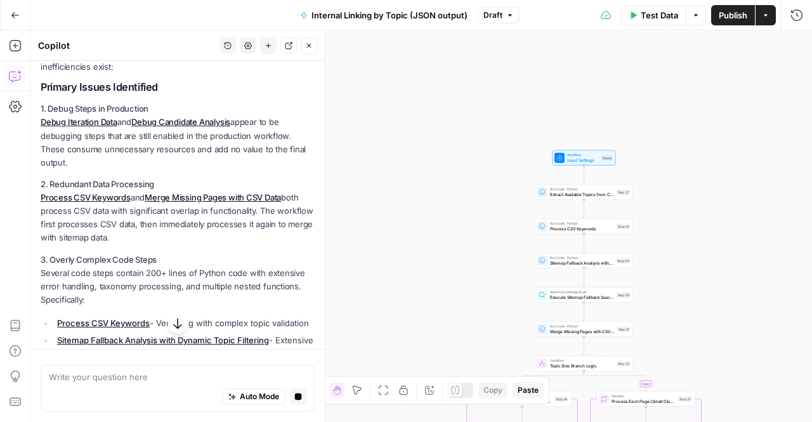
drag, startPoint x: 148, startPoint y: 162, endPoint x: 95, endPoint y: 140, distance: 57.1
click at [95, 140] on p "1. Debug Steps in Production Debug Iteration Data and Debug Candidate Analysis …" at bounding box center [178, 135] width 274 height 67
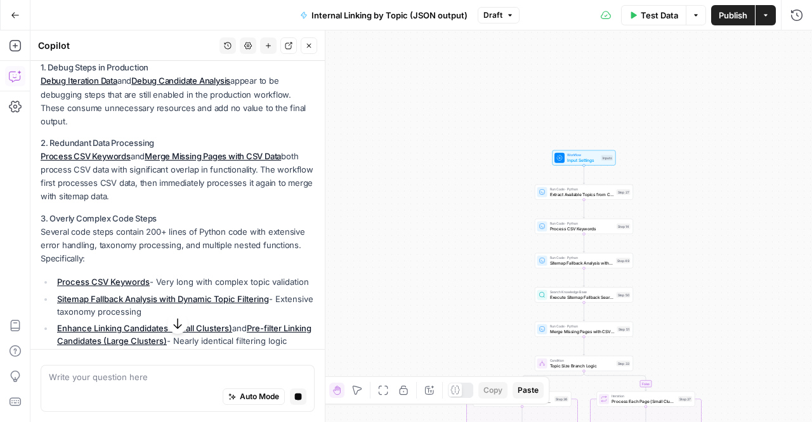
scroll to position [185, 0]
click at [147, 231] on p "3. Overly Complex Code Steps Several code steps contain 200+ lines of Python co…" at bounding box center [178, 238] width 274 height 54
click at [113, 241] on p "3. Overly Complex Code Steps Several code steps contain 200+ lines of Python co…" at bounding box center [178, 238] width 274 height 54
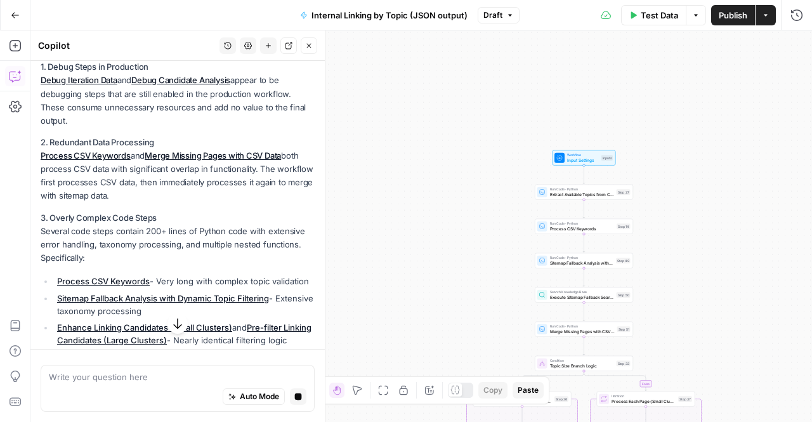
click at [113, 241] on p "3. Overly Complex Code Steps Several code steps contain 200+ lines of Python co…" at bounding box center [178, 238] width 274 height 54
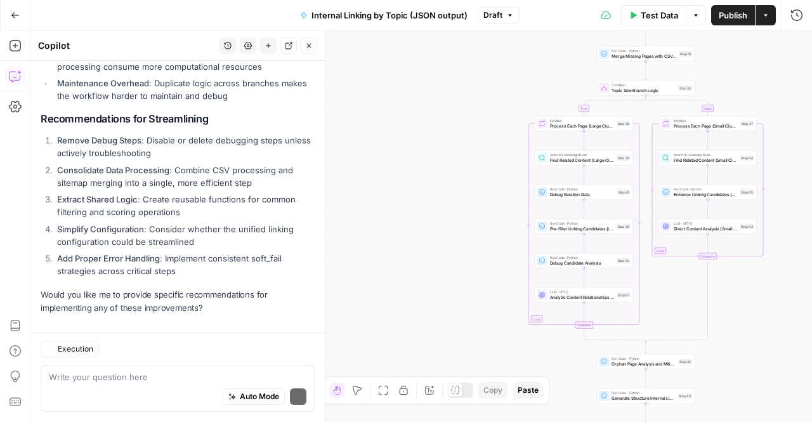
scroll to position [691, 0]
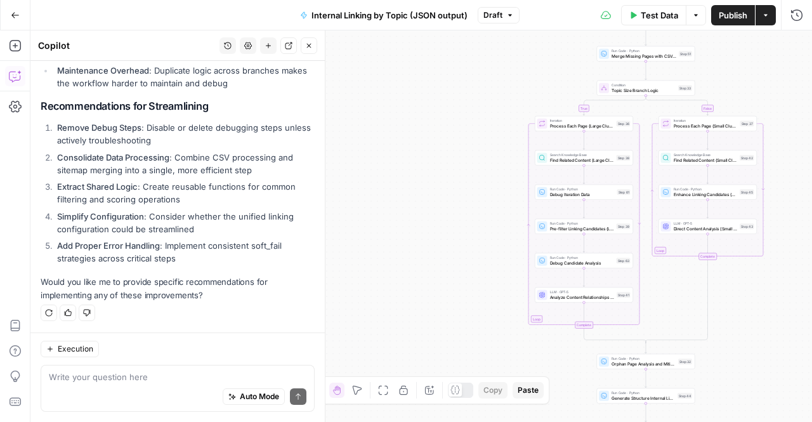
click at [69, 138] on li "Remove Debug Steps : Disable or delete debugging steps unless actively troubles…" at bounding box center [184, 133] width 261 height 25
click at [148, 158] on strong "Consolidate Data Processing" at bounding box center [113, 157] width 112 height 10
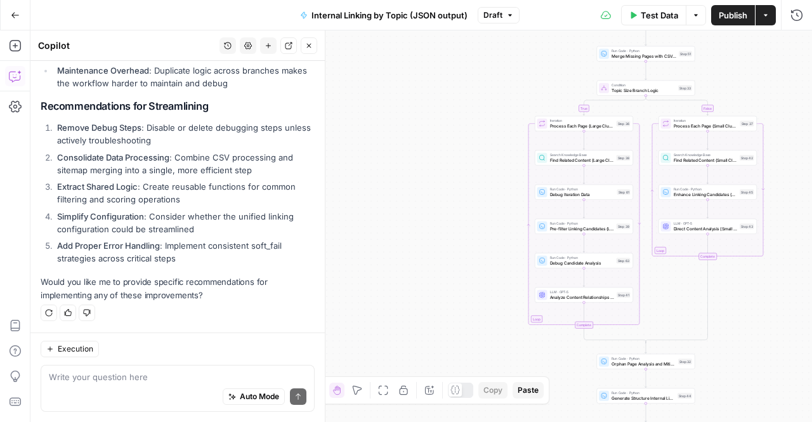
click at [148, 158] on strong "Consolidate Data Processing" at bounding box center [113, 157] width 112 height 10
click at [119, 157] on strong "Consolidate Data Processing" at bounding box center [113, 157] width 112 height 10
click at [166, 154] on strong "Consolidate Data Processing" at bounding box center [113, 157] width 112 height 10
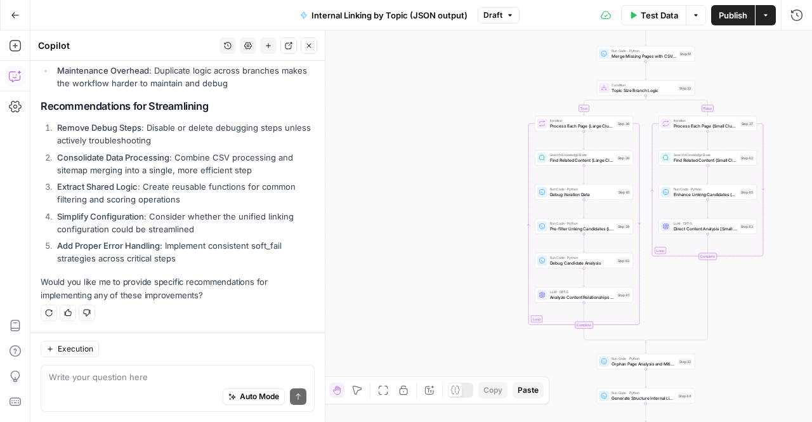
click at [166, 154] on strong "Consolidate Data Processing" at bounding box center [113, 157] width 112 height 10
click at [162, 132] on li "Remove Debug Steps : Disable or delete debugging steps unless actively troubles…" at bounding box center [184, 133] width 261 height 25
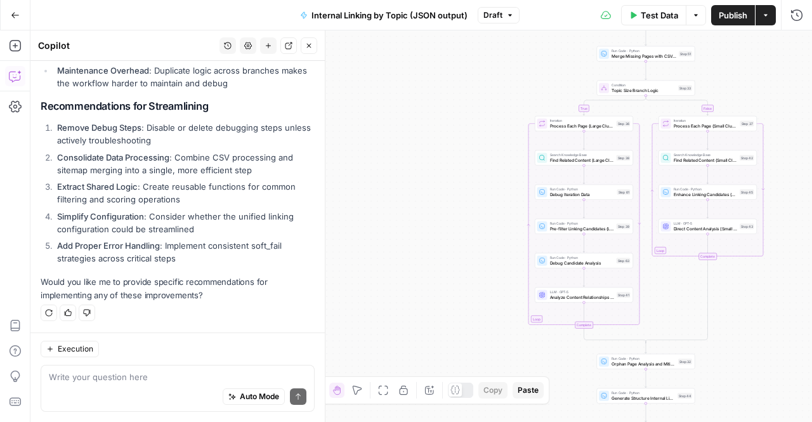
click at [162, 132] on li "Remove Debug Steps : Disable or delete debugging steps unless actively troubles…" at bounding box center [184, 133] width 261 height 25
click at [117, 277] on p "Would you like me to provide specific recommendations for implementing any of t…" at bounding box center [178, 288] width 274 height 27
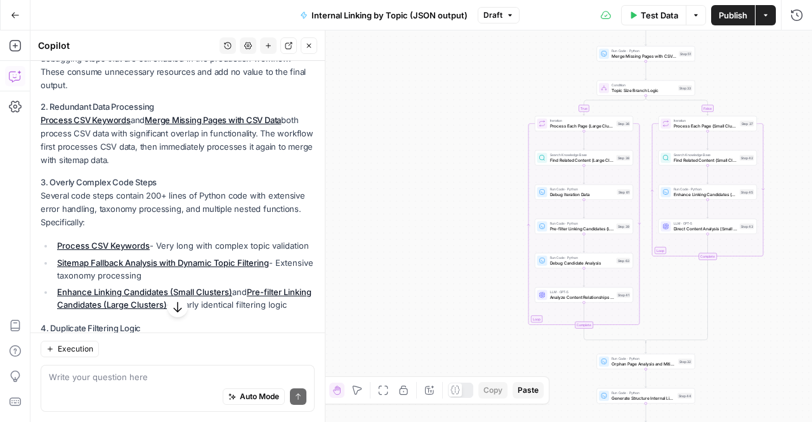
scroll to position [221, 0]
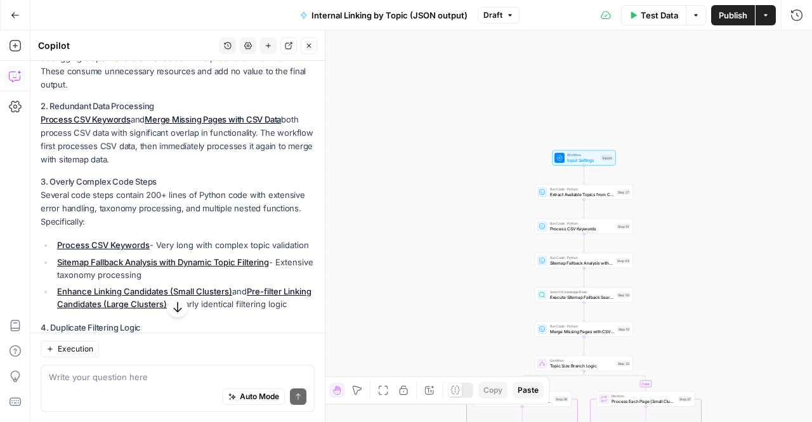
drag, startPoint x: 121, startPoint y: 157, endPoint x: 132, endPoint y: 148, distance: 14.5
click at [132, 148] on p "2. Redundant Data Processing Process CSV Keywords and Merge Missing Pages with …" at bounding box center [178, 133] width 274 height 67
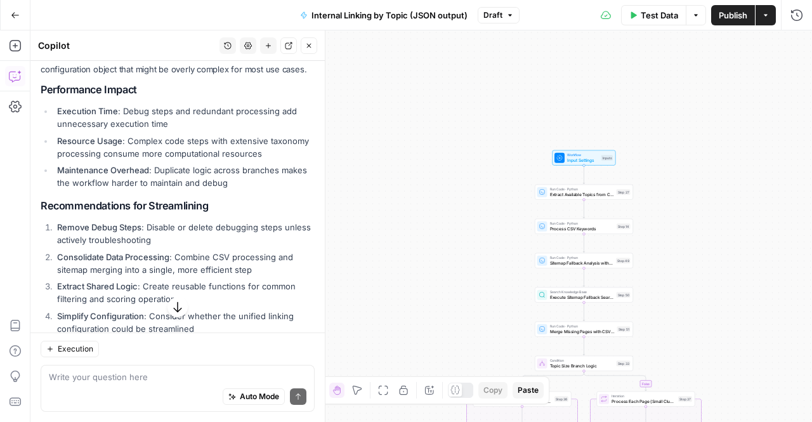
scroll to position [671, 0]
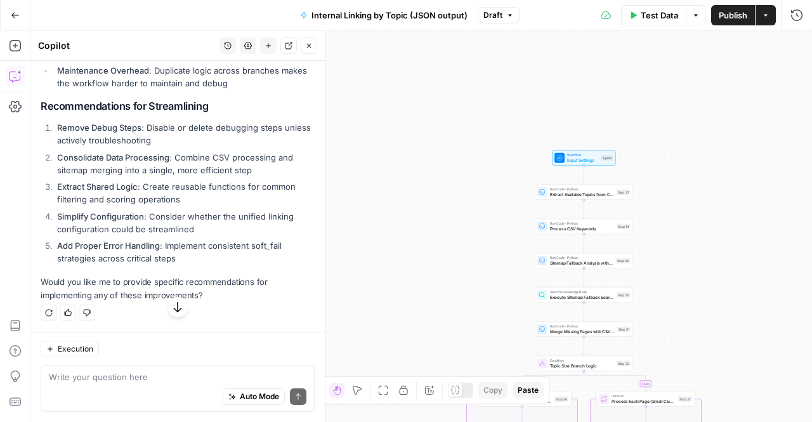
click at [171, 317] on button "button" at bounding box center [177, 307] width 20 height 20
click at [109, 378] on textarea at bounding box center [178, 376] width 258 height 13
type textarea "i"
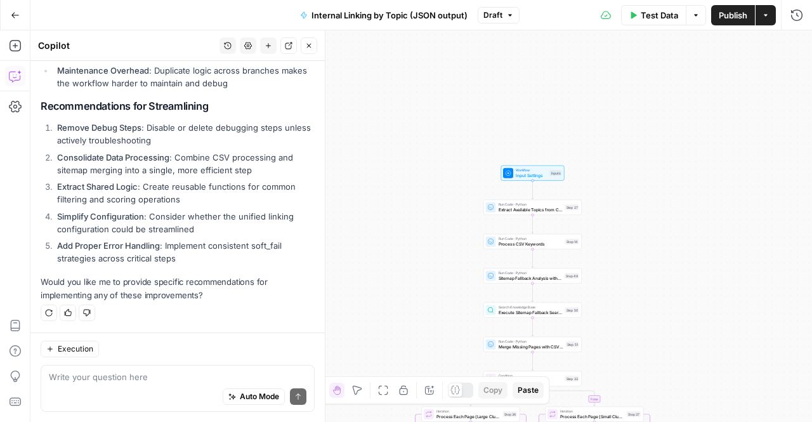
drag, startPoint x: 391, startPoint y: 229, endPoint x: 333, endPoint y: 244, distance: 59.7
click at [333, 244] on div "true false Workflow Input Settings Inputs Run Code · Python Extract Available T…" at bounding box center [421, 225] width 782 height 391
click at [172, 377] on textarea at bounding box center [178, 376] width 258 height 13
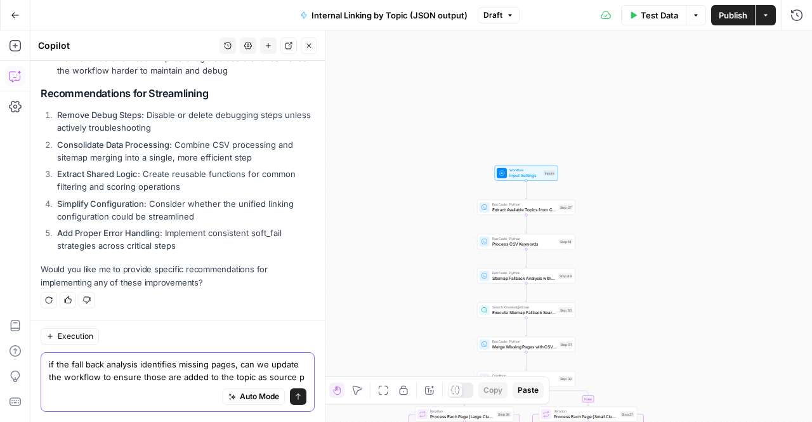
scroll to position [716, 0]
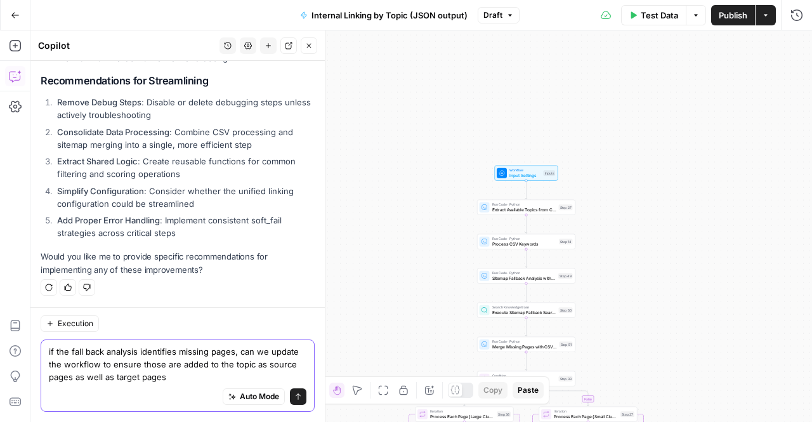
type textarea "if the fall back analysis identifies missing pages, can we update the workflow …"
click at [290, 402] on button "Send" at bounding box center [298, 396] width 16 height 16
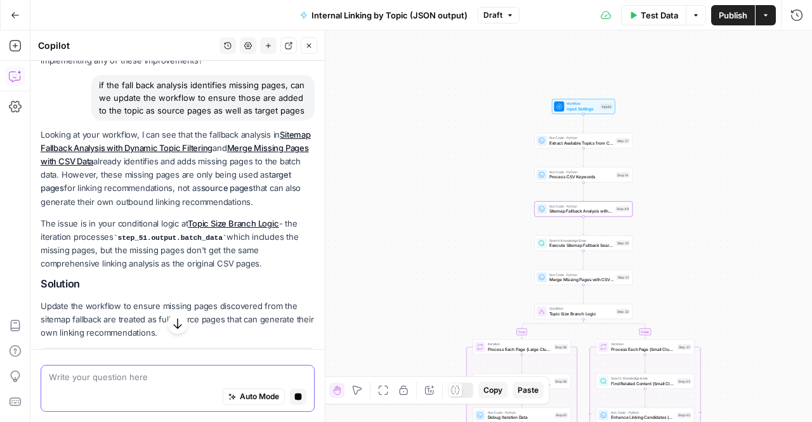
scroll to position [902, 0]
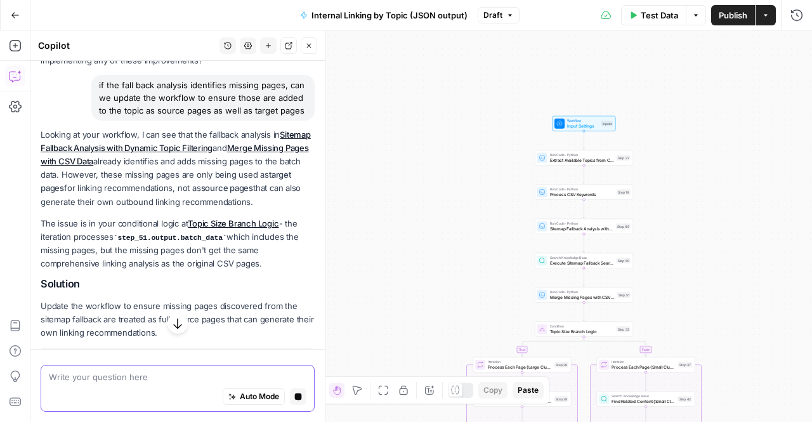
drag, startPoint x: 166, startPoint y: 238, endPoint x: 141, endPoint y: 233, distance: 25.3
click at [141, 209] on p "Looking at your workflow, I can see that the fallback analysis in Sitemap Fallb…" at bounding box center [178, 168] width 274 height 81
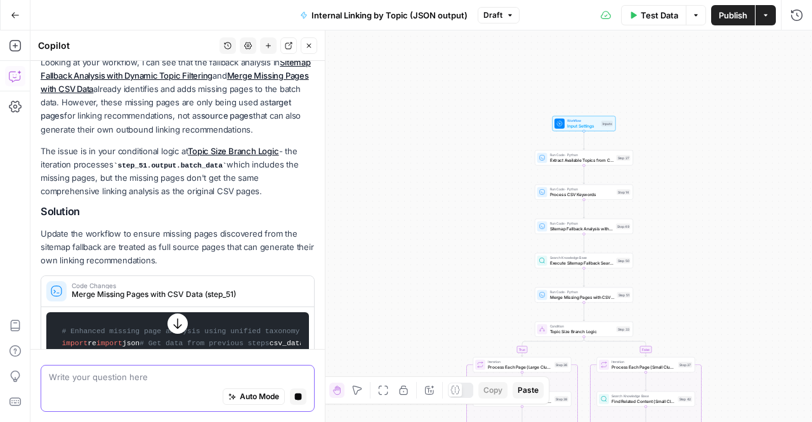
click at [74, 199] on p "The issue is in your conditional logic at Topic Size Branch Logic - the iterati…" at bounding box center [178, 172] width 274 height 54
click at [39, 202] on div "Hi! How can I help with your workflow? I can explain steps, debug, write prompt…" at bounding box center [177, 41] width 294 height 1911
click at [91, 199] on p "The issue is in your conditional logic at Topic Size Branch Logic - the iterati…" at bounding box center [178, 172] width 274 height 54
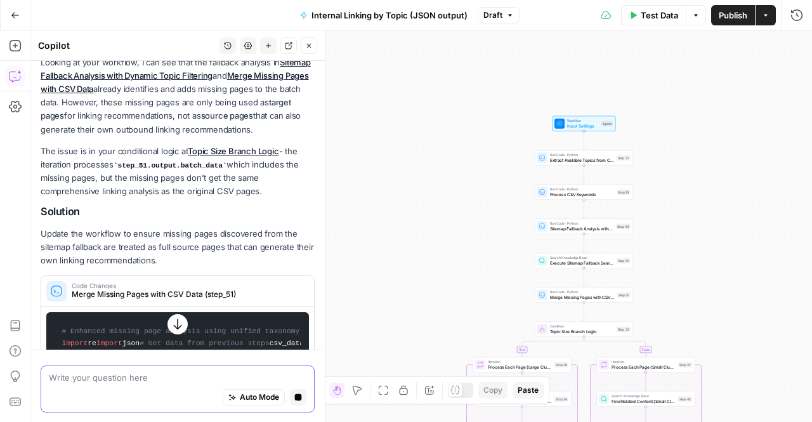
click at [91, 199] on p "The issue is in your conditional logic at Topic Size Branch Logic - the iterati…" at bounding box center [178, 172] width 274 height 54
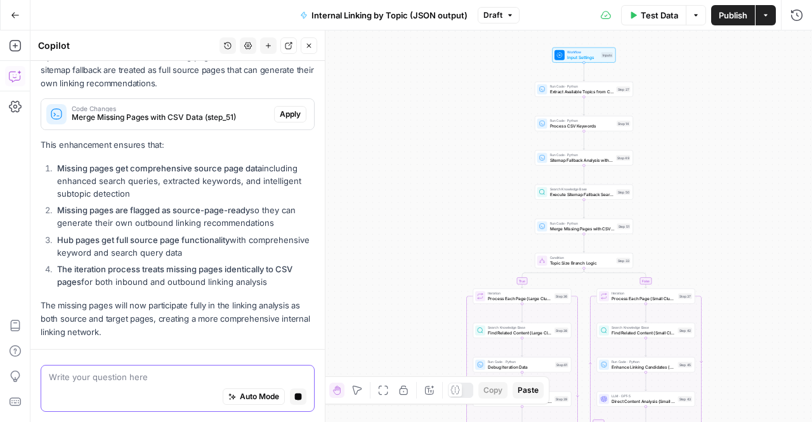
scroll to position [1201, 0]
click at [274, 112] on button "Apply" at bounding box center [290, 114] width 32 height 16
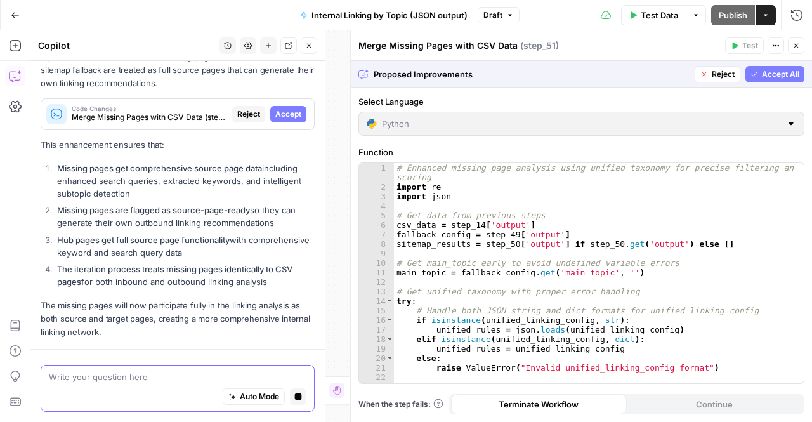
click at [763, 69] on span "Accept All" at bounding box center [780, 74] width 37 height 11
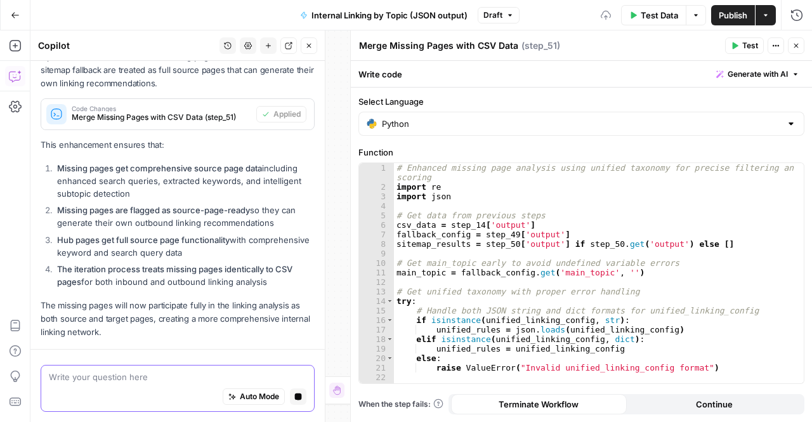
click at [211, 373] on textarea at bounding box center [178, 376] width 258 height 13
type textarea "do we need to update any other"
click at [223, 389] on button "Auto Mode" at bounding box center [254, 396] width 62 height 16
click at [240, 393] on span "Auto Mode" at bounding box center [259, 396] width 39 height 11
click at [167, 376] on textarea "do we need to update any other" at bounding box center [178, 376] width 258 height 13
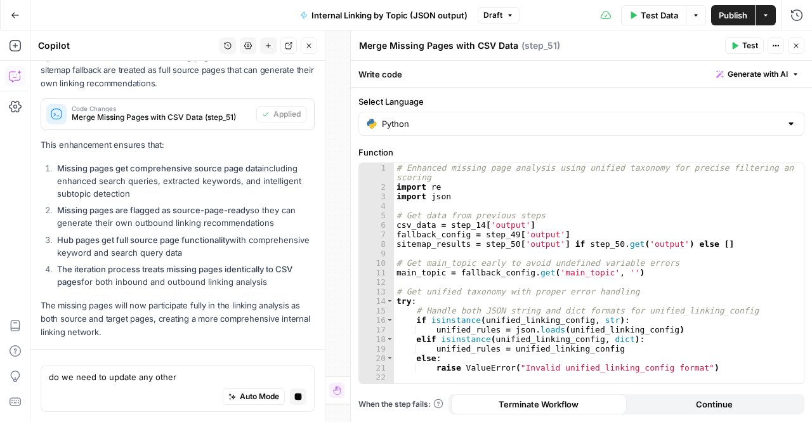
click at [167, 376] on textarea "do we need to update any other" at bounding box center [178, 376] width 258 height 13
click at [800, 54] on header "Merge Missing Pages with CSV Data Merge Missing Pages with CSV Data ( step_51 )…" at bounding box center [581, 45] width 461 height 30
click at [796, 41] on button "Close" at bounding box center [796, 45] width 16 height 16
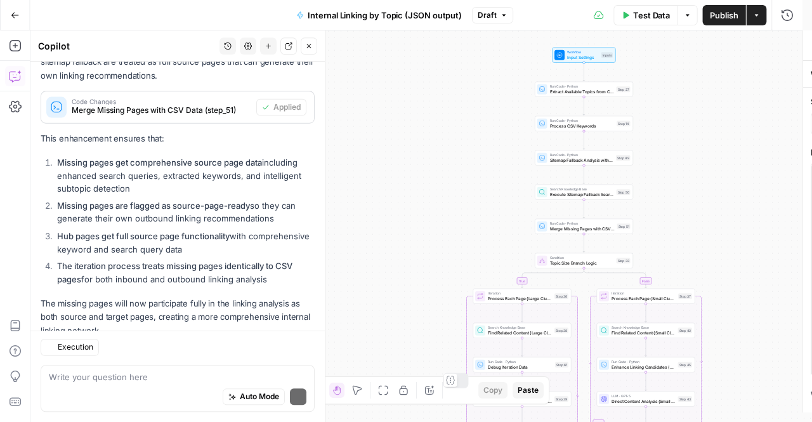
scroll to position [1278, 0]
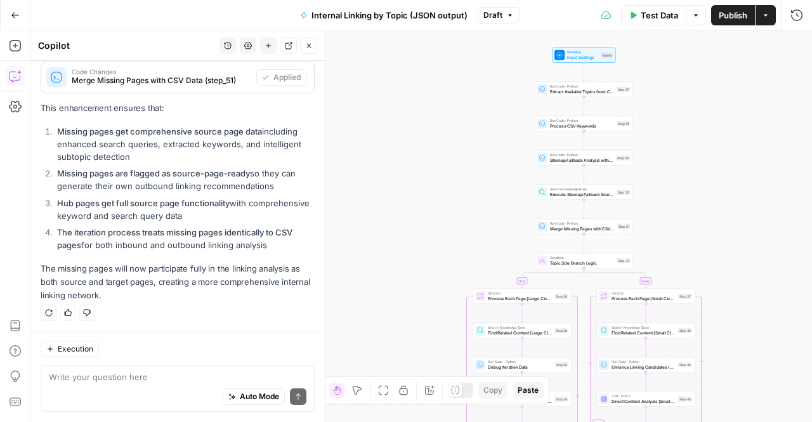
click at [661, 22] on button "Test Data" at bounding box center [653, 15] width 65 height 20
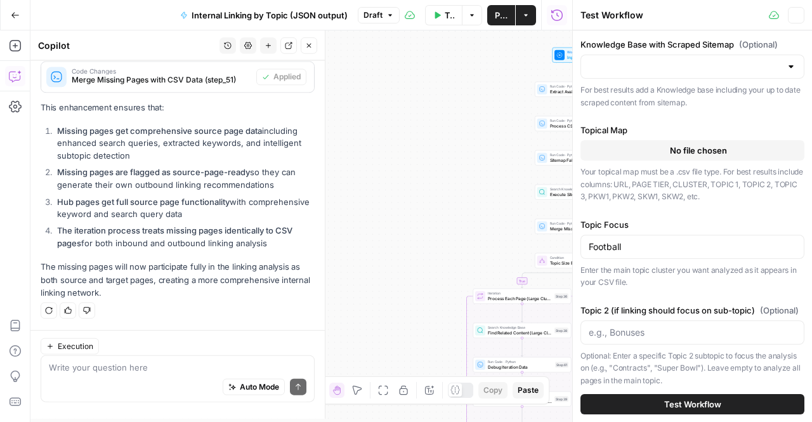
type input "TSG Scraped Site Map Only"
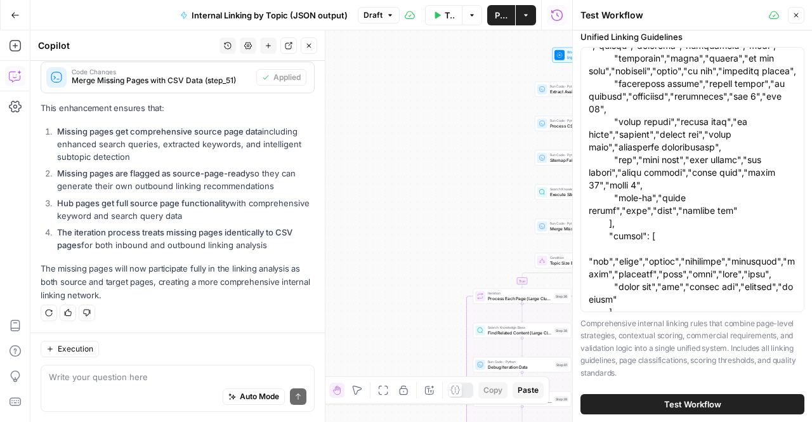
scroll to position [306, 0]
click at [668, 403] on span "Test Workflow" at bounding box center [692, 404] width 57 height 13
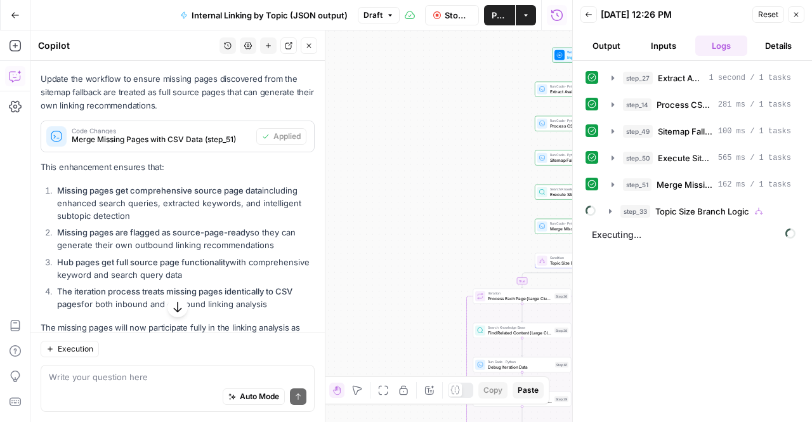
scroll to position [1170, 0]
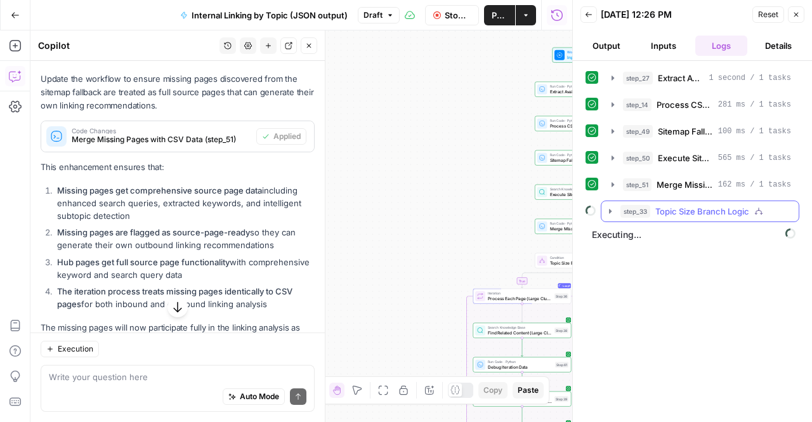
click at [610, 206] on icon "button" at bounding box center [610, 211] width 10 height 10
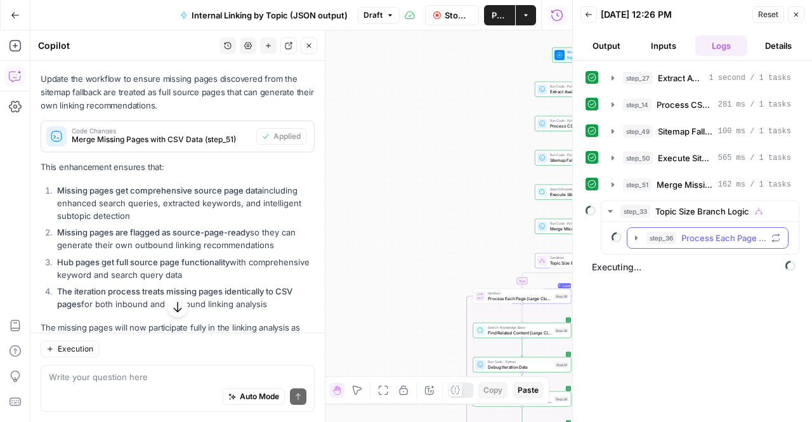
click at [628, 237] on button "step_36 Process Each Page (Large Clusters)" at bounding box center [707, 238] width 160 height 20
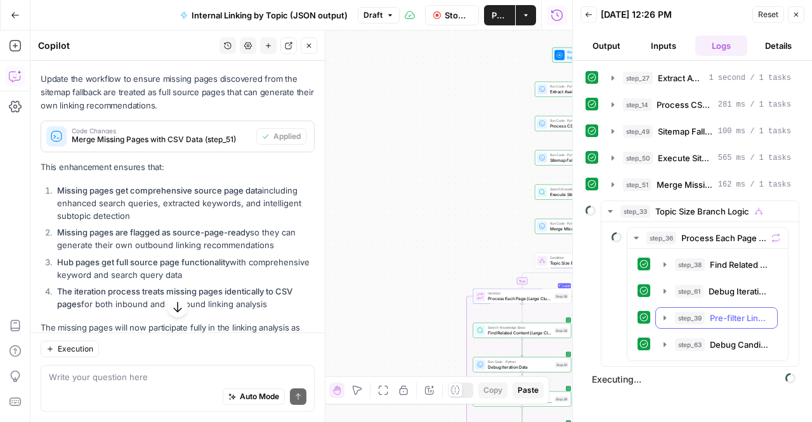
click at [658, 311] on button "step_39 Pre-filter Linking Candidates (Large Clusters) 162 ms / 1 tasks" at bounding box center [716, 318] width 121 height 20
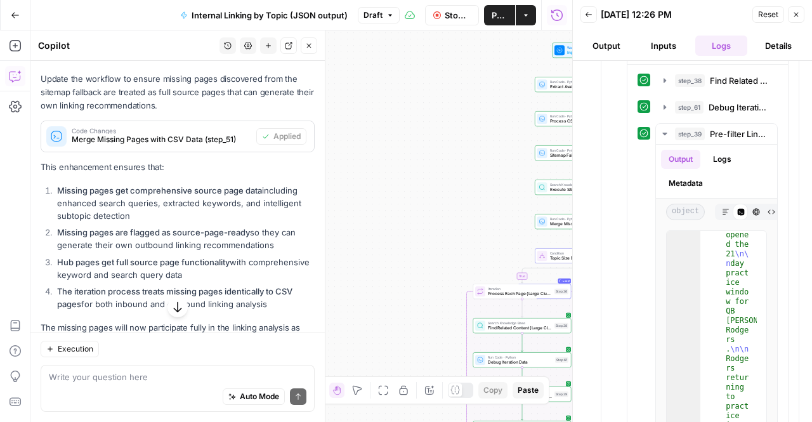
scroll to position [270, 0]
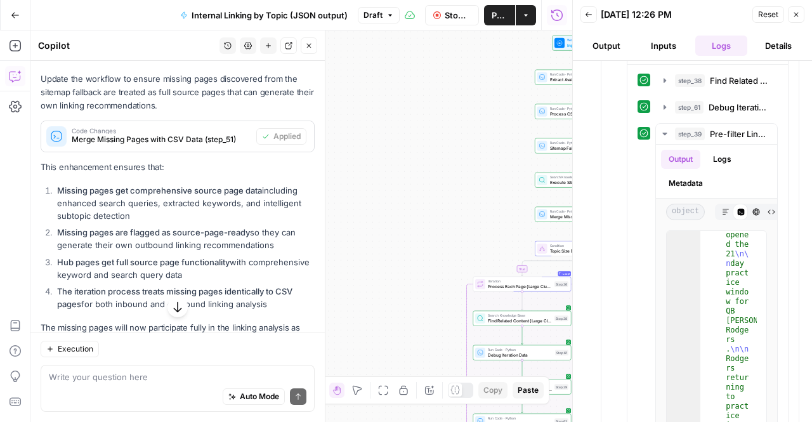
click at [344, 201] on div "true false Workflow Input Settings Inputs Run Code · Python Extract Available T…" at bounding box center [301, 225] width 542 height 391
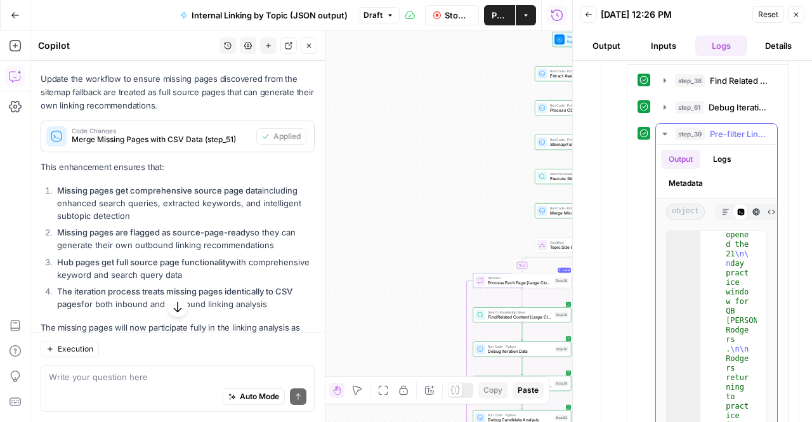
click at [661, 133] on icon "button" at bounding box center [665, 134] width 10 height 10
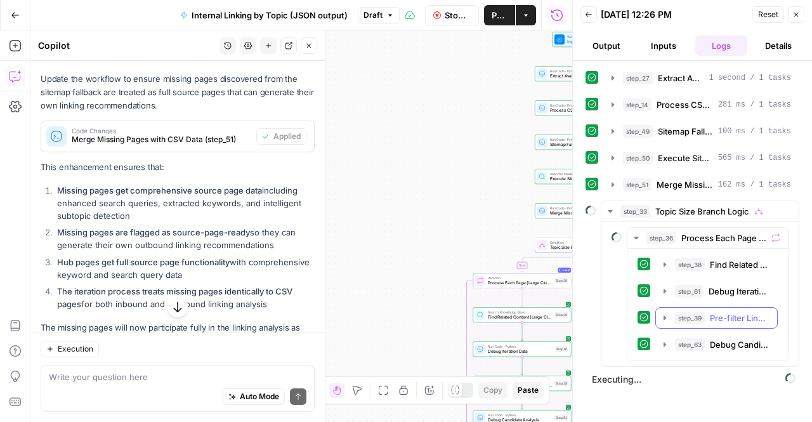
scroll to position [0, 0]
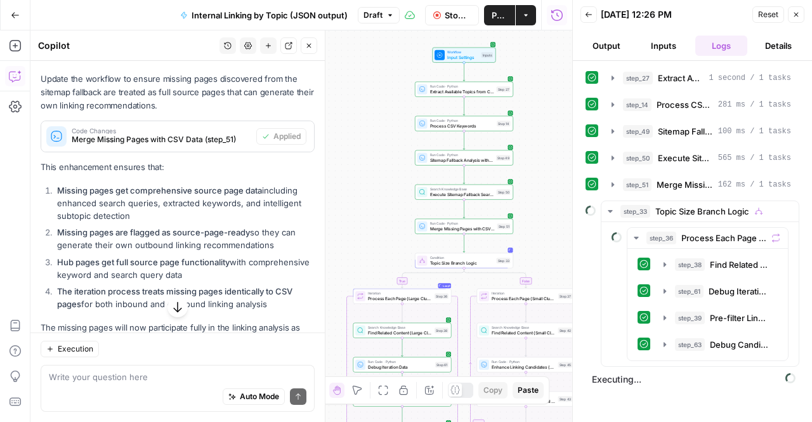
click at [494, 8] on button "Publish" at bounding box center [499, 15] width 31 height 20
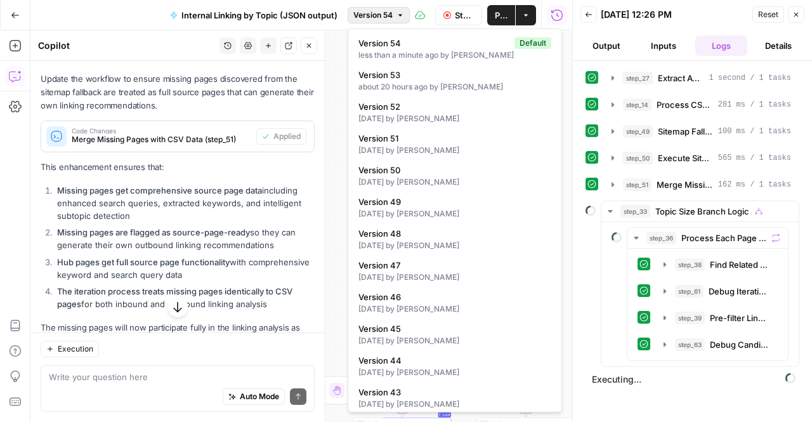
click at [395, 20] on button "Version 54" at bounding box center [379, 15] width 62 height 16
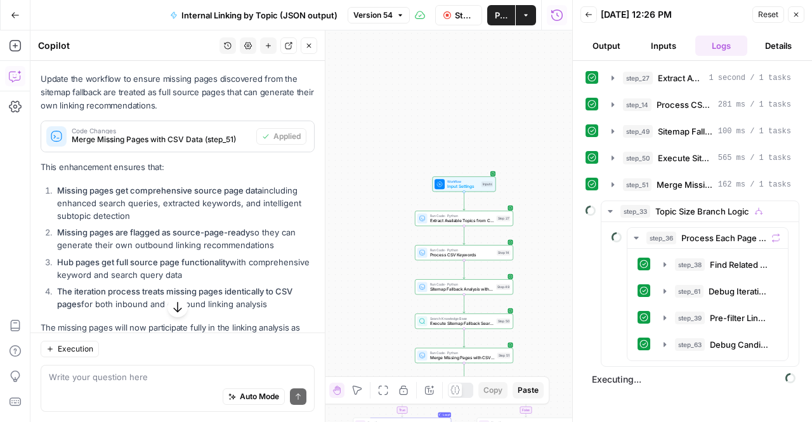
click at [373, 23] on div "Internal Linking by Topic (JSON output) Version 54" at bounding box center [285, 15] width 247 height 20
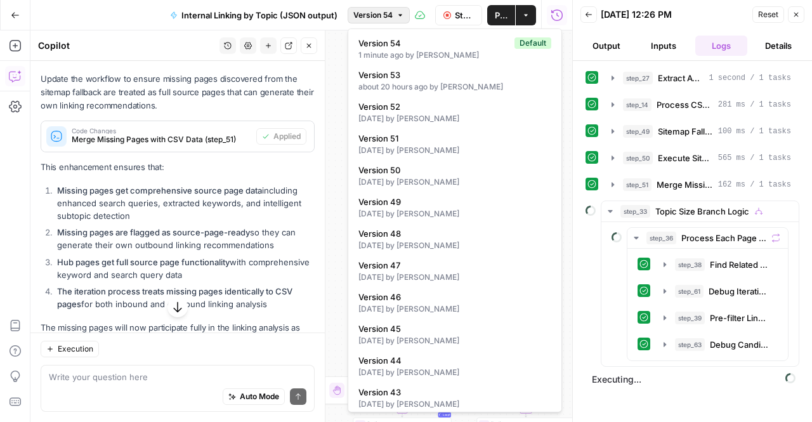
click at [377, 11] on span "Version 54" at bounding box center [372, 15] width 39 height 11
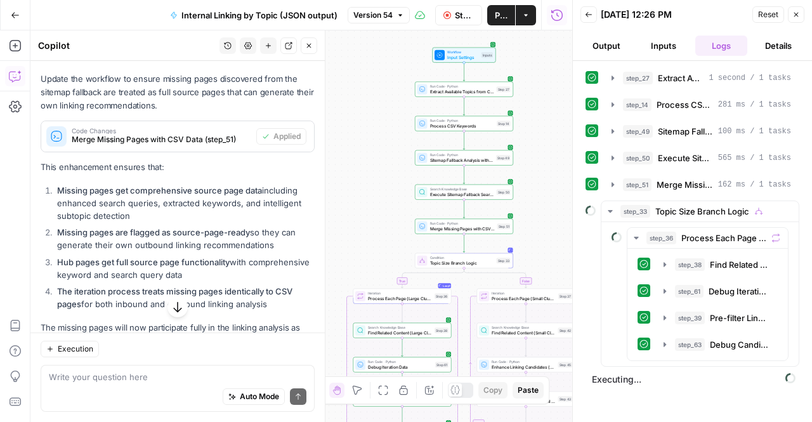
click at [176, 311] on icon "button" at bounding box center [177, 307] width 13 height 13
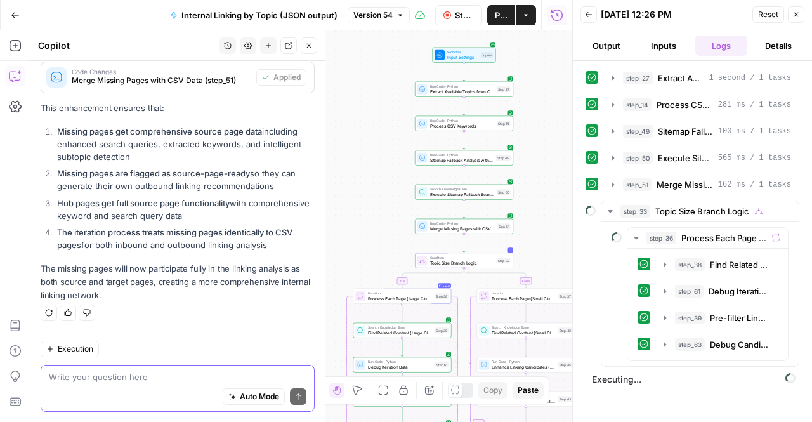
click at [148, 371] on textarea at bounding box center [178, 376] width 258 height 13
type textarea "what does the deduplication steps in the worfklow currently do"
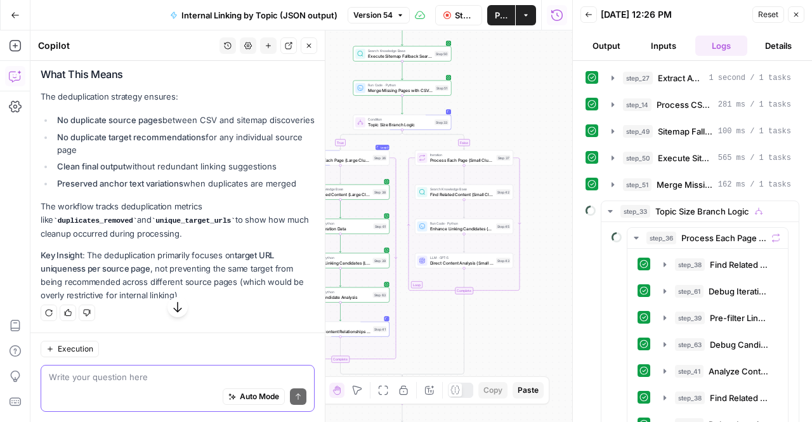
scroll to position [2715, 0]
click at [158, 176] on ul "No duplicate source pages between CSV and sitemap discoveries No duplicate targ…" at bounding box center [178, 152] width 274 height 76
click at [162, 239] on p "The workflow tracks deduplication metrics like duplicates_removed and unique_ta…" at bounding box center [178, 220] width 274 height 41
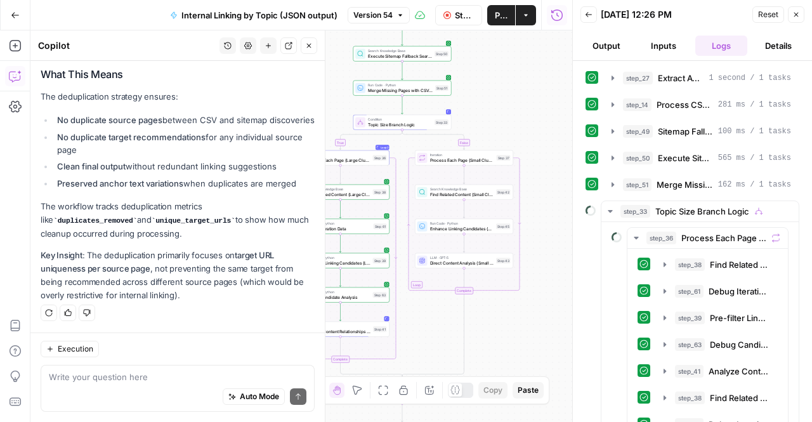
click at [162, 239] on p "The workflow tracks deduplication metrics like duplicates_removed and unique_ta…" at bounding box center [178, 220] width 274 height 41
click at [159, 273] on p "Key Insight : The deduplication primarily focuses on target URL uniqueness per …" at bounding box center [178, 276] width 274 height 54
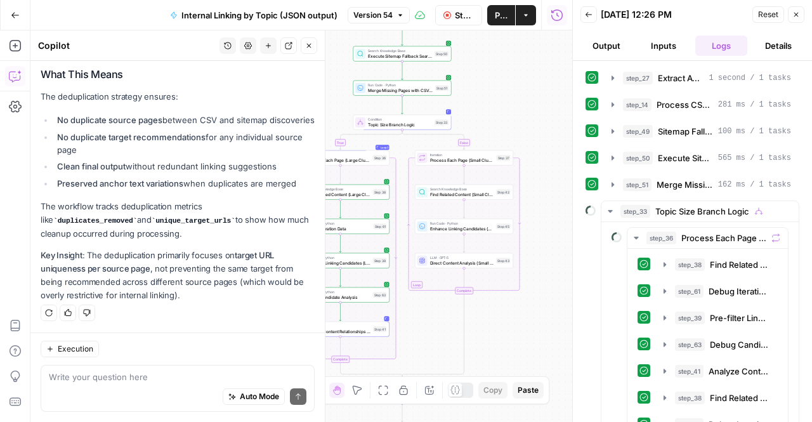
click at [159, 273] on p "Key Insight : The deduplication primarily focuses on target URL uniqueness per …" at bounding box center [178, 276] width 274 height 54
click at [252, 289] on p "Key Insight : The deduplication primarily focuses on target URL uniqueness per …" at bounding box center [178, 276] width 274 height 54
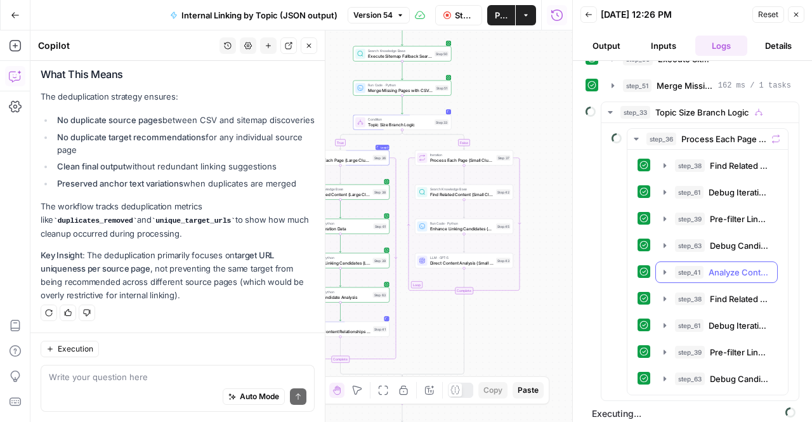
click at [664, 270] on icon "button" at bounding box center [665, 272] width 3 height 4
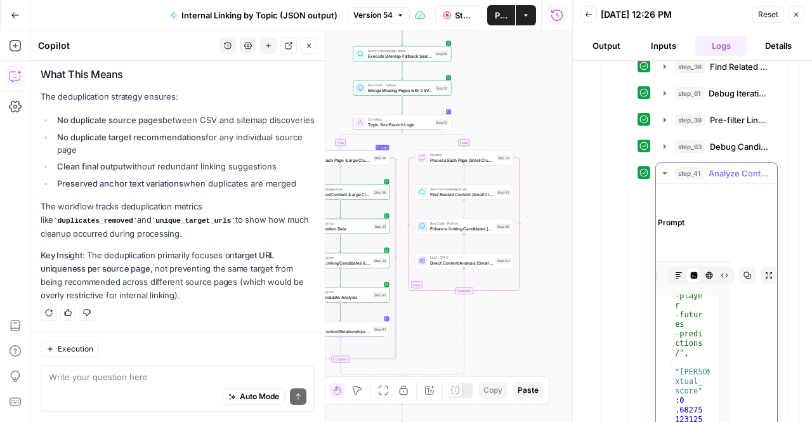
scroll to position [0, 0]
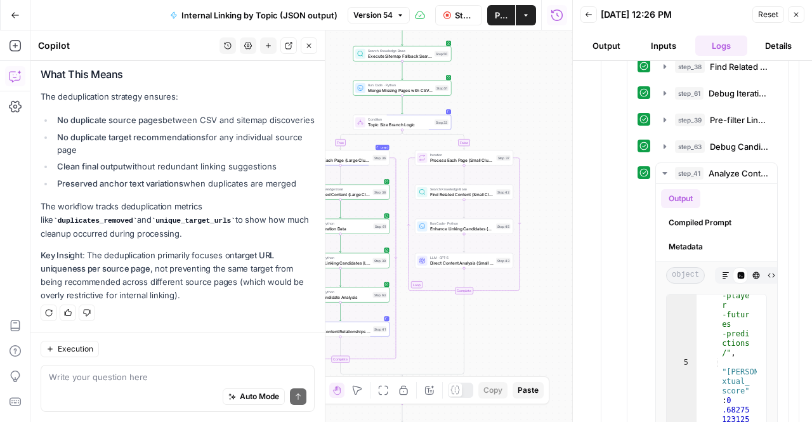
click at [133, 384] on div "Auto Mode Send" at bounding box center [178, 397] width 258 height 28
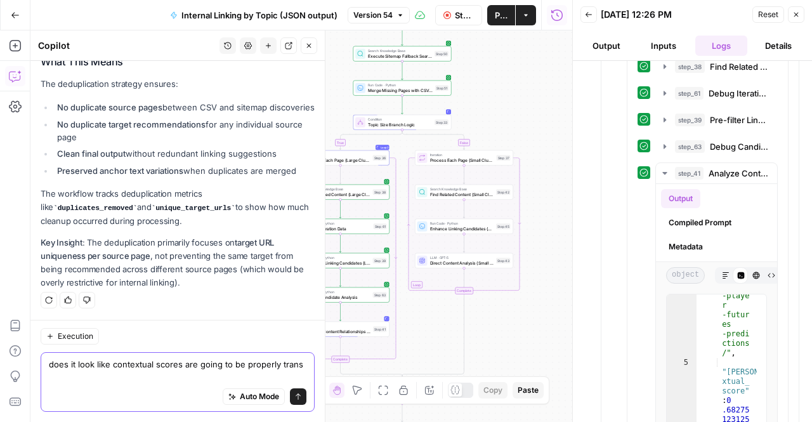
scroll to position [2728, 0]
type textarea "does it look like contextual scores are going to be properly translated this run"
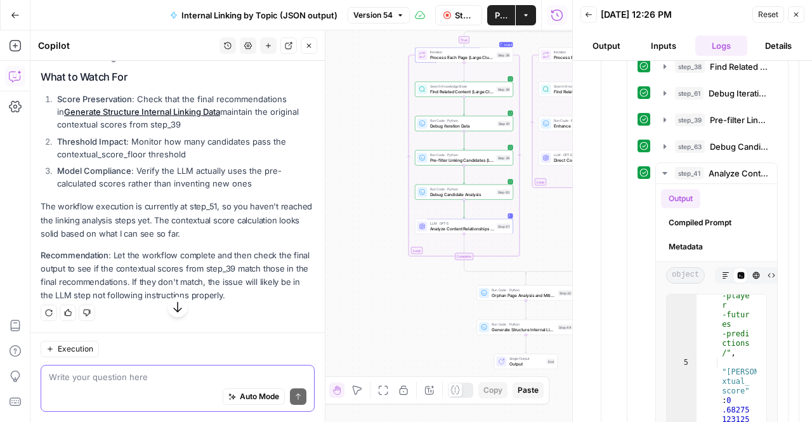
scroll to position [3375, 0]
click at [97, 64] on p "3. Model Response Format The LLM step is set to "response_format": "json_object…" at bounding box center [178, 37] width 274 height 54
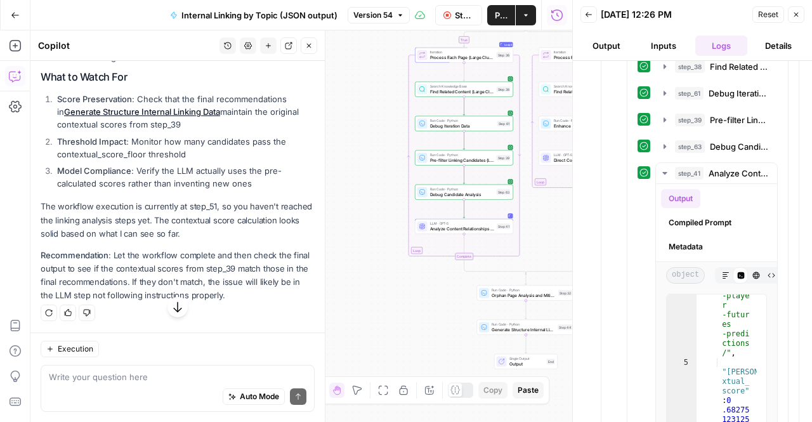
click at [97, 64] on p "3. Model Response Format The LLM step is set to "response_format": "json_object…" at bounding box center [178, 37] width 274 height 54
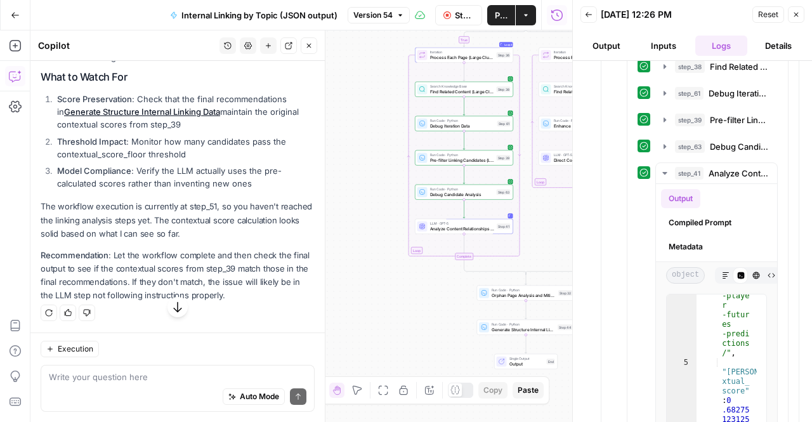
click at [97, 190] on li "Model Compliance : Verify the LLM actually uses the pre-calculated scores rathe…" at bounding box center [184, 176] width 261 height 25
click at [84, 176] on ol "Score Preservation : Check that the final recommendations in Generate Structure…" at bounding box center [178, 141] width 274 height 97
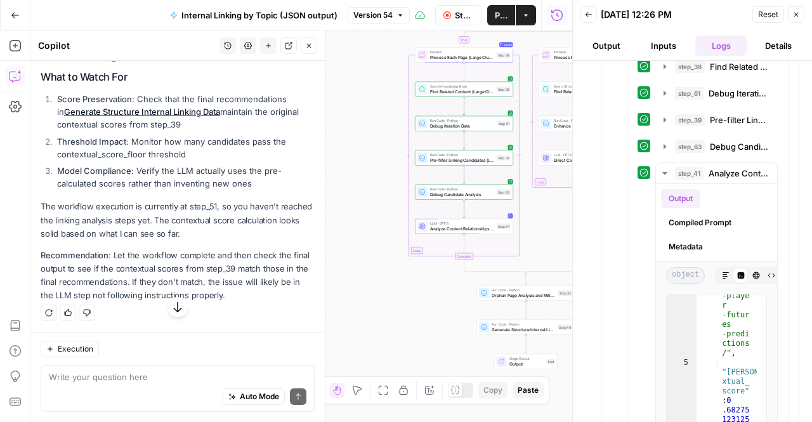
click at [84, 176] on ol "Score Preservation : Check that the final recommendations in Generate Structure…" at bounding box center [178, 141] width 274 height 97
click at [143, 190] on ol "Score Preservation : Check that the final recommendations in Generate Structure…" at bounding box center [178, 141] width 274 height 97
click at [155, 190] on li "Model Compliance : Verify the LLM actually uses the pre-calculated scores rathe…" at bounding box center [184, 176] width 261 height 25
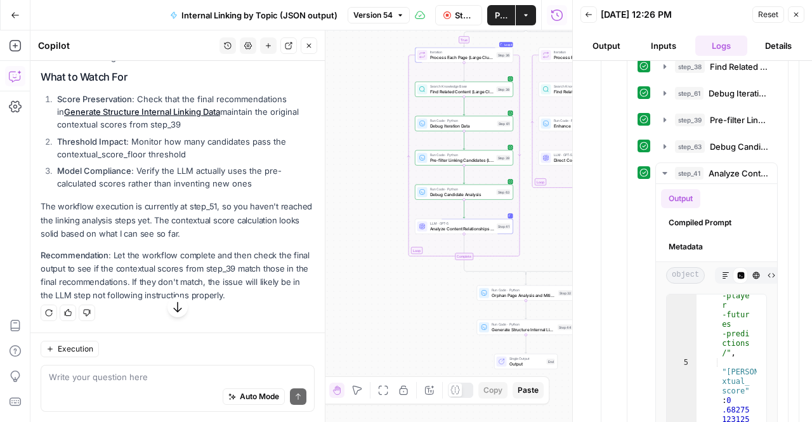
click at [144, 160] on li "Threshold Impact : Monitor how many candidates pass the contextual_score_floor …" at bounding box center [184, 147] width 261 height 25
click at [123, 240] on p "The workflow execution is currently at step_51, so you haven't reached the link…" at bounding box center [178, 220] width 274 height 40
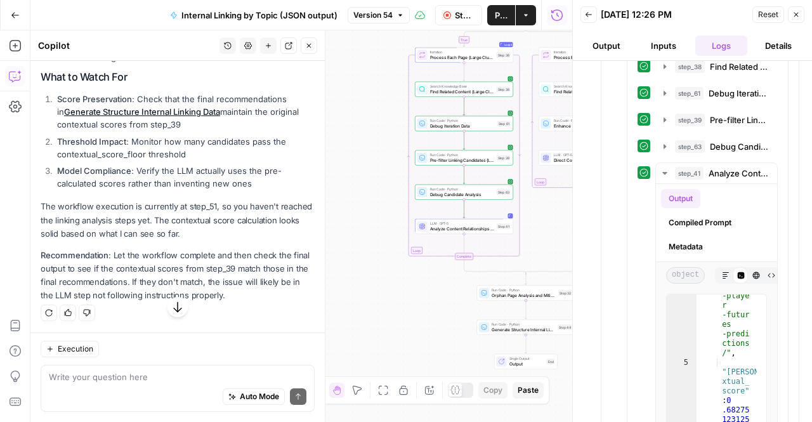
click at [123, 240] on p "The workflow execution is currently at step_51, so you haven't reached the link…" at bounding box center [178, 220] width 274 height 40
click at [242, 275] on p "Recommendation : Let the workflow complete and then check the final output to s…" at bounding box center [178, 276] width 274 height 54
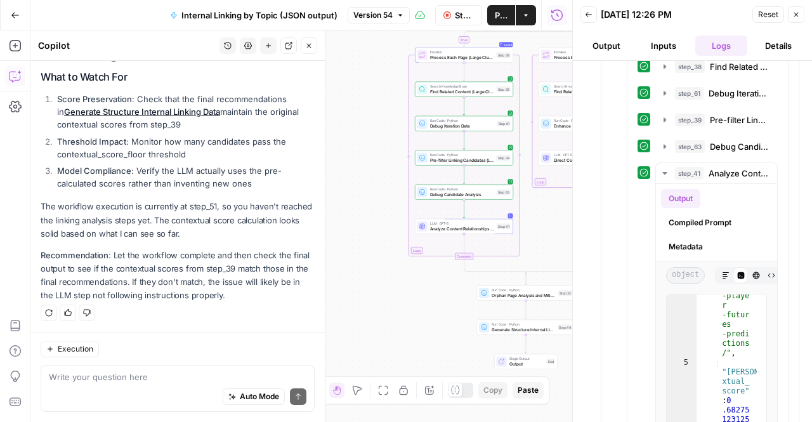
click at [226, 253] on p "Recommendation : Let the workflow complete and then check the final output to s…" at bounding box center [178, 276] width 274 height 54
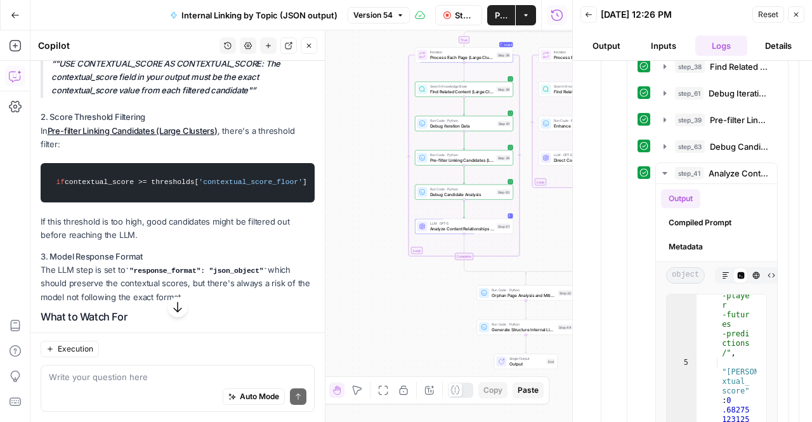
scroll to position [2834, 0]
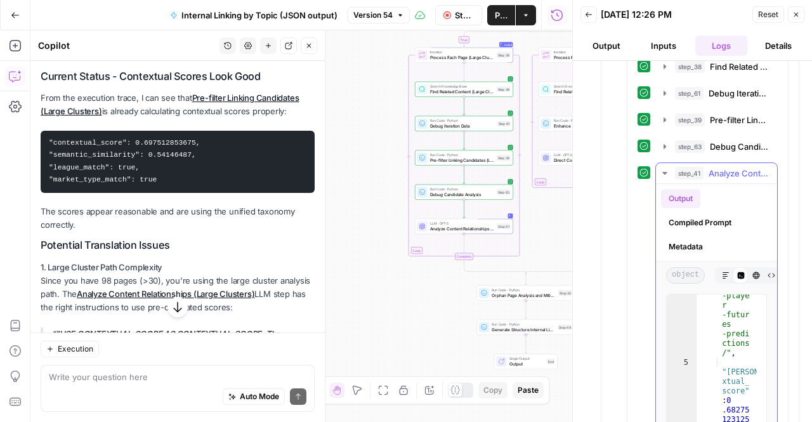
click at [665, 172] on icon "button" at bounding box center [664, 173] width 4 height 3
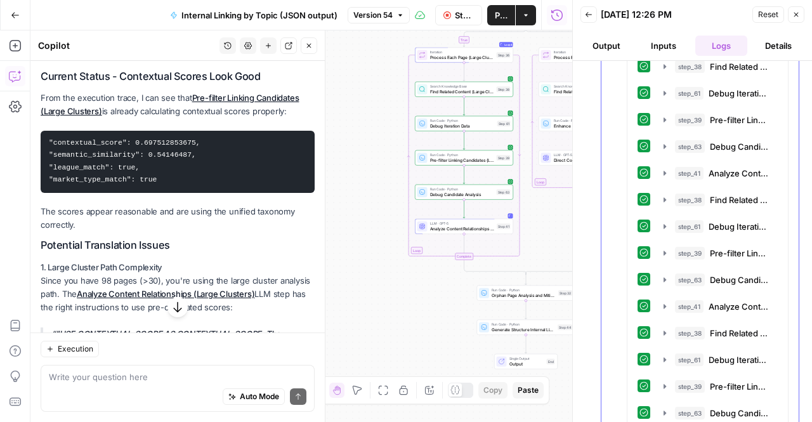
scroll to position [362, 0]
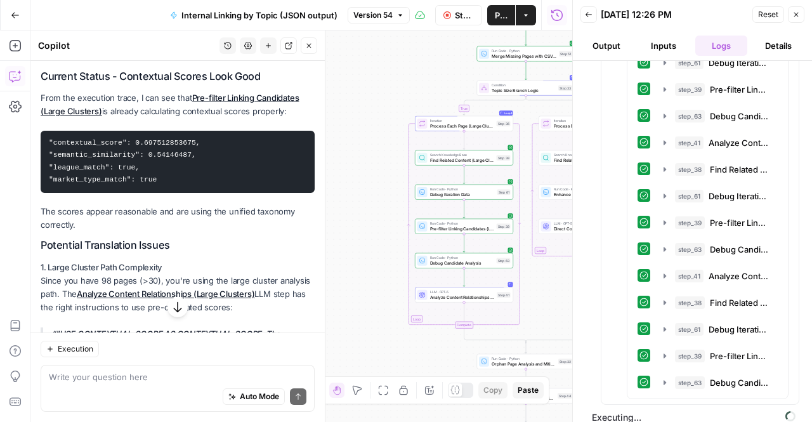
click at [172, 308] on icon "button" at bounding box center [177, 307] width 13 height 13
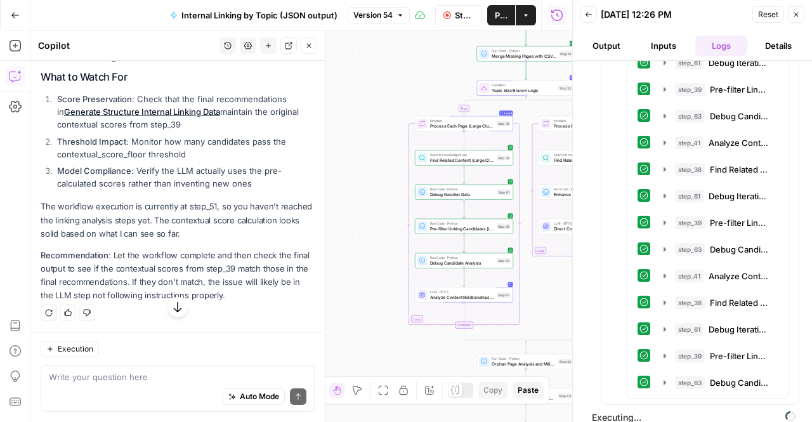
scroll to position [3563, 0]
click at [594, 18] on button "Back" at bounding box center [588, 14] width 16 height 16
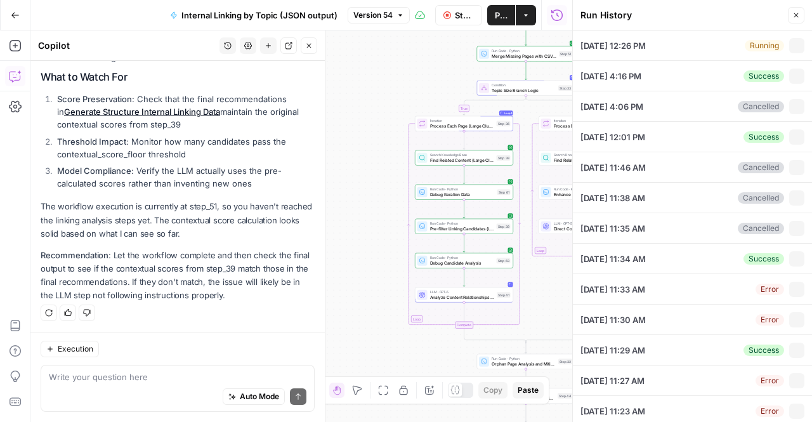
type input "TSG Scraped Site Map Only"
type input "Football"
type textarea "[URL][DOMAIN_NAME] [URL][DOMAIN_NAME]"
type textarea "{ "unified_linking_rules": { "description": "Comprehensive internal linking sys…"
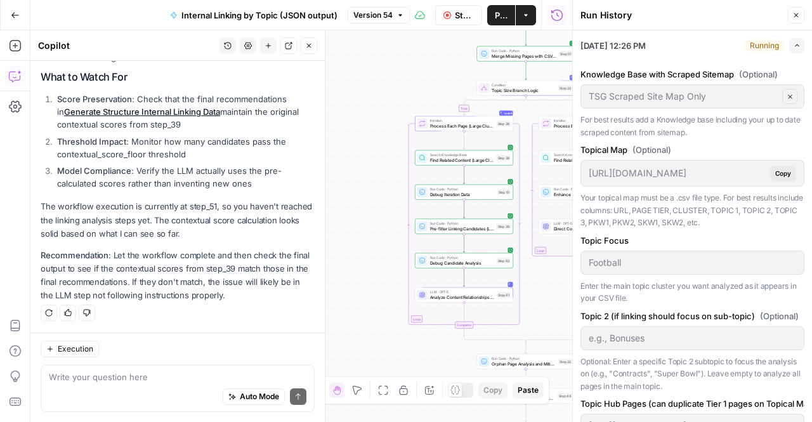
click at [801, 12] on button "Close" at bounding box center [796, 15] width 16 height 16
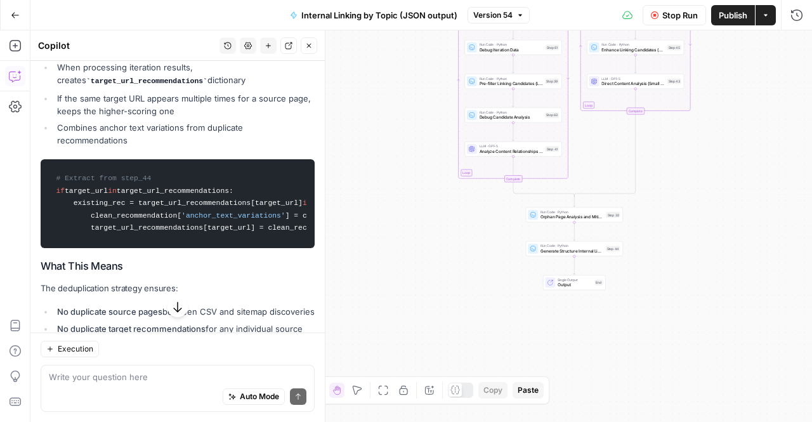
scroll to position [2246, 0]
